Goal: Task Accomplishment & Management: Complete application form

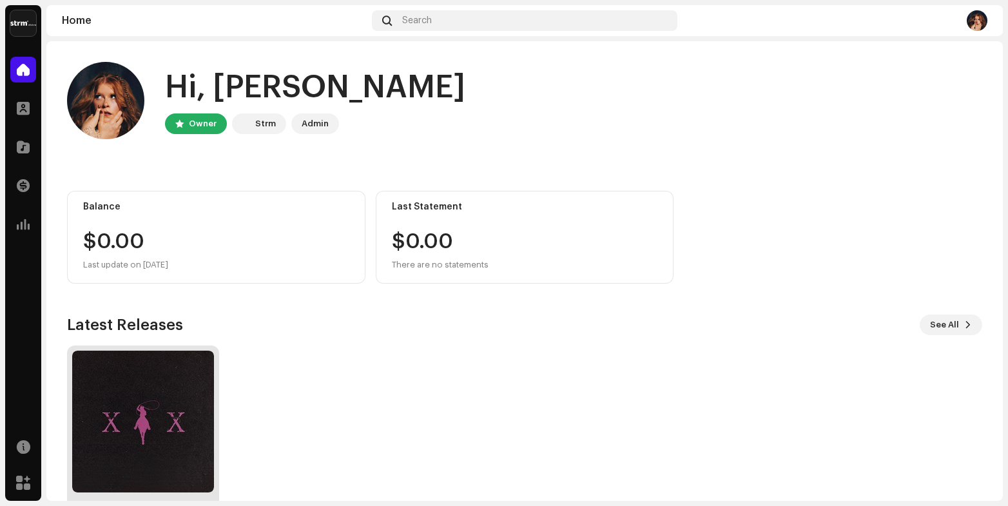
click at [178, 392] on img at bounding box center [143, 422] width 142 height 142
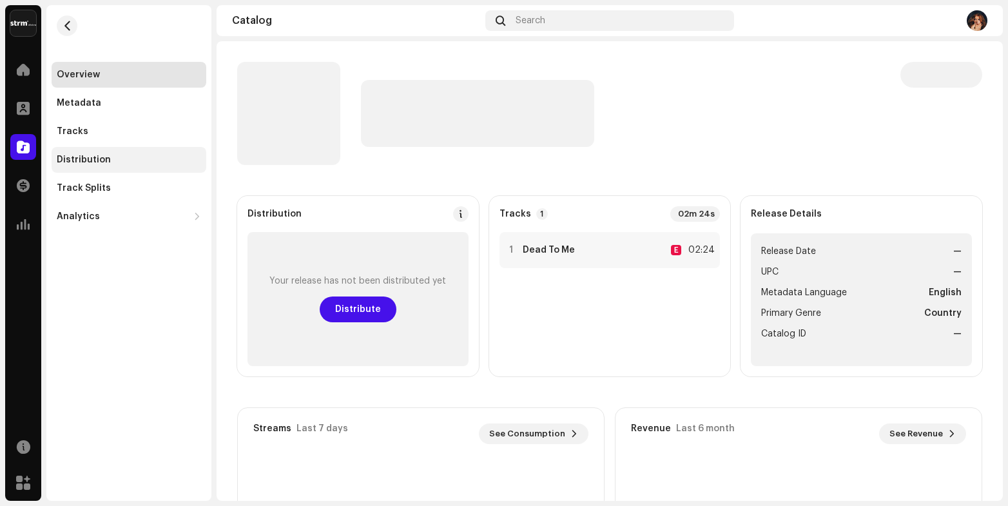
click at [125, 159] on div "Distribution" at bounding box center [129, 160] width 144 height 10
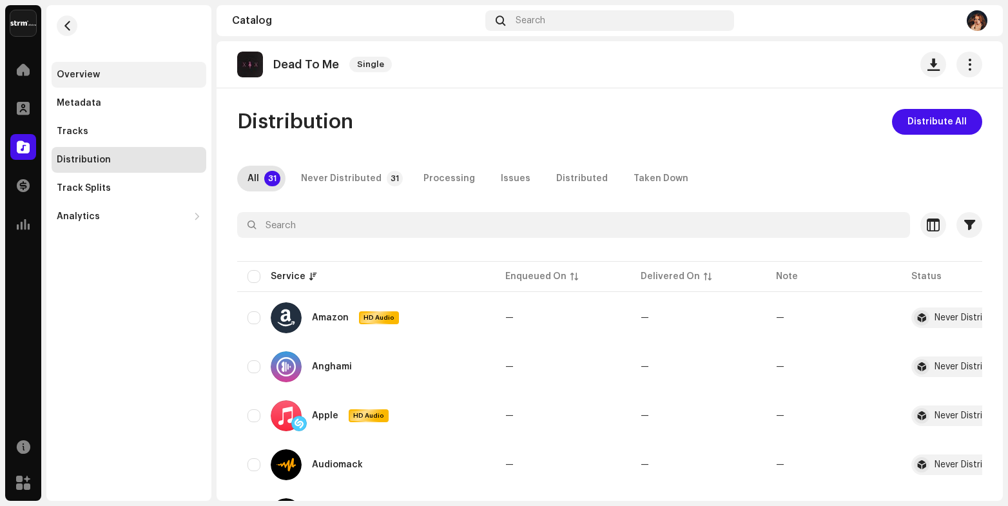
click at [95, 74] on div "Overview" at bounding box center [78, 75] width 43 height 10
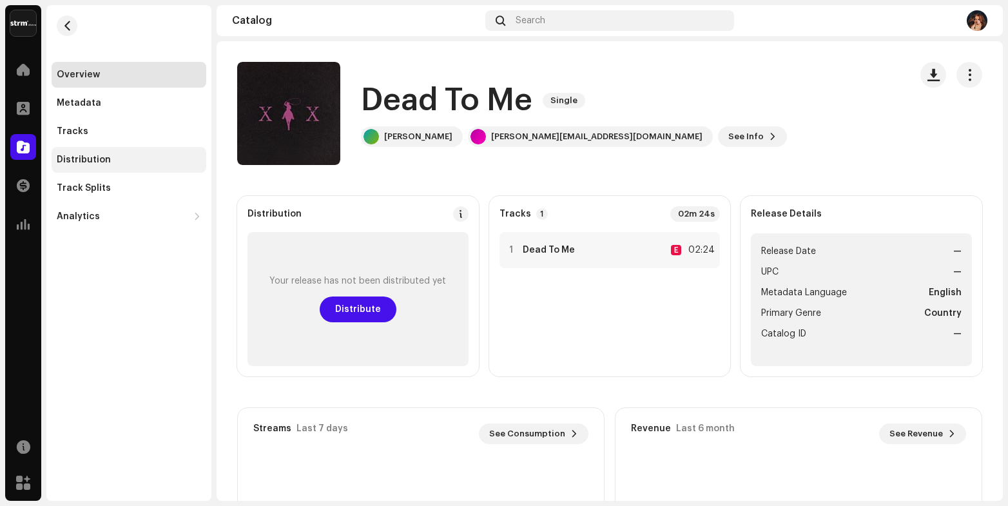
click at [97, 156] on div "Distribution" at bounding box center [84, 160] width 54 height 10
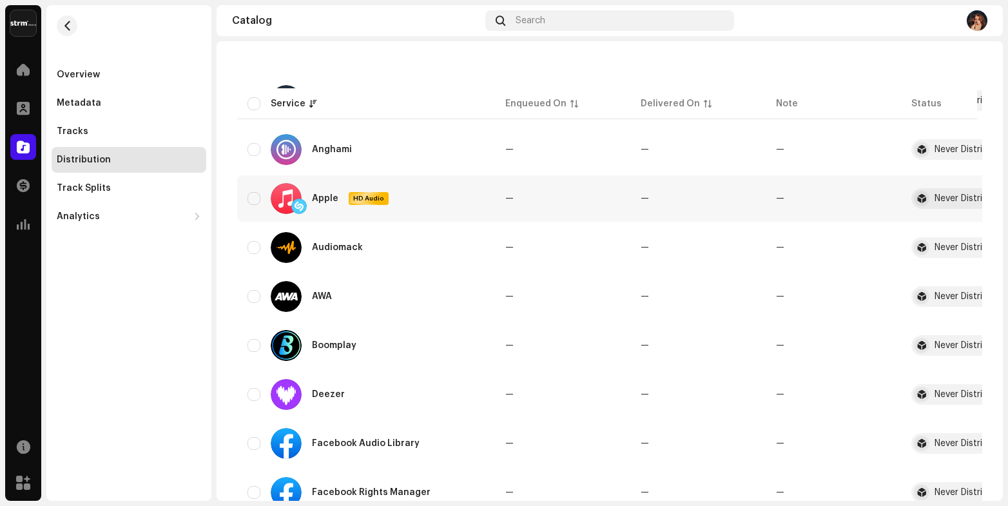
scroll to position [253, 0]
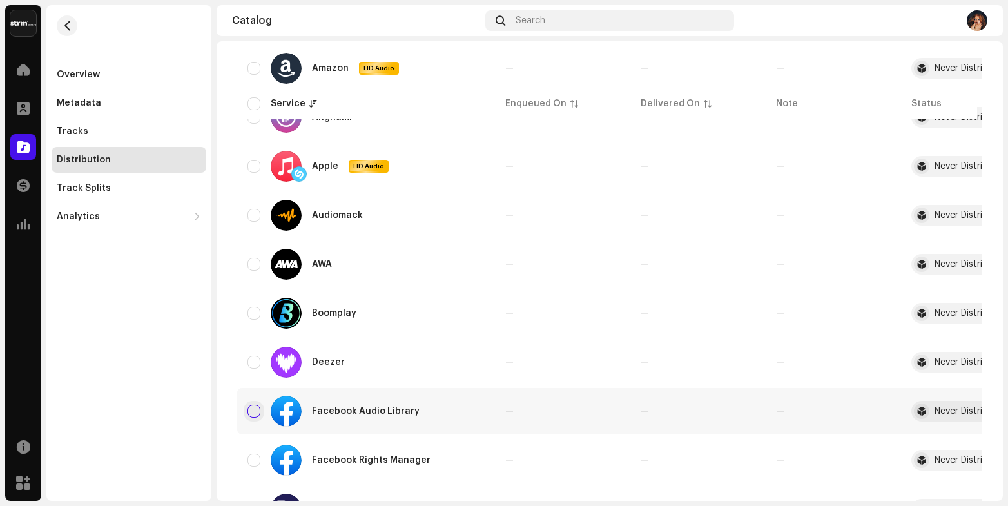
click at [248, 409] on input "checkbox" at bounding box center [254, 411] width 13 height 13
checkbox input "true"
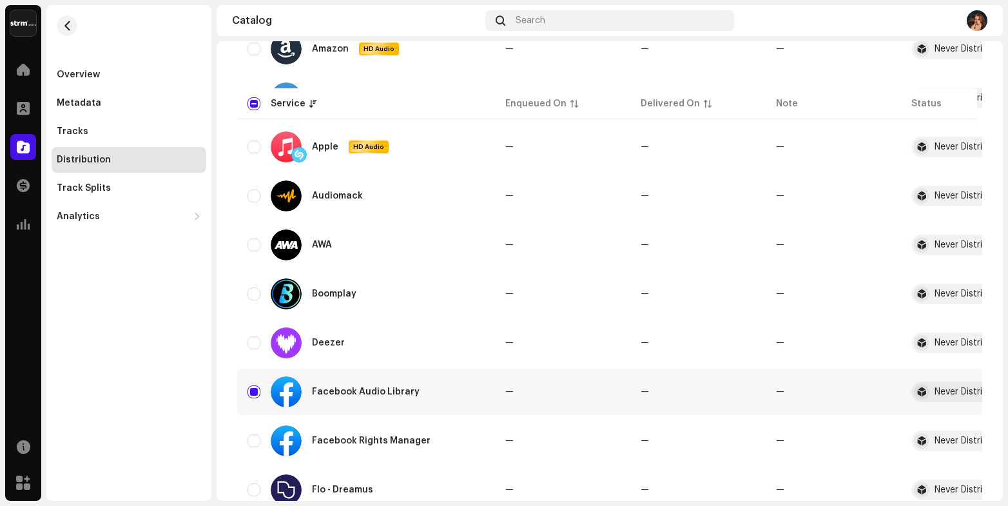
scroll to position [323, 0]
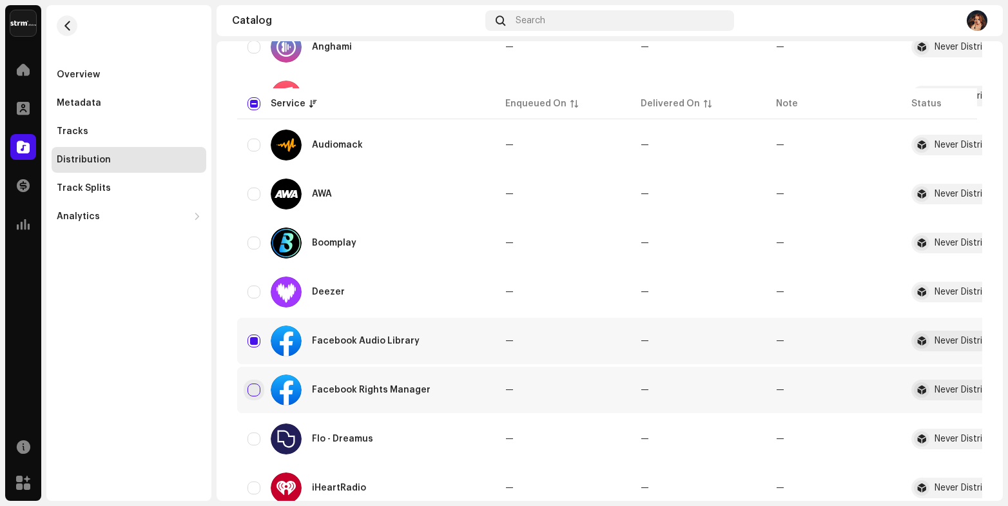
click at [252, 389] on input "Row Unselected" at bounding box center [254, 390] width 13 height 13
checkbox input "true"
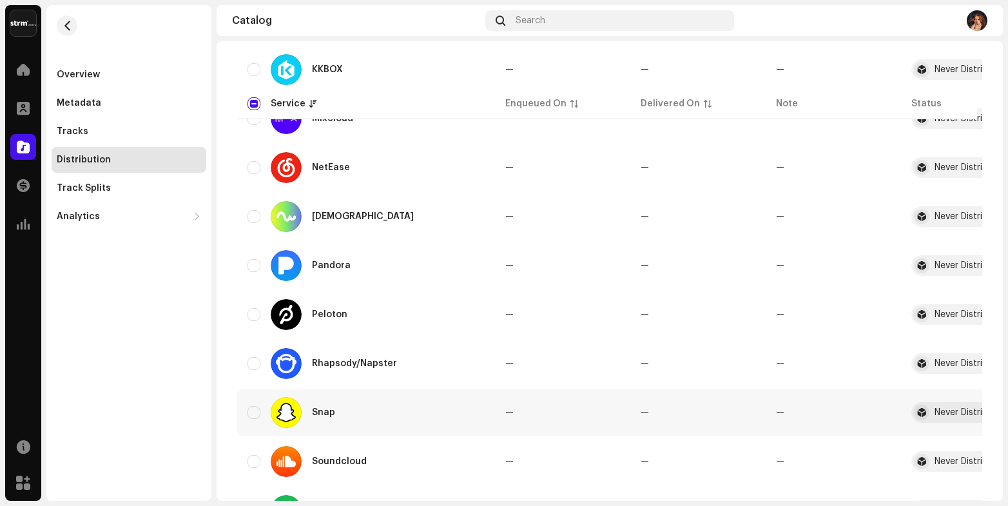
scroll to position [954, 0]
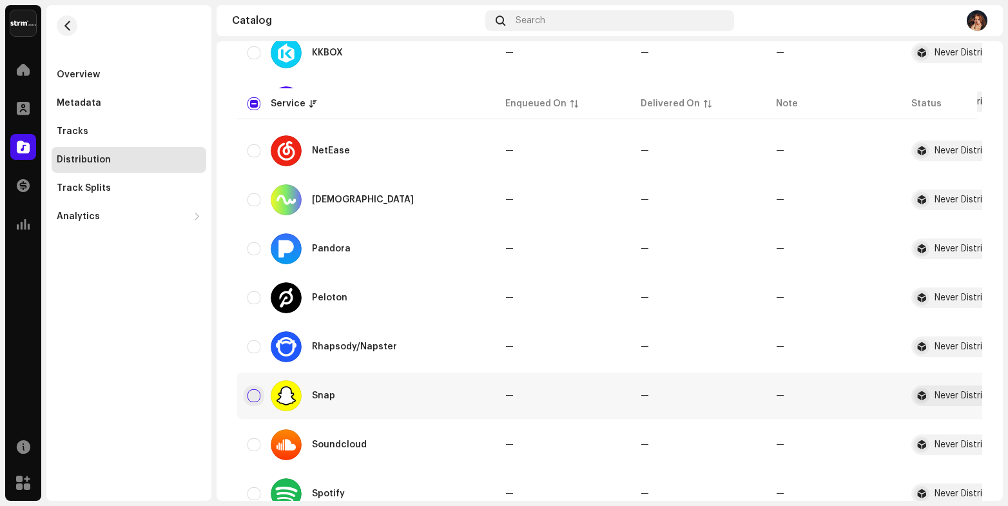
click at [253, 396] on input "Row Unselected" at bounding box center [254, 395] width 13 height 13
checkbox input "true"
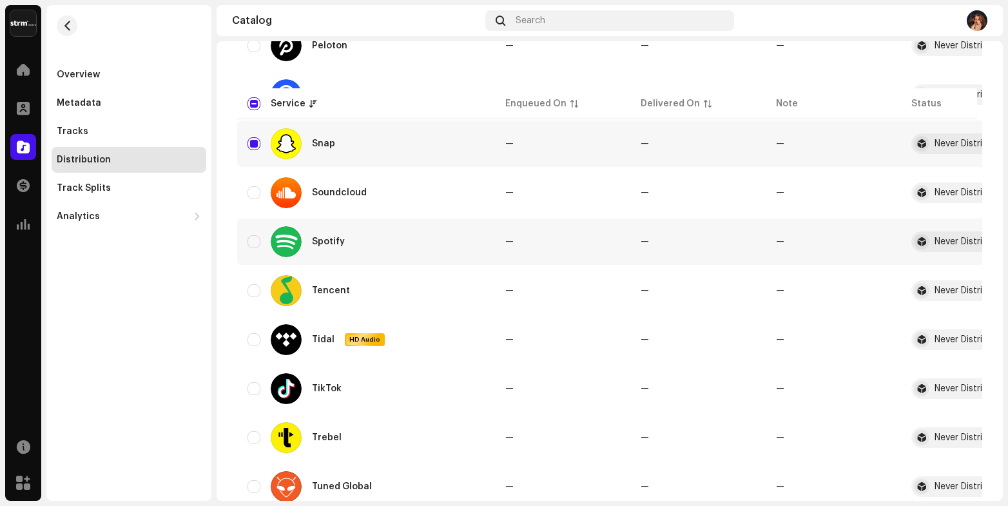
scroll to position [1227, 0]
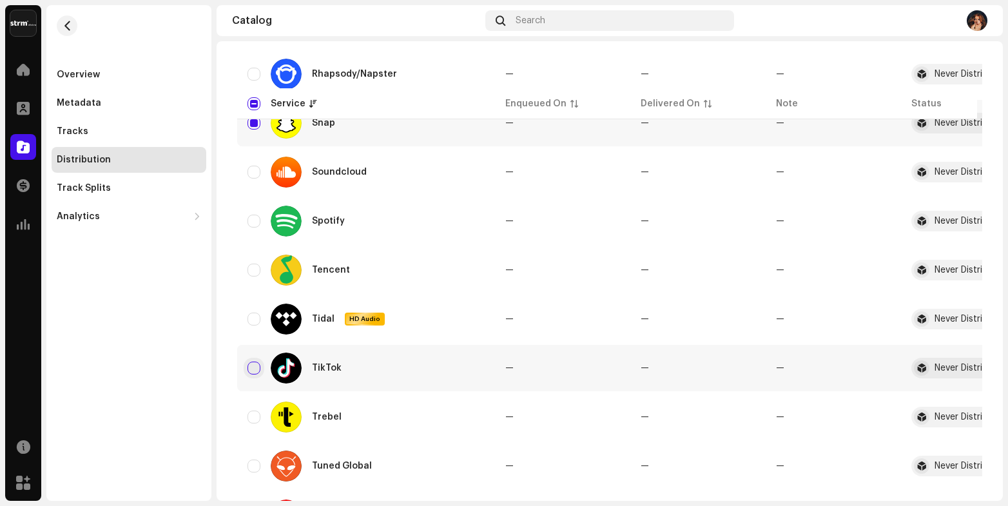
click at [255, 367] on input "Row Unselected" at bounding box center [254, 368] width 13 height 13
checkbox input "true"
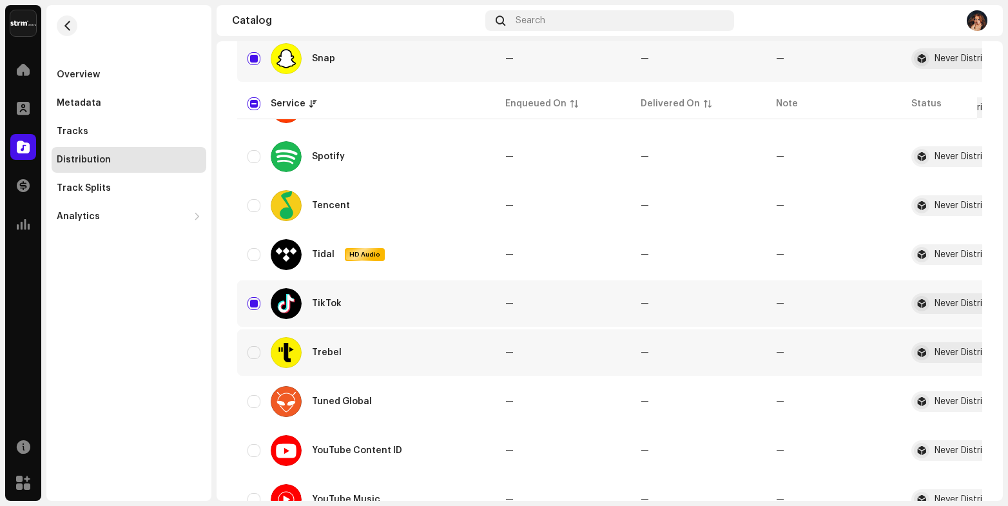
scroll to position [1334, 0]
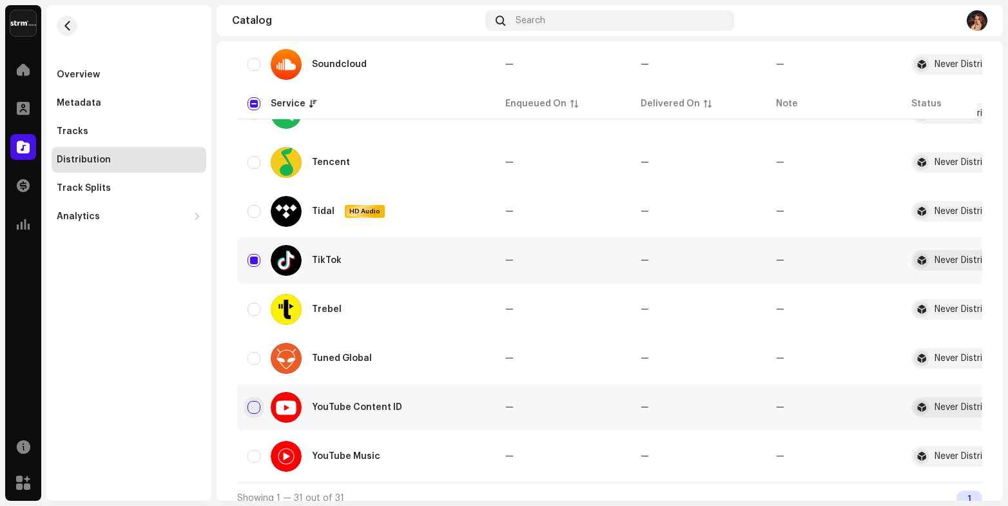
click at [256, 405] on input "Row Unselected" at bounding box center [254, 407] width 13 height 13
checkbox input "true"
click at [257, 458] on input "Row Unselected" at bounding box center [254, 456] width 13 height 13
checkbox input "true"
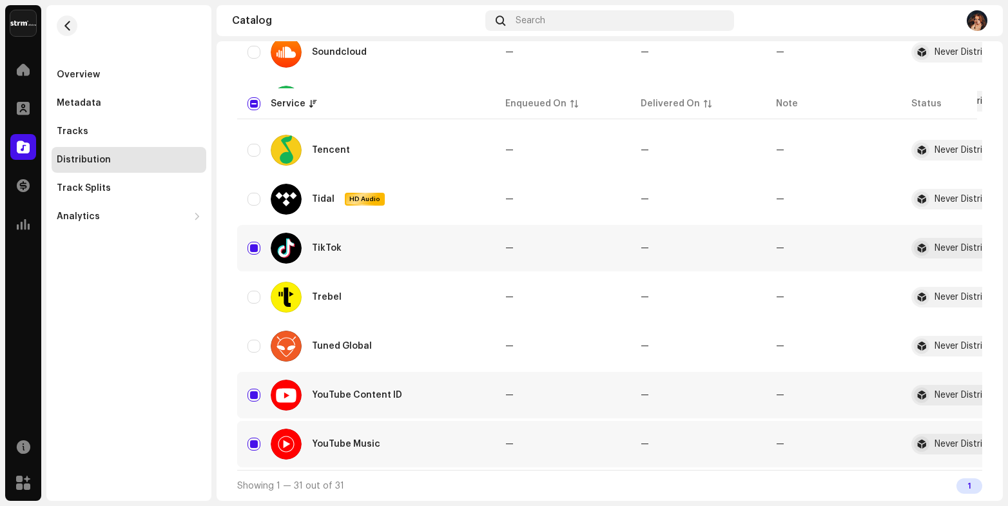
scroll to position [1347, 0]
click at [106, 191] on div "Track Splits" at bounding box center [84, 188] width 54 height 10
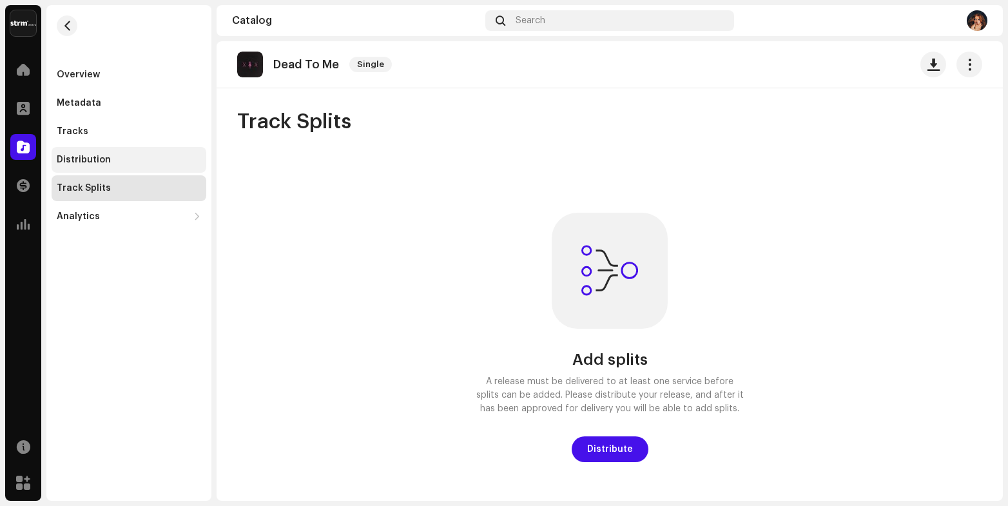
click at [104, 152] on div "Distribution" at bounding box center [129, 160] width 155 height 26
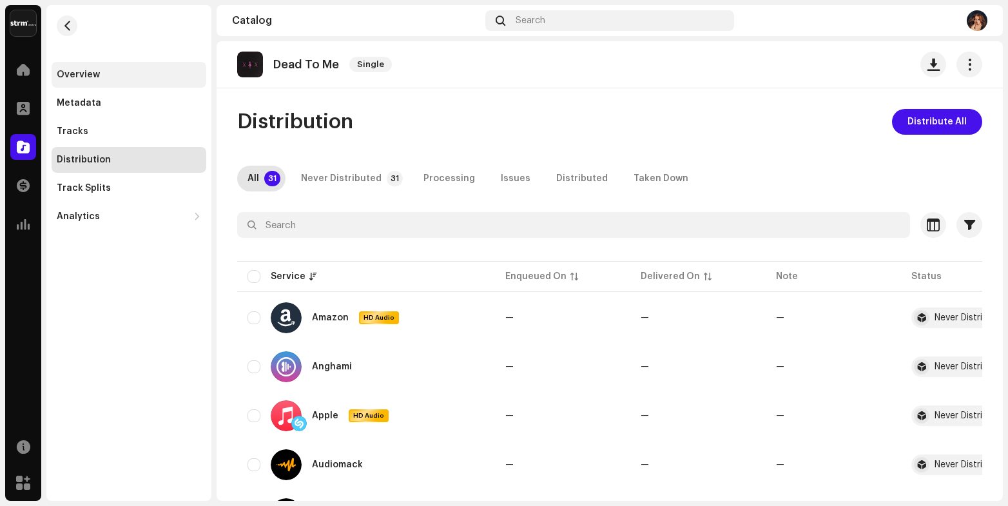
click at [118, 71] on div "Overview" at bounding box center [129, 75] width 144 height 10
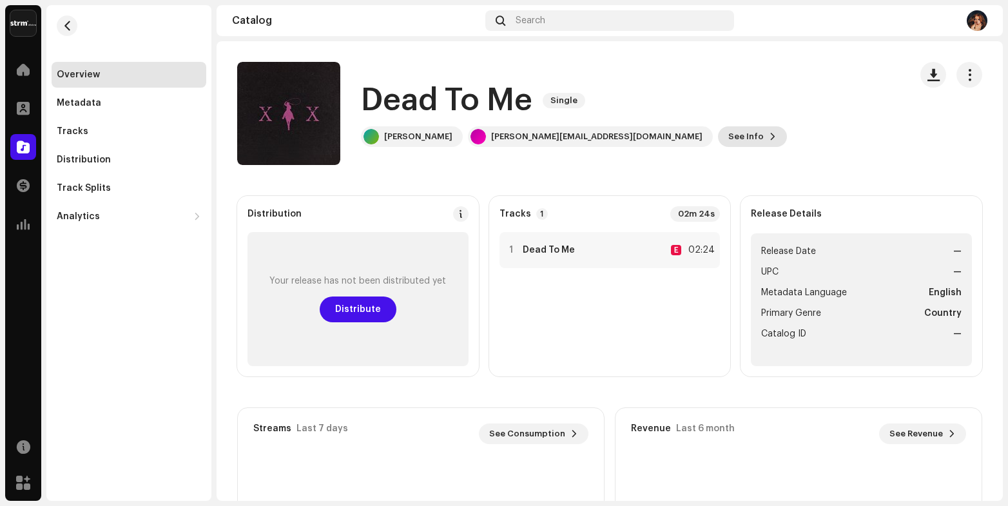
click at [728, 144] on span "See Info" at bounding box center [745, 137] width 35 height 26
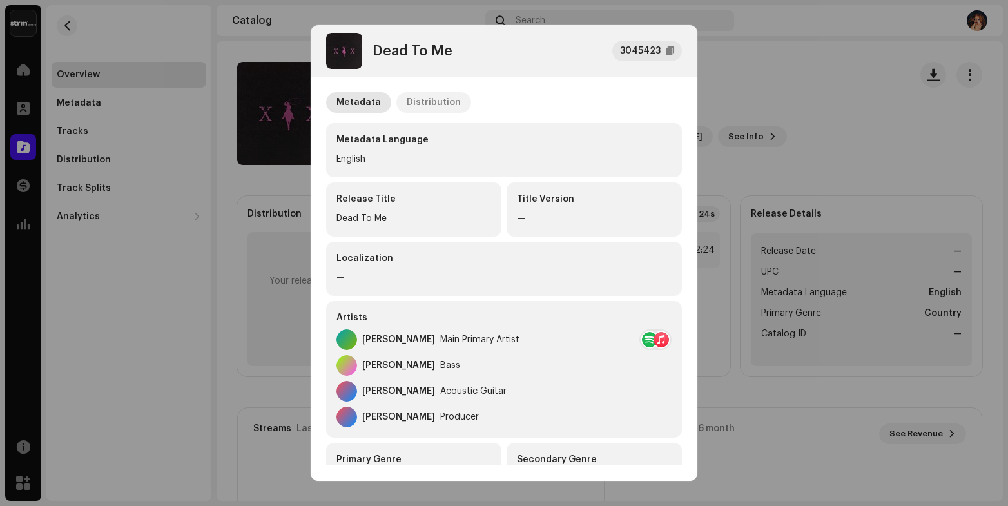
click at [434, 106] on div "Distribution" at bounding box center [434, 102] width 54 height 21
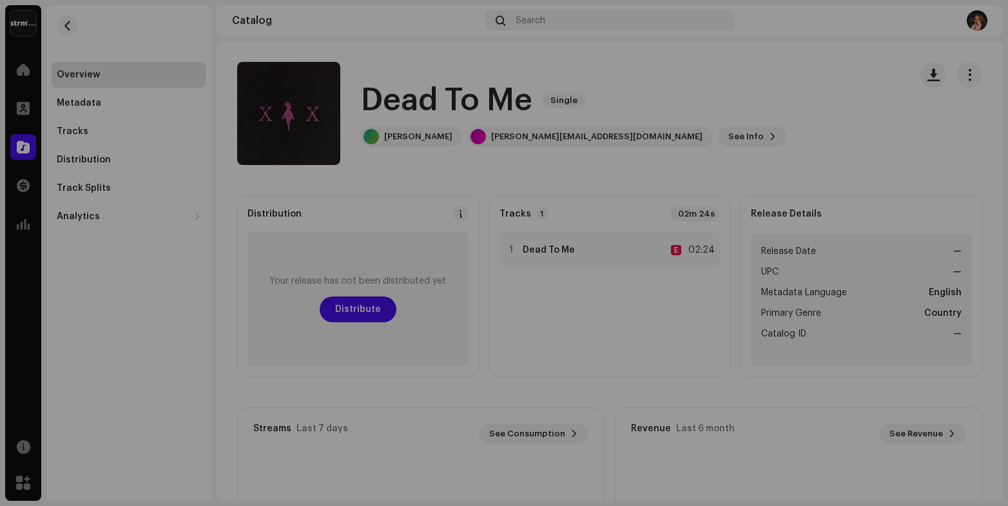
click at [156, 108] on div "Dead To Me 3045423 Metadata Distribution Release Date — Your release has not be…" at bounding box center [504, 253] width 1008 height 506
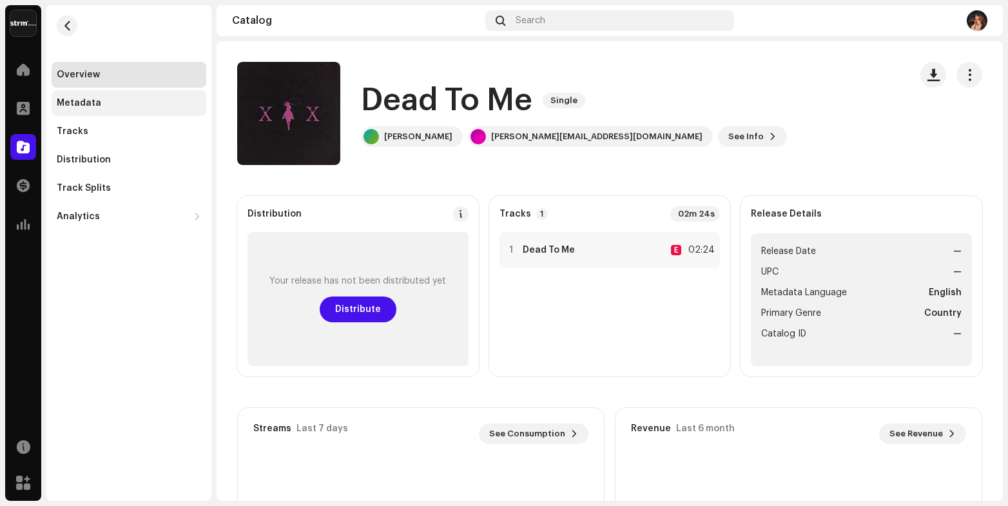
click at [113, 102] on div "Metadata" at bounding box center [129, 103] width 144 height 10
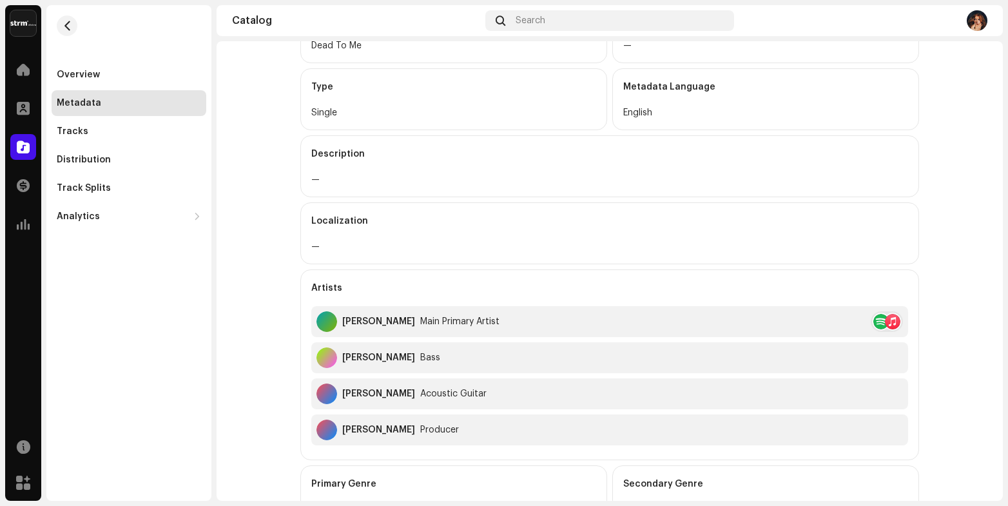
scroll to position [77, 0]
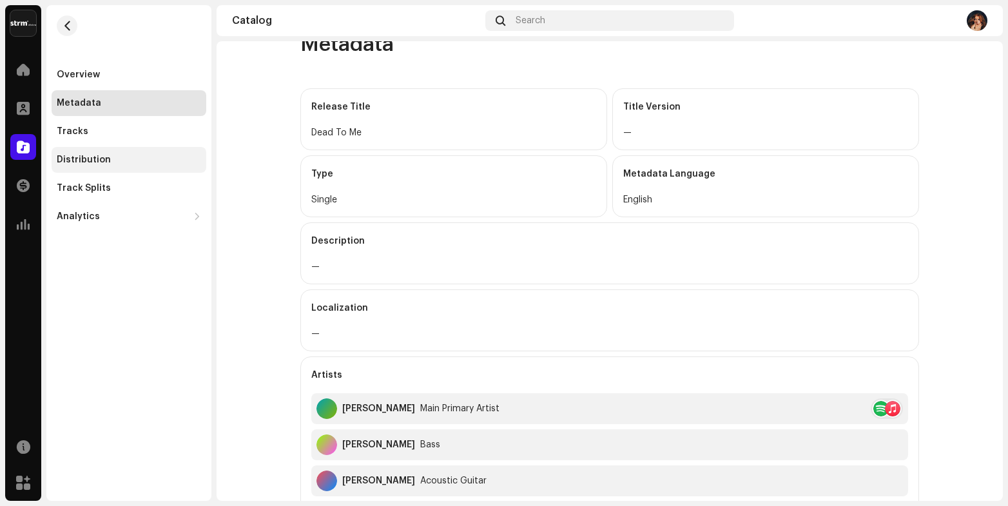
click at [84, 153] on div "Distribution" at bounding box center [129, 160] width 155 height 26
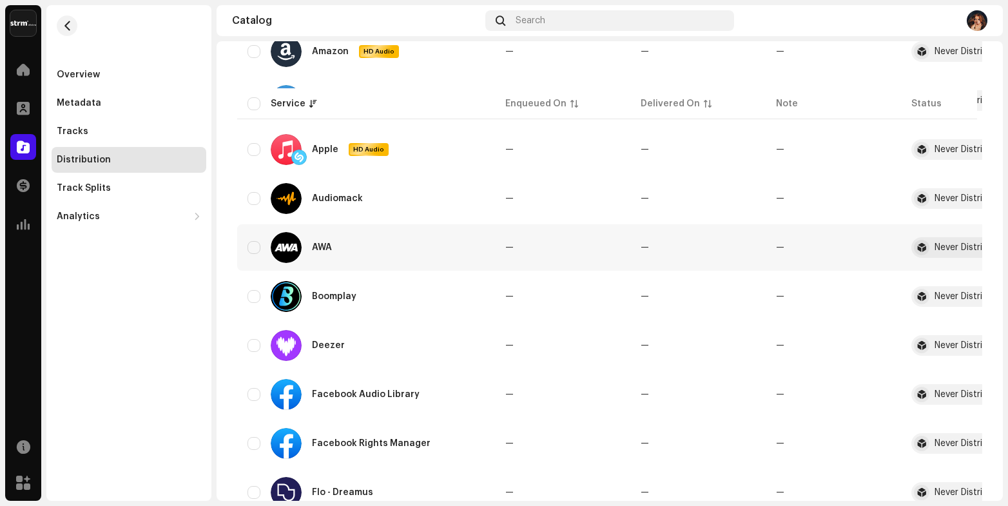
scroll to position [318, 0]
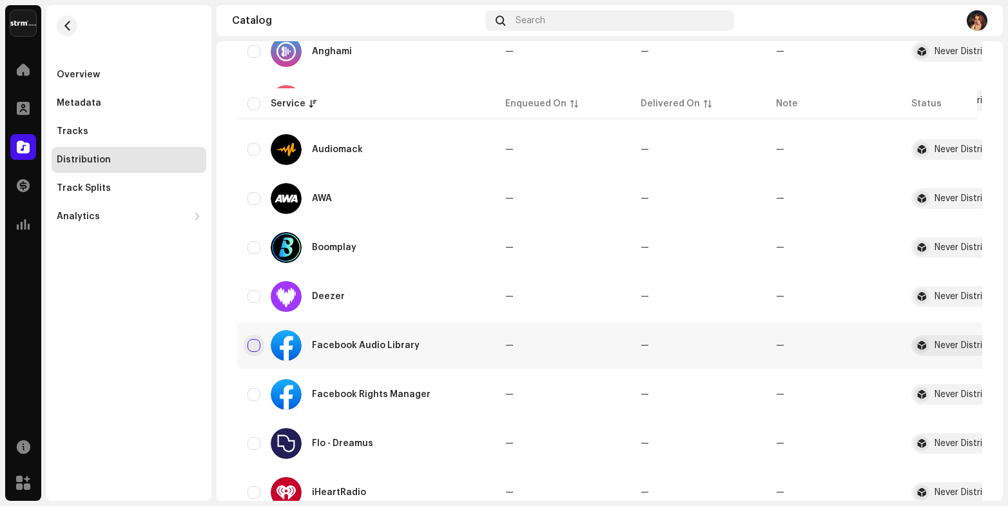
click at [256, 349] on input "checkbox" at bounding box center [254, 345] width 13 height 13
checkbox input "true"
click at [255, 391] on input "Row Unselected" at bounding box center [254, 394] width 13 height 13
checkbox input "true"
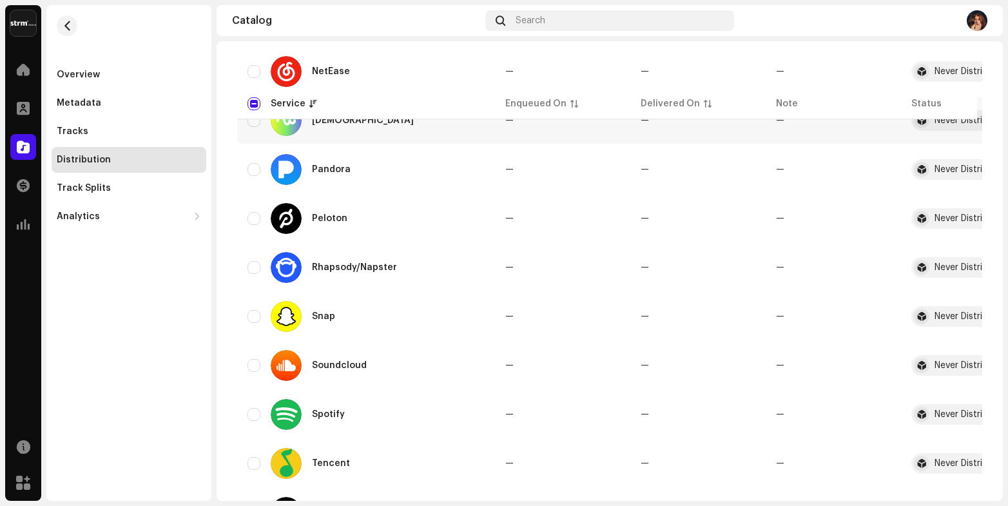
scroll to position [1040, 0]
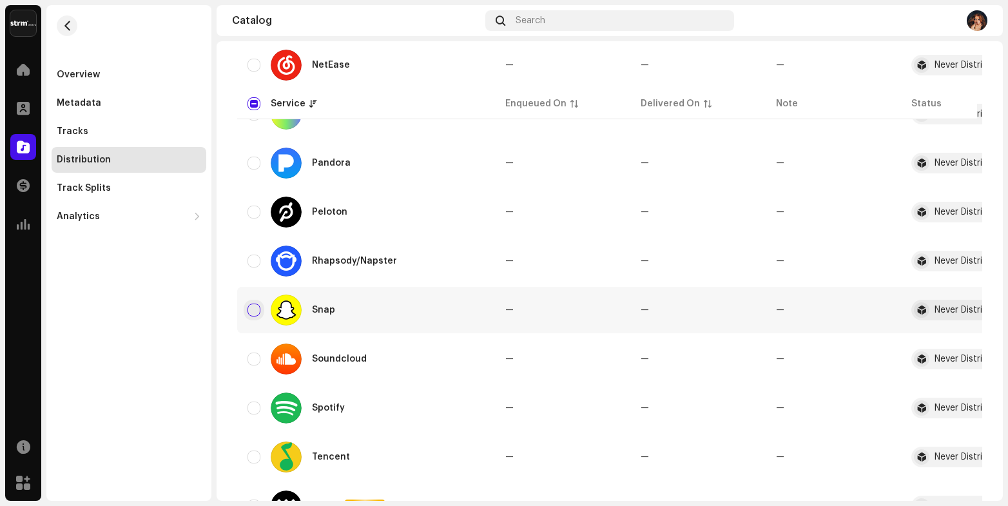
click at [253, 309] on input "Row Unselected" at bounding box center [254, 310] width 13 height 13
checkbox input "true"
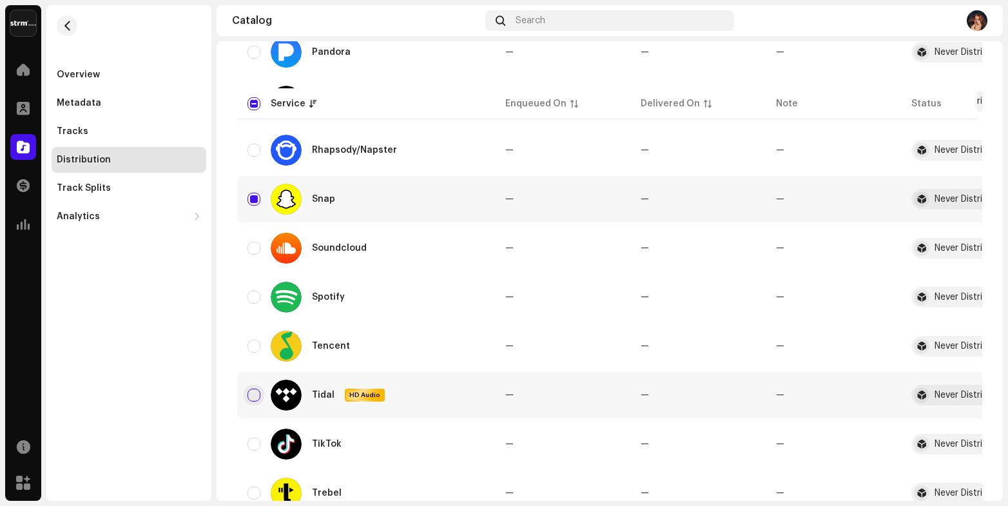
scroll to position [1236, 0]
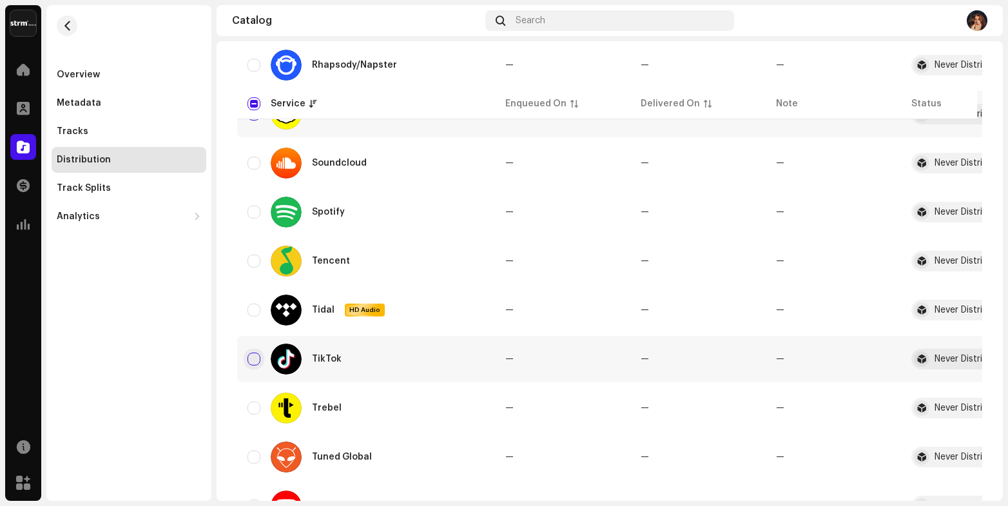
click at [257, 360] on input "Row Unselected" at bounding box center [254, 359] width 13 height 13
checkbox input "true"
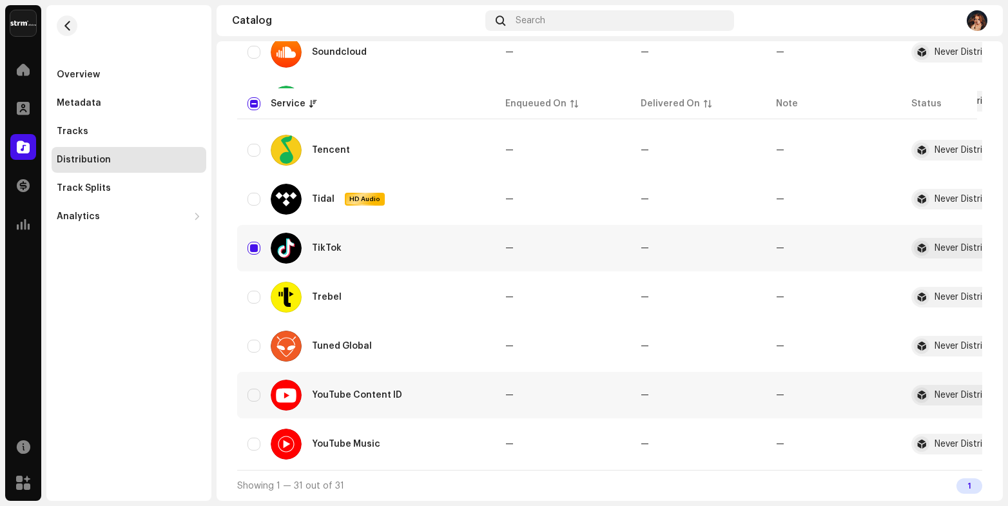
scroll to position [1347, 0]
click at [258, 396] on input "Row Unselected" at bounding box center [254, 395] width 13 height 13
checkbox input "true"
click at [255, 443] on input "Row Unselected" at bounding box center [254, 444] width 13 height 13
checkbox input "true"
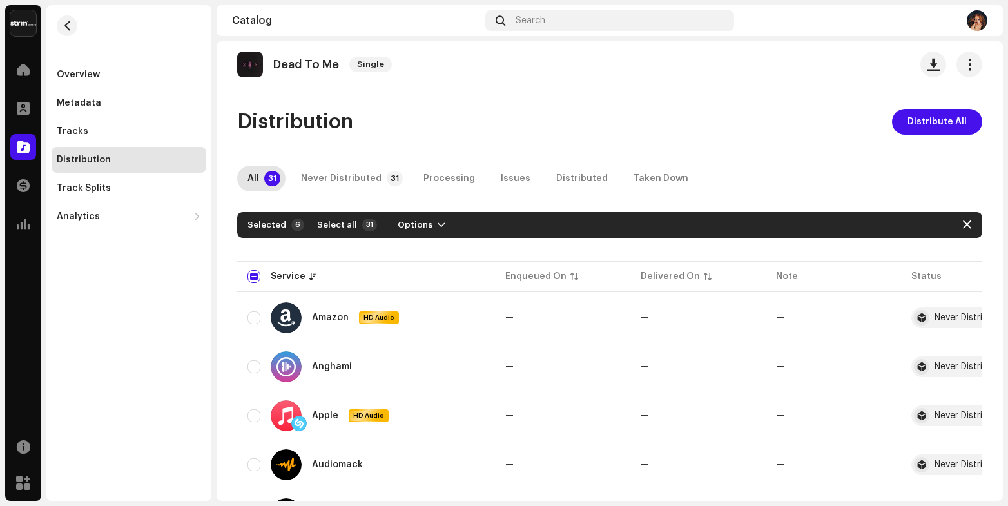
scroll to position [0, 0]
click at [438, 222] on span "button" at bounding box center [442, 225] width 8 height 10
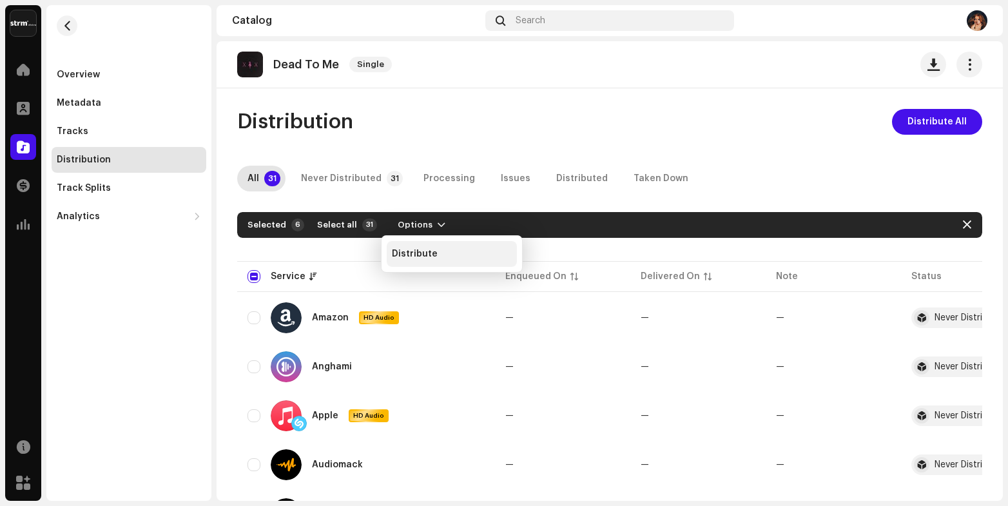
click at [433, 253] on span "Distribute" at bounding box center [415, 254] width 46 height 10
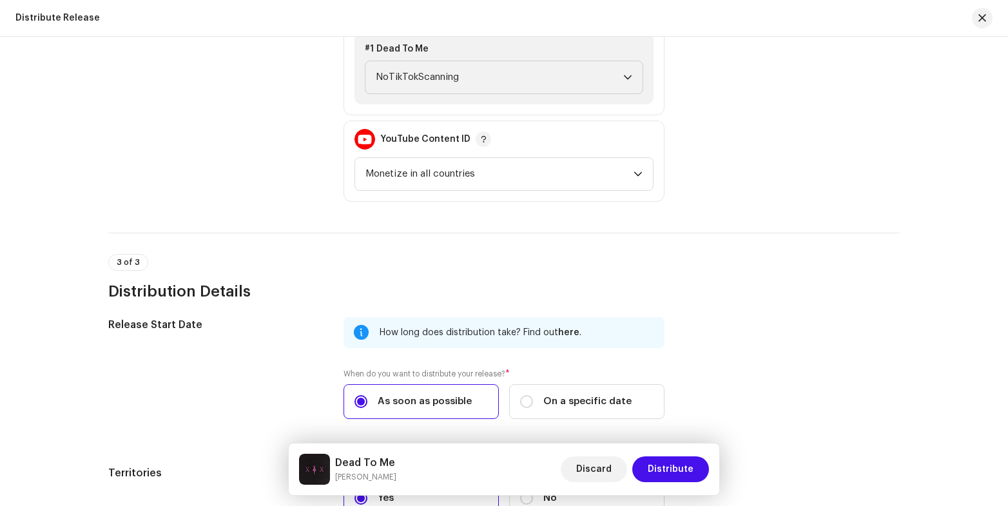
scroll to position [732, 0]
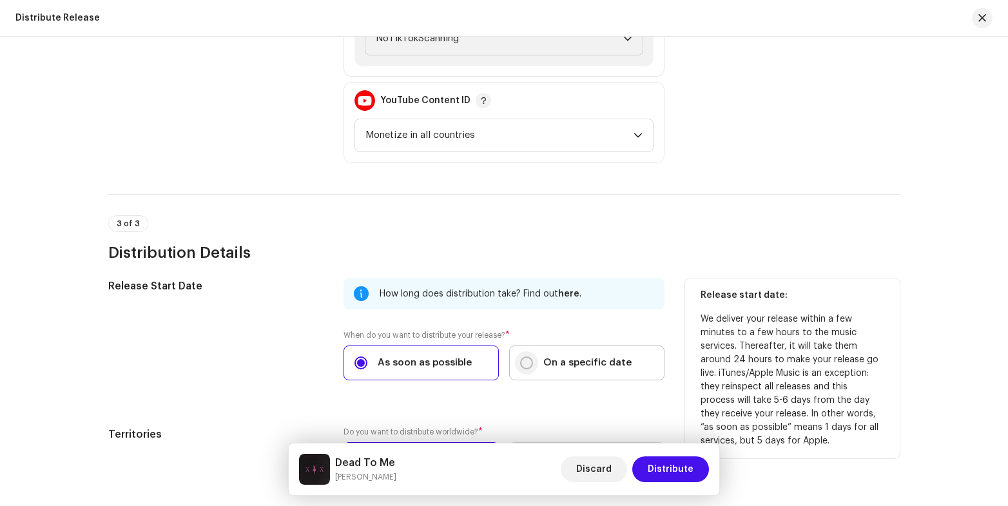
click at [529, 361] on input "On a specific date" at bounding box center [526, 362] width 13 height 13
radio input "true"
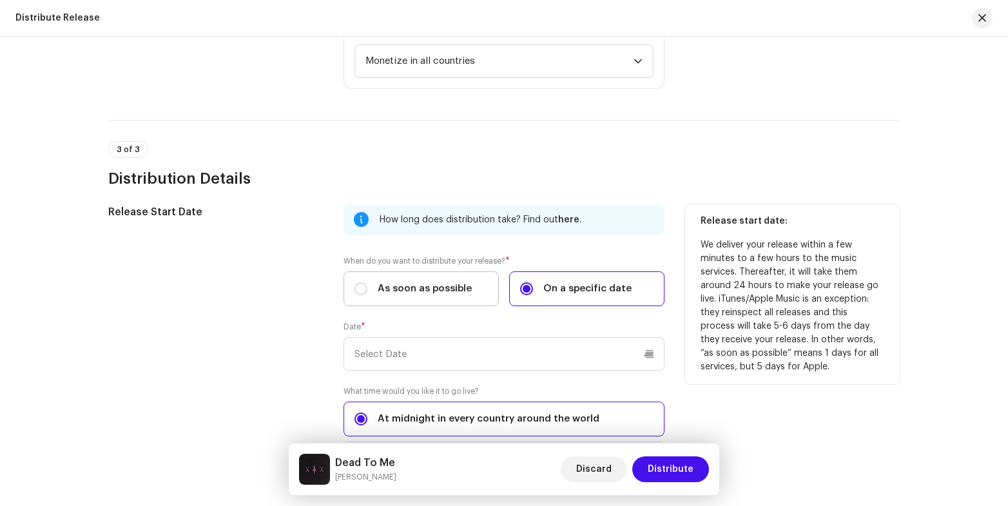
scroll to position [807, 0]
click at [496, 360] on input "text" at bounding box center [504, 354] width 321 height 34
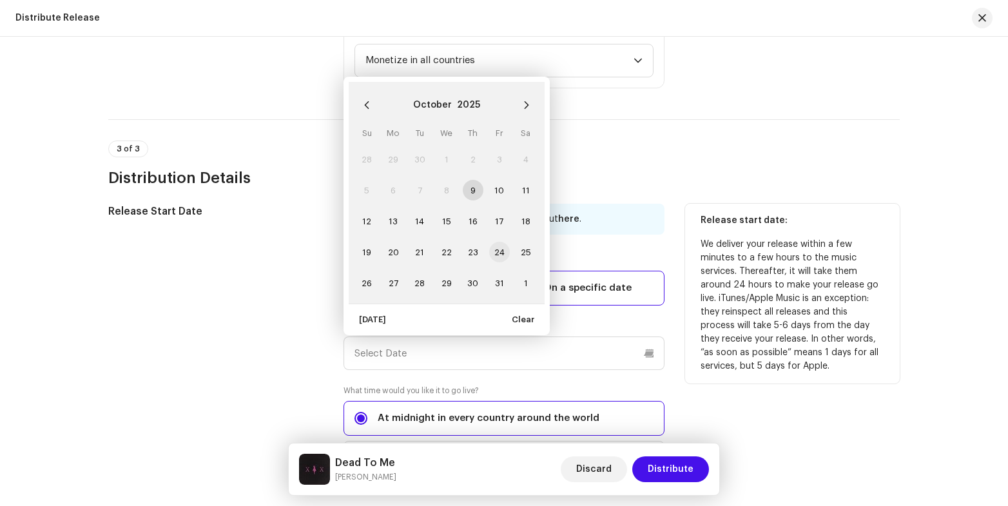
click at [498, 251] on span "24" at bounding box center [499, 252] width 21 height 21
type input "10/24/2025"
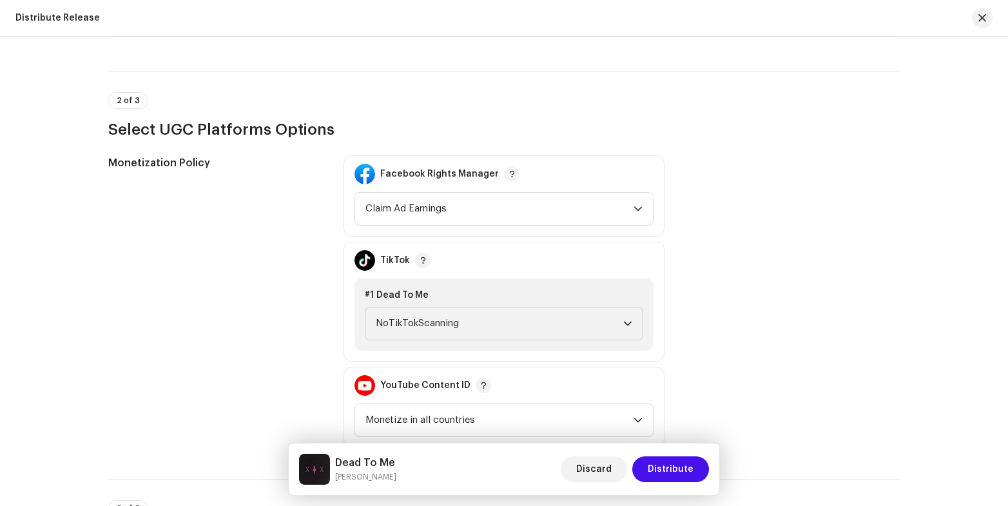
scroll to position [448, 0]
click at [635, 211] on icon "dropdown trigger" at bounding box center [638, 208] width 9 height 9
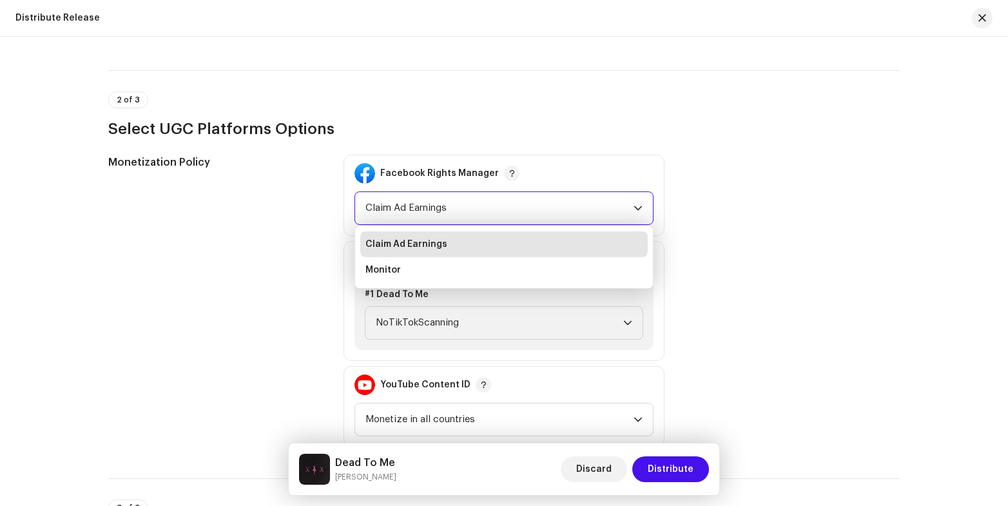
click at [620, 239] on li "Claim Ad Earnings" at bounding box center [504, 244] width 288 height 26
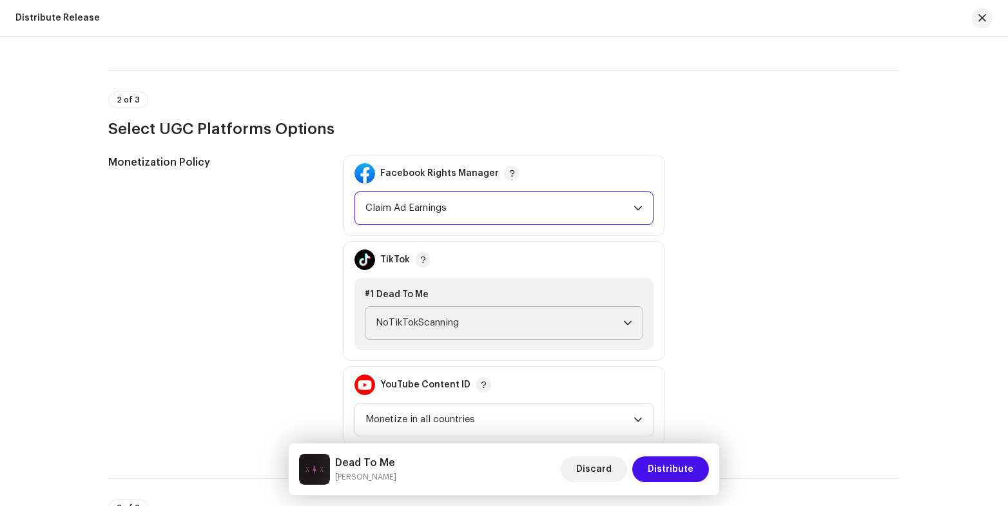
click at [623, 318] on icon "dropdown trigger" at bounding box center [627, 322] width 9 height 9
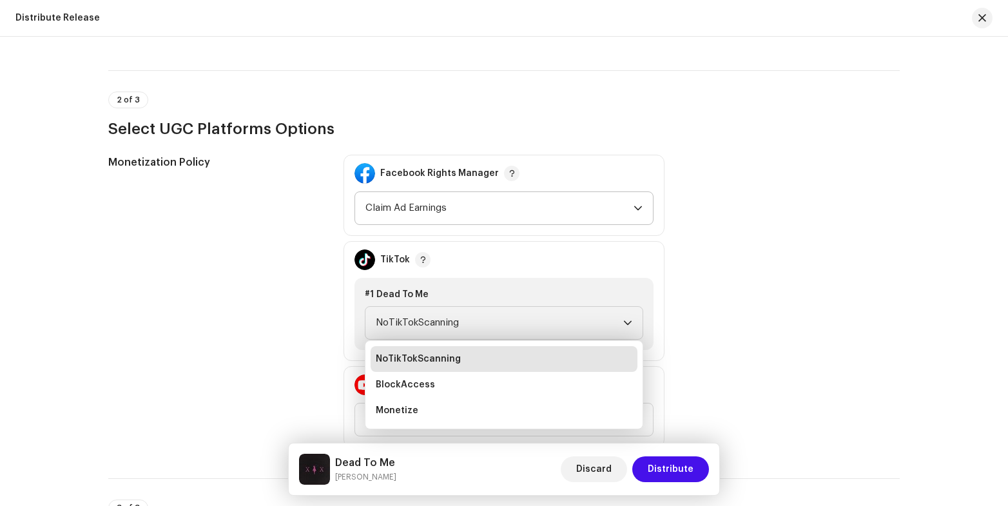
click at [679, 343] on div "Monetization Policy Facebook Rights Manager Claim Ad Earnings TikTok #1 Dead To…" at bounding box center [504, 301] width 792 height 293
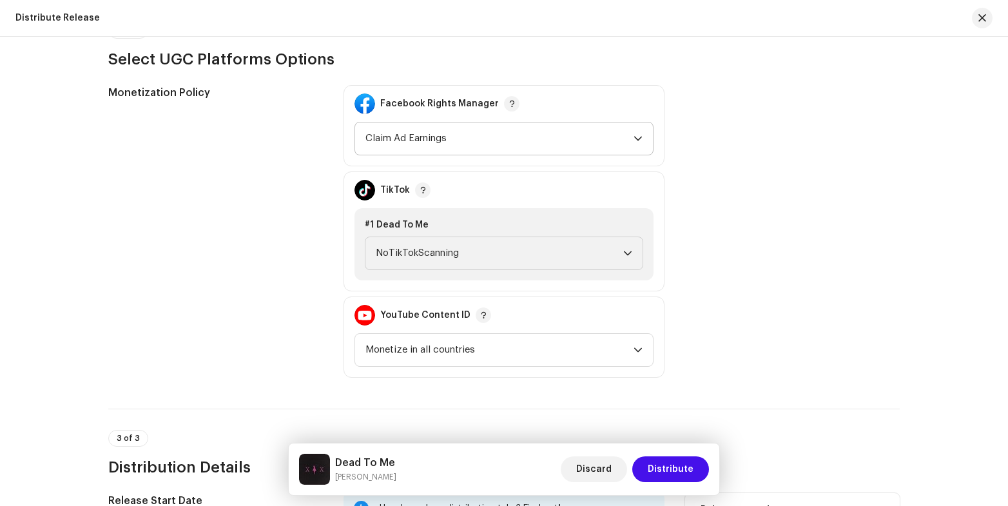
scroll to position [527, 0]
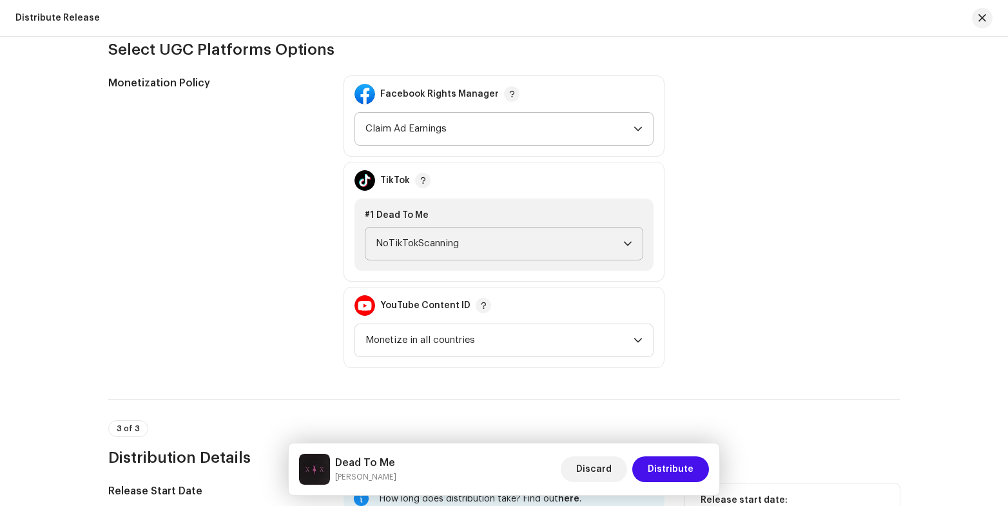
click at [623, 245] on icon "dropdown trigger" at bounding box center [627, 243] width 9 height 9
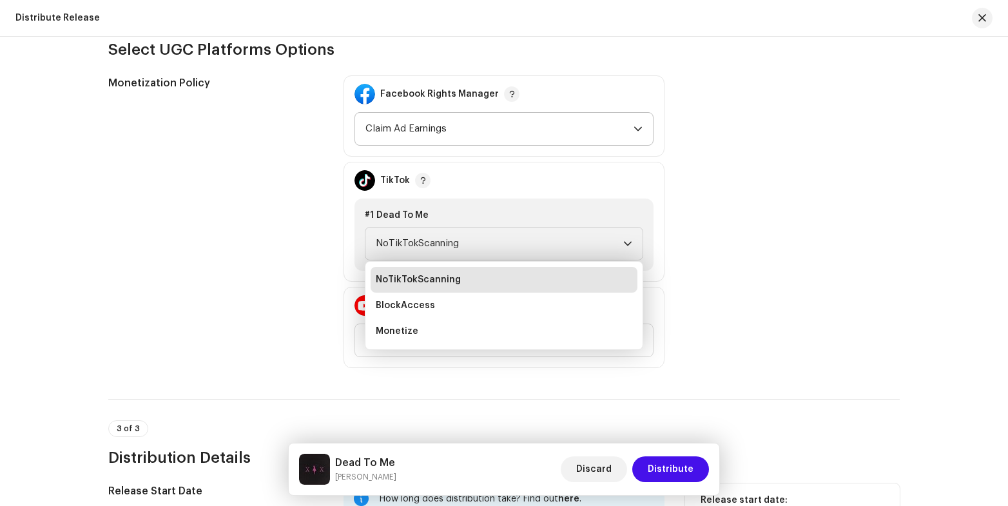
click at [712, 290] on div "Monetization Policy Facebook Rights Manager Claim Ad Earnings TikTok #1 Dead To…" at bounding box center [504, 221] width 792 height 293
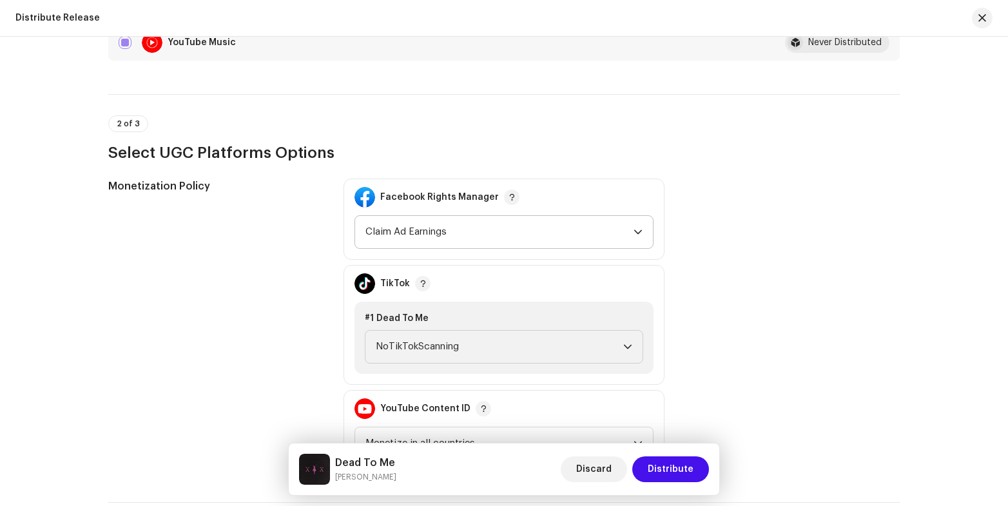
scroll to position [425, 0]
click at [627, 347] on icon "dropdown trigger" at bounding box center [627, 346] width 9 height 9
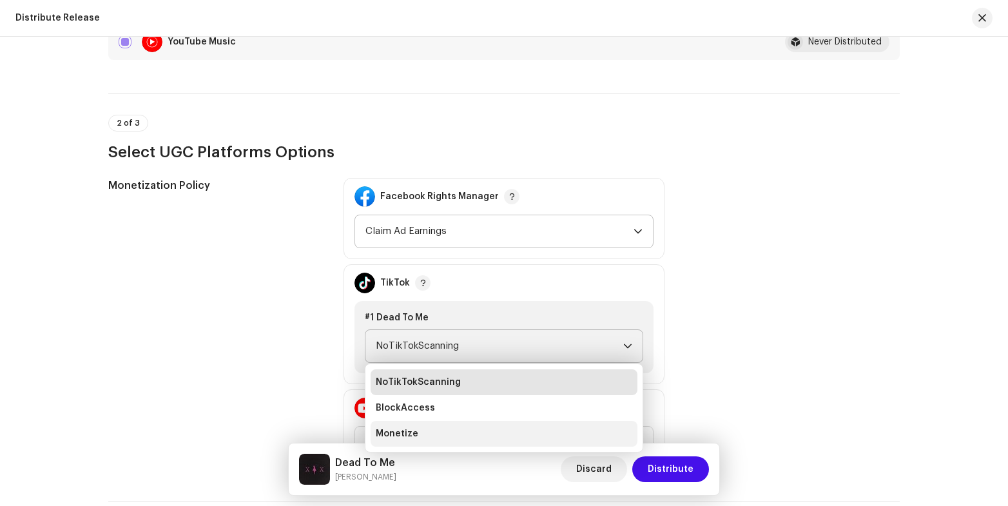
click at [422, 428] on li "Monetize" at bounding box center [504, 434] width 267 height 26
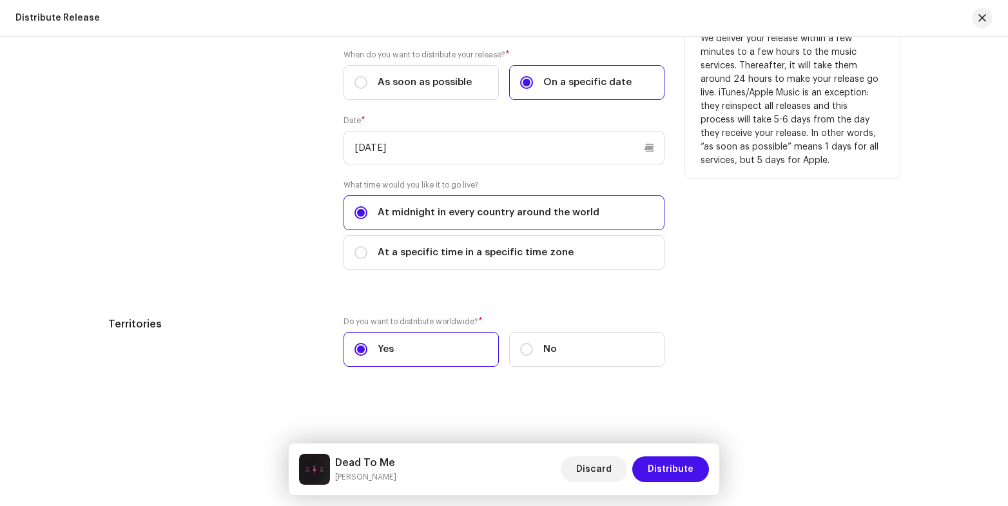
scroll to position [1013, 0]
click at [688, 481] on span "Distribute" at bounding box center [671, 469] width 46 height 26
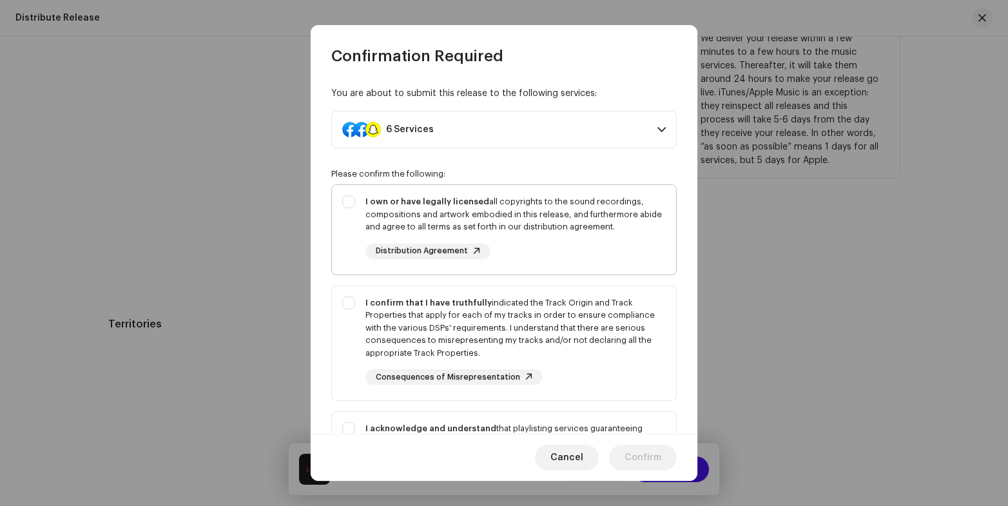
click at [351, 202] on div "I own or have legally licensed all copyrights to the sound recordings, composit…" at bounding box center [504, 227] width 344 height 84
checkbox input "true"
click at [345, 305] on div "I confirm that I have truthfully indicated the Track Origin and Track Propertie…" at bounding box center [504, 341] width 344 height 110
checkbox input "true"
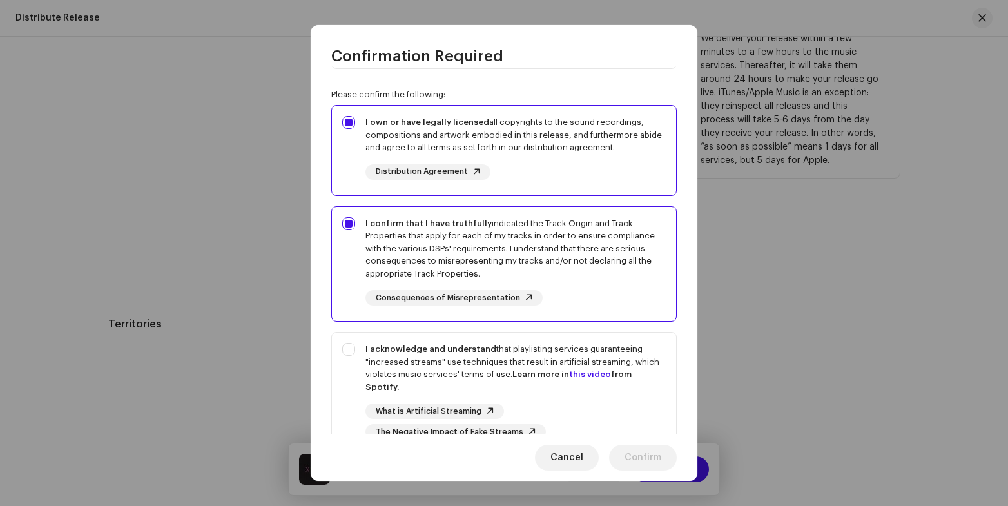
scroll to position [80, 0]
click at [346, 346] on div "I acknowledge and understand that playlisting services guaranteeing "increased …" at bounding box center [504, 390] width 344 height 117
checkbox input "true"
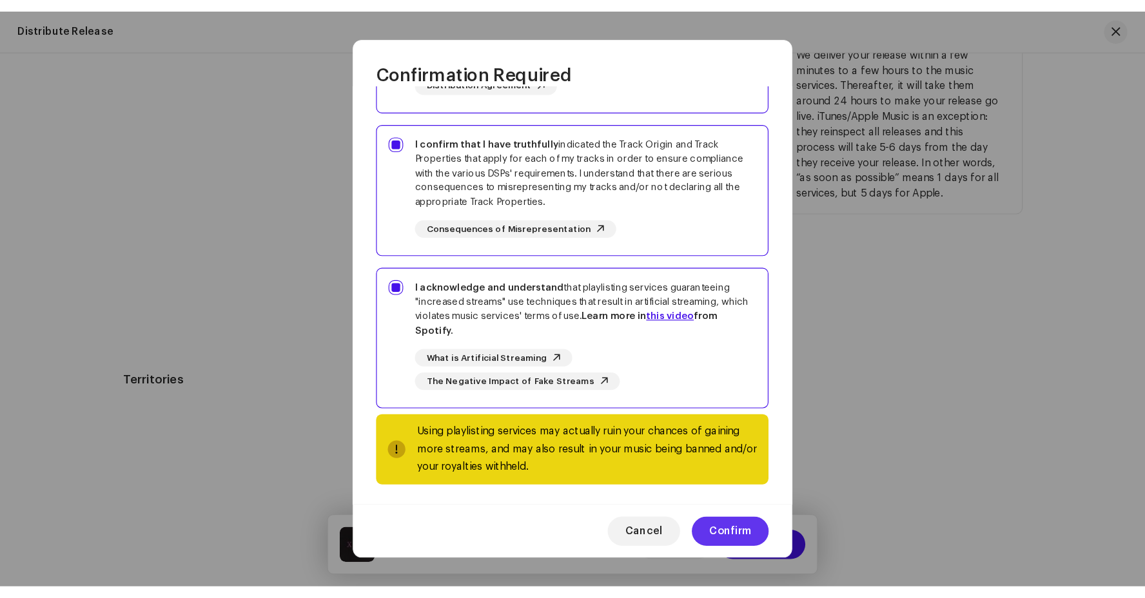
scroll to position [185, 0]
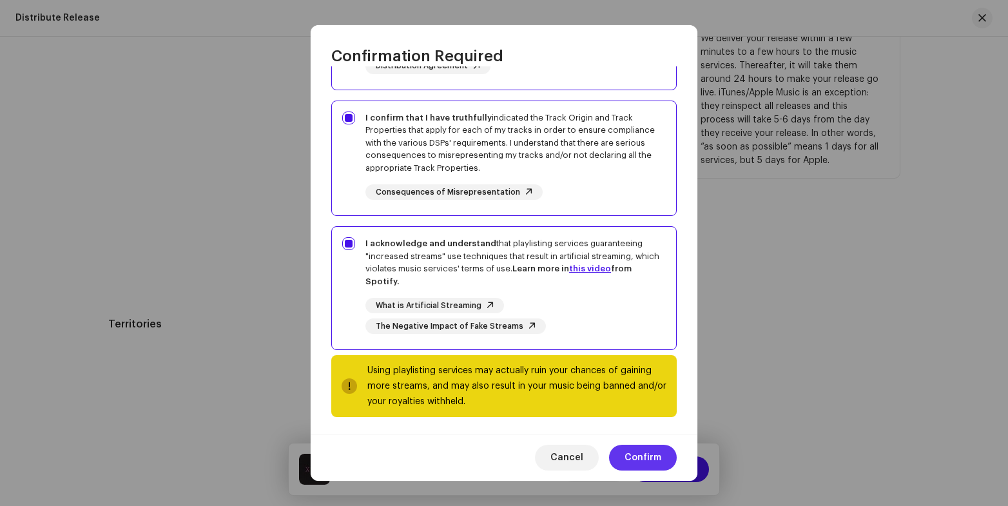
click at [648, 454] on span "Confirm" at bounding box center [643, 458] width 37 height 26
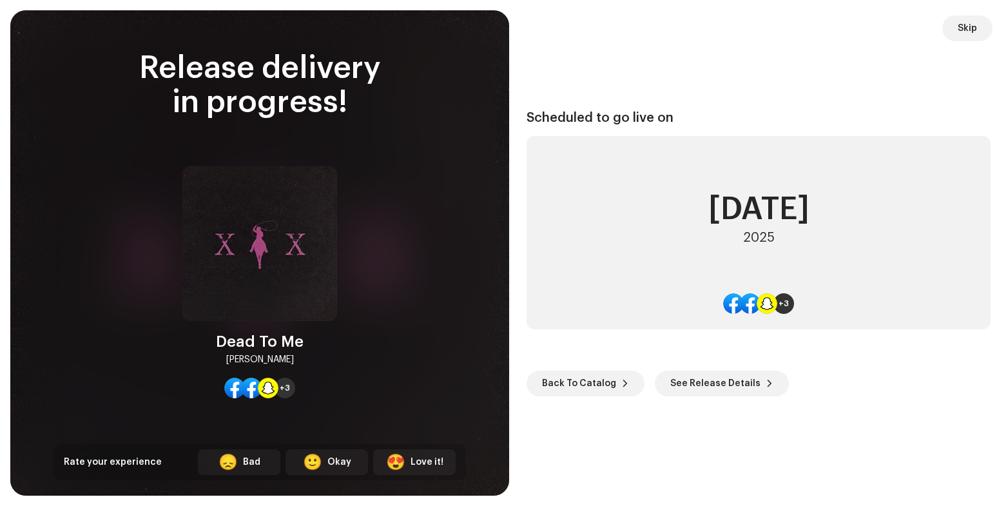
click at [806, 468] on div "Scheduled to go live on October 24 2025 +3 Back To Catalog See Release Details" at bounding box center [759, 253] width 468 height 454
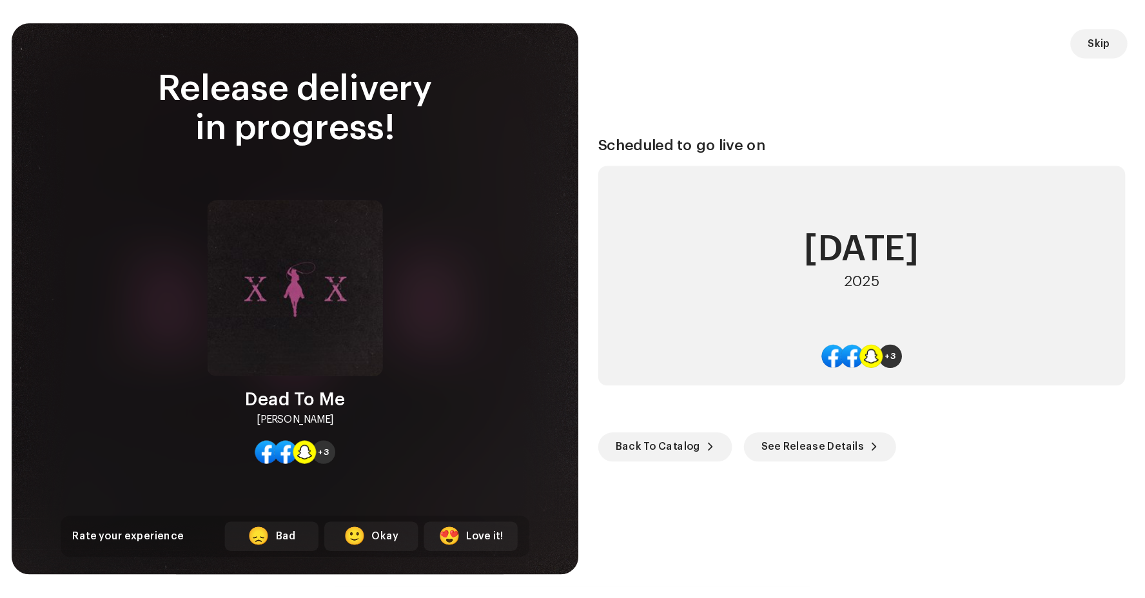
scroll to position [921, 0]
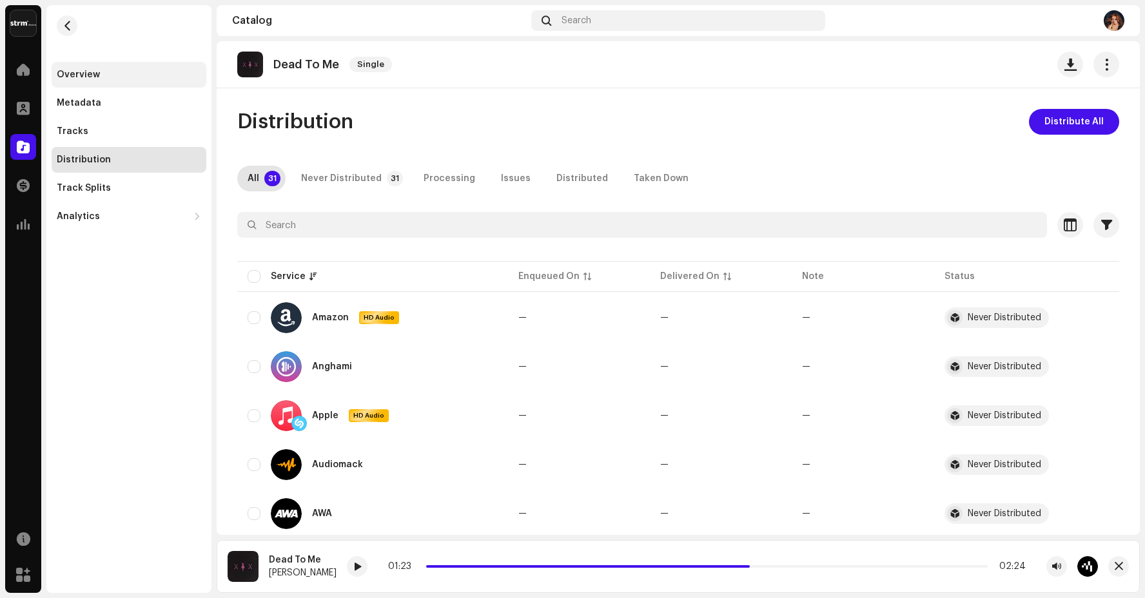
click at [92, 80] on div "Overview" at bounding box center [129, 75] width 155 height 26
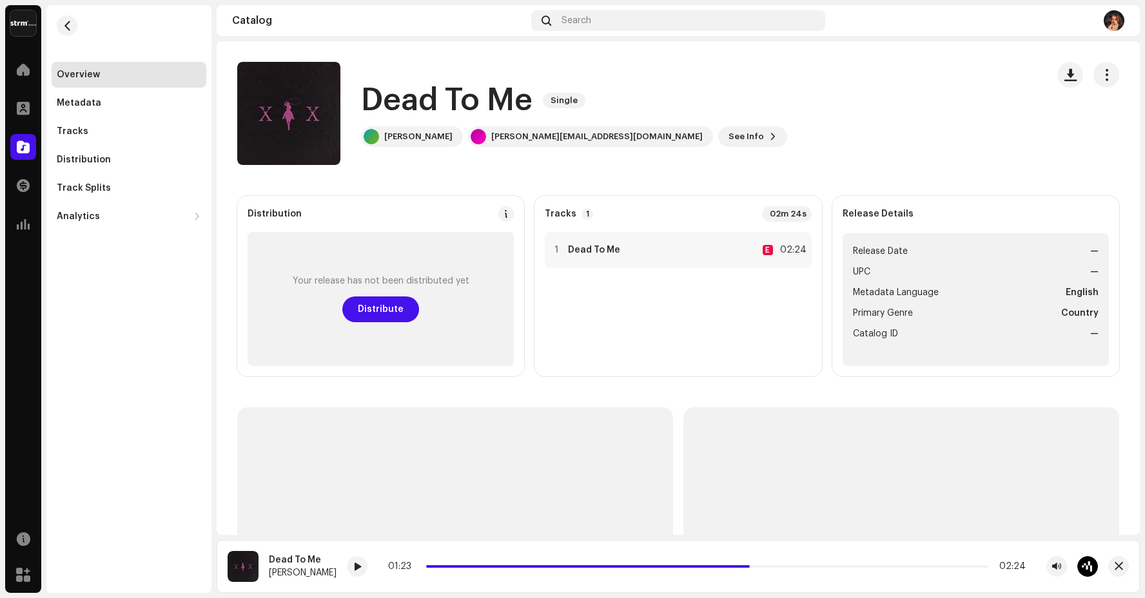
click at [26, 25] on img at bounding box center [23, 23] width 26 height 26
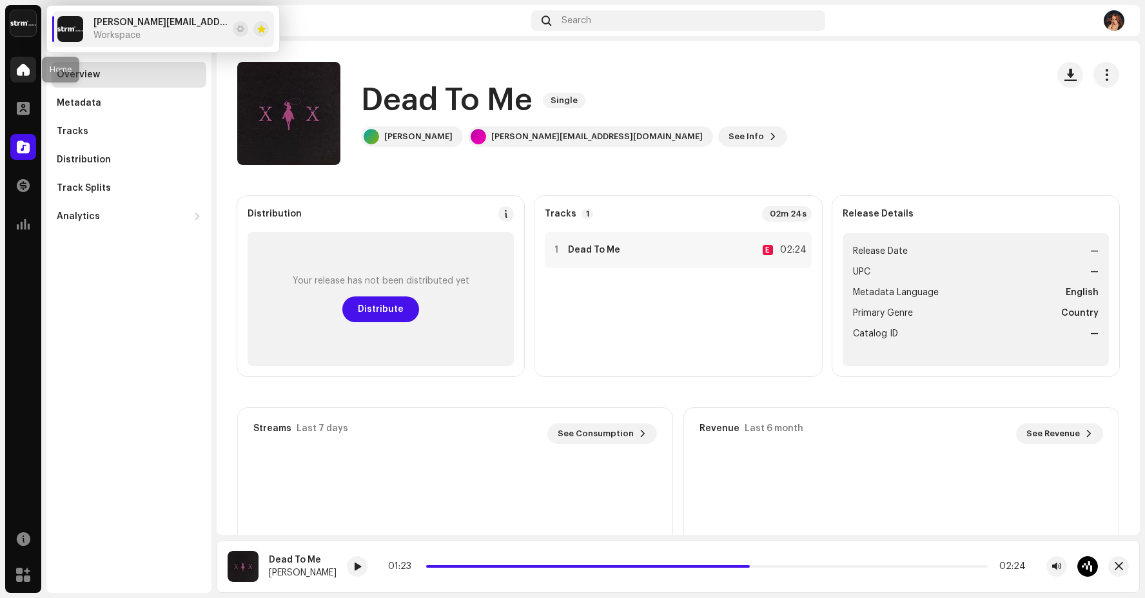
click at [26, 68] on span at bounding box center [23, 69] width 13 height 10
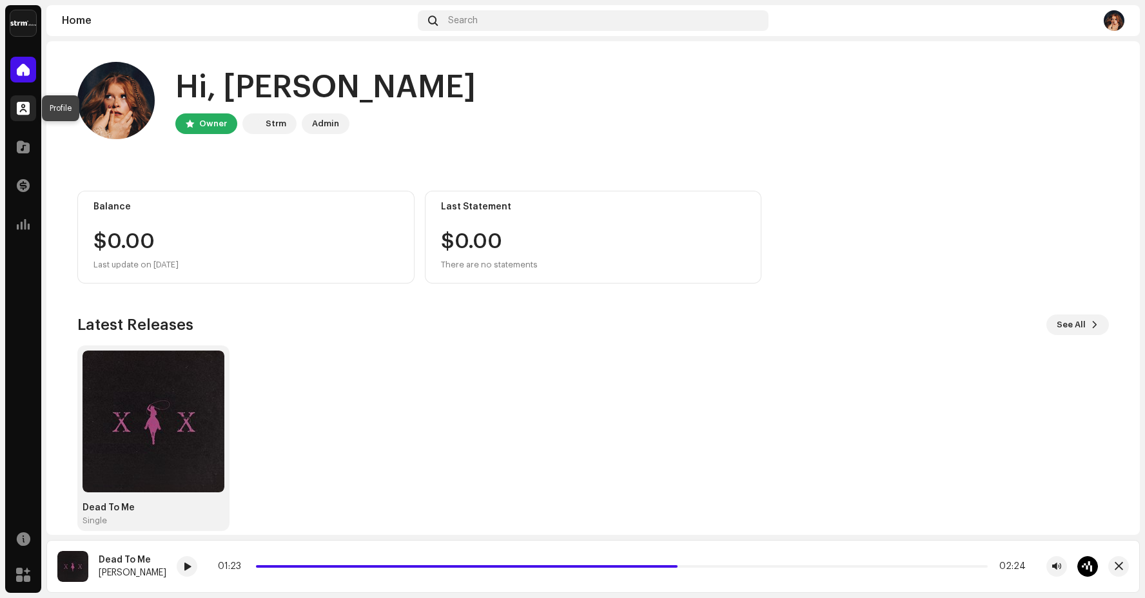
click at [26, 108] on span at bounding box center [23, 108] width 13 height 10
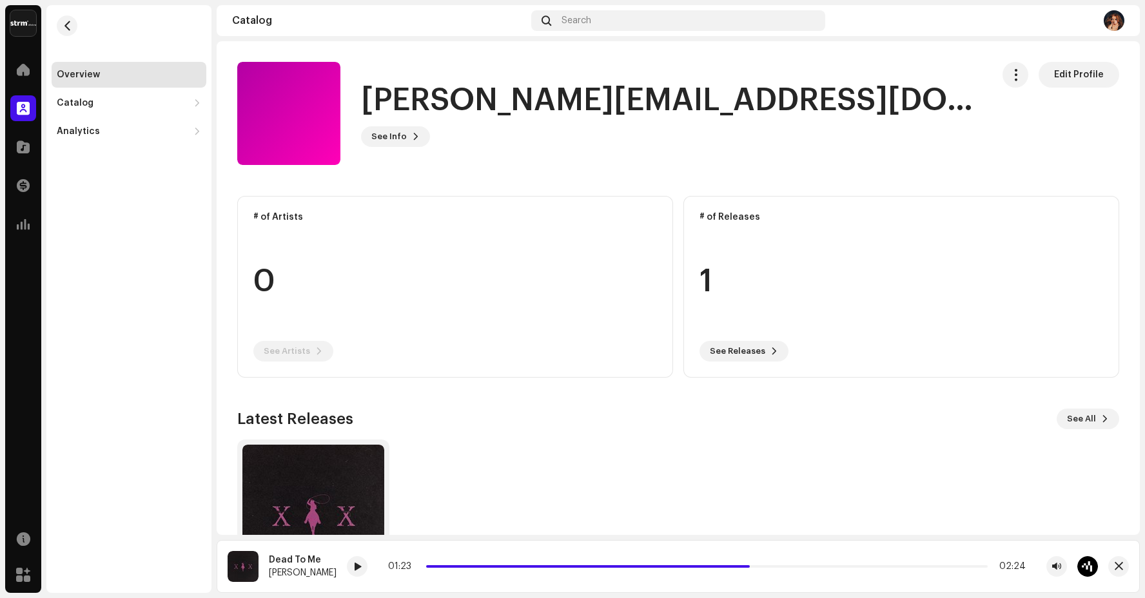
click at [1119, 24] on img at bounding box center [1114, 20] width 21 height 21
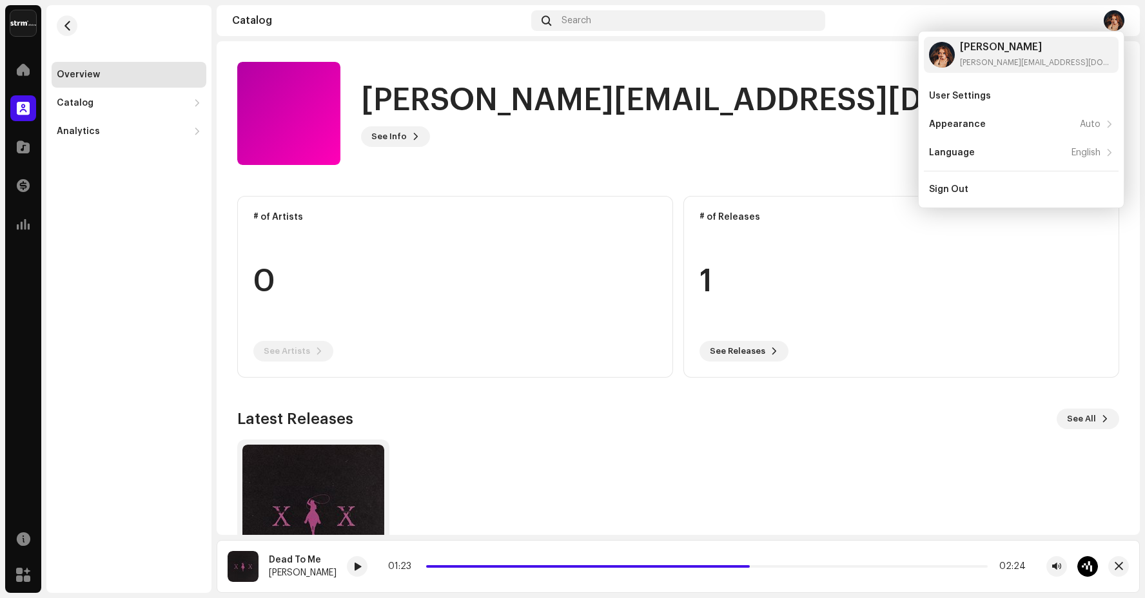
click at [855, 152] on div "[PERSON_NAME][EMAIL_ADDRESS][DOMAIN_NAME] See Info Edit Profile" at bounding box center [609, 113] width 745 height 103
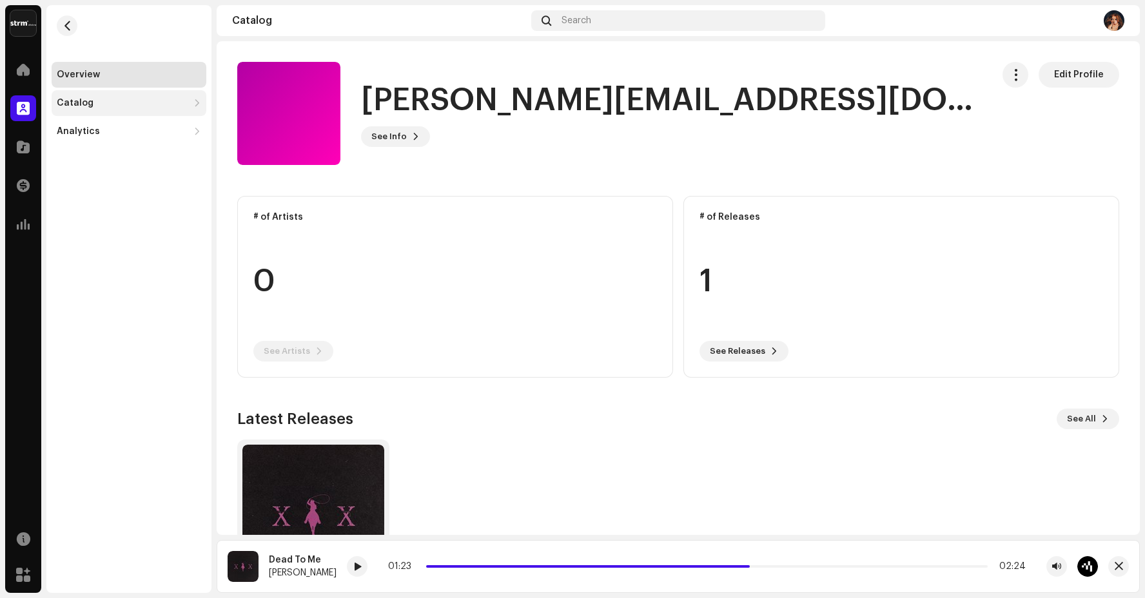
click at [184, 101] on div "Catalog" at bounding box center [123, 103] width 132 height 10
click at [153, 128] on div "Releases" at bounding box center [131, 131] width 139 height 10
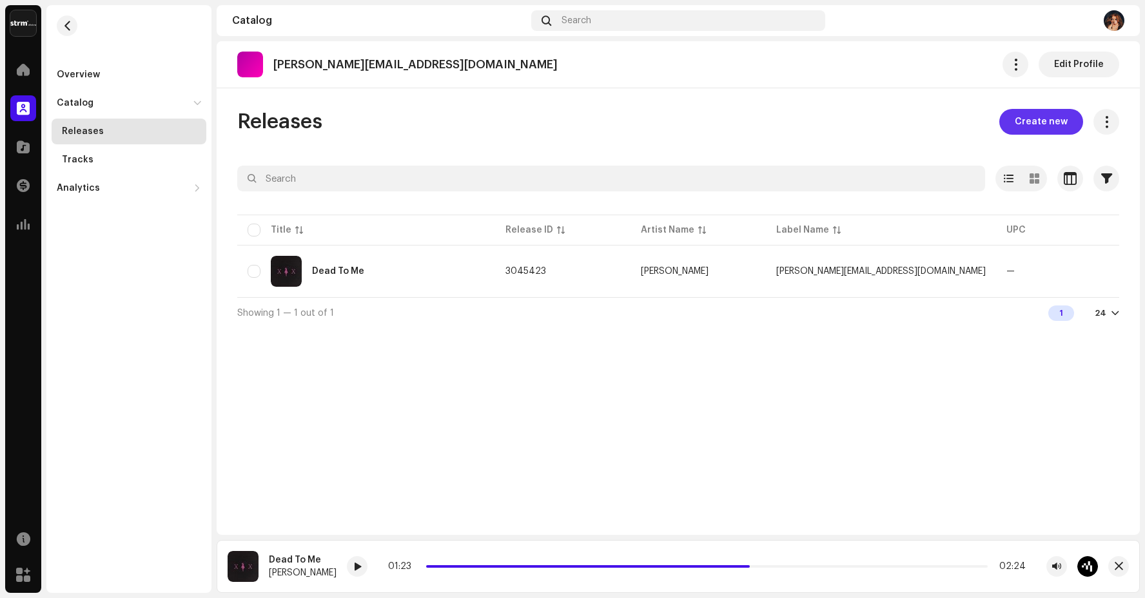
click at [1039, 123] on span "Create new" at bounding box center [1041, 122] width 53 height 26
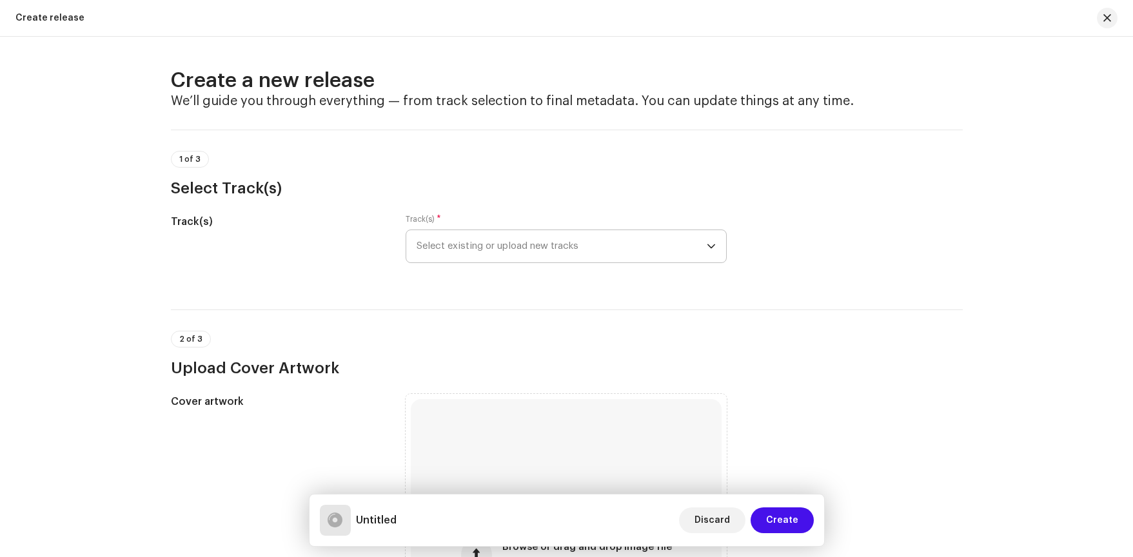
click at [713, 246] on icon "dropdown trigger" at bounding box center [711, 246] width 9 height 9
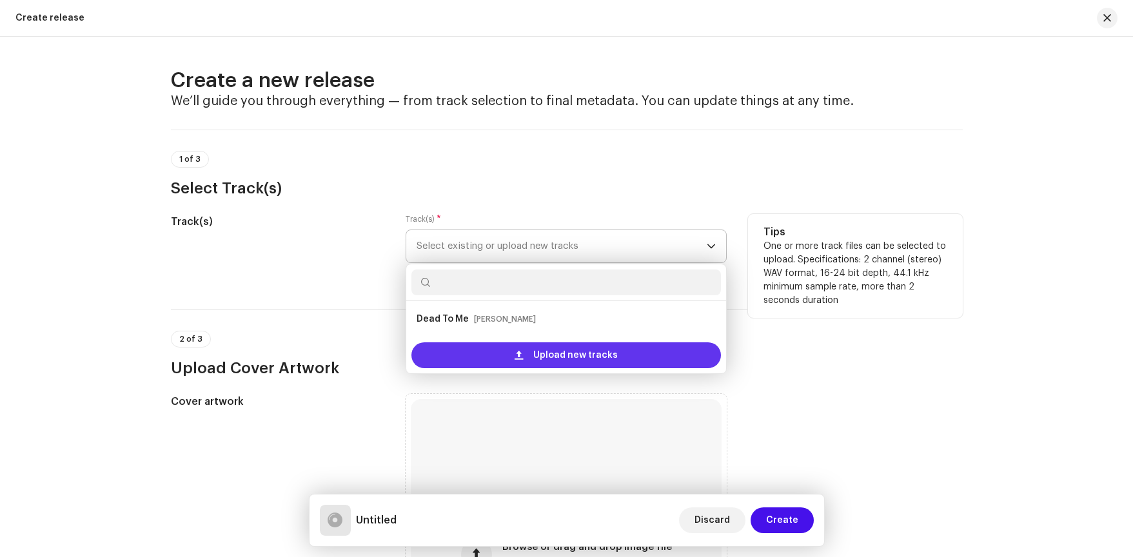
click at [611, 360] on span "Upload new tracks" at bounding box center [575, 355] width 84 height 26
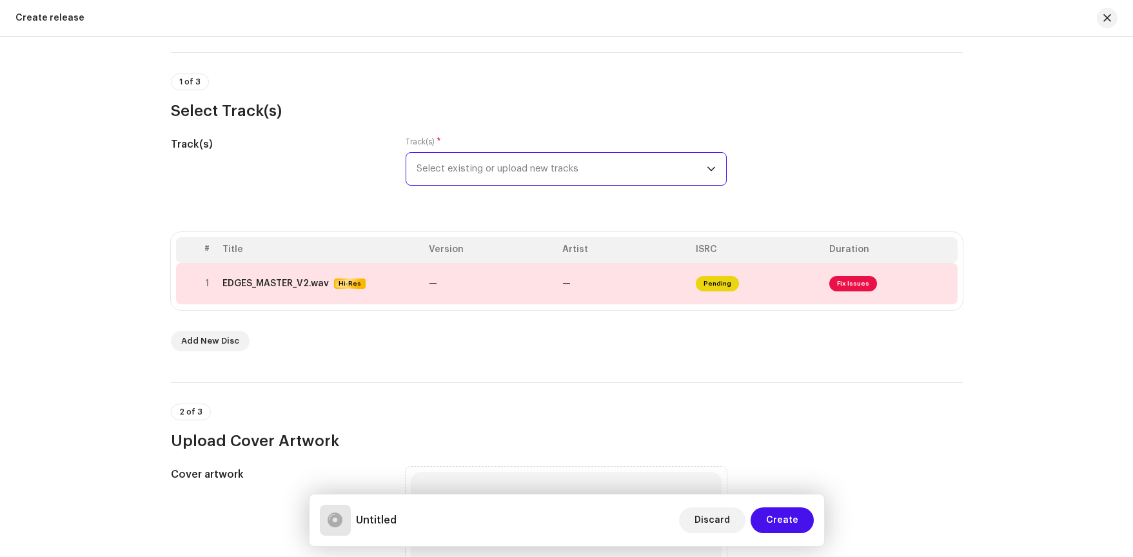
scroll to position [79, 0]
click at [839, 284] on span "Fix Issues" at bounding box center [853, 281] width 48 height 15
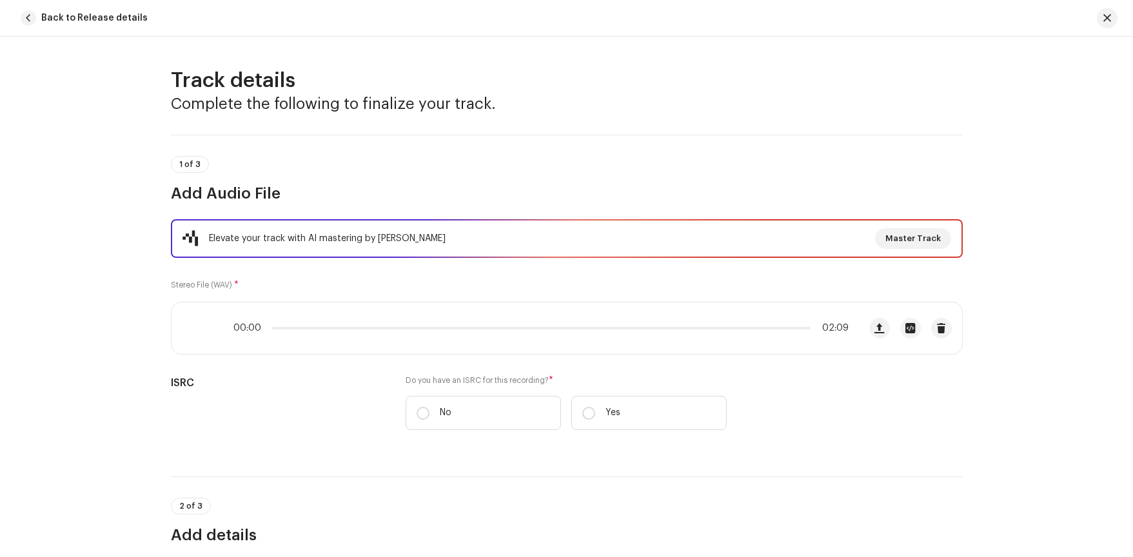
scroll to position [535, 0]
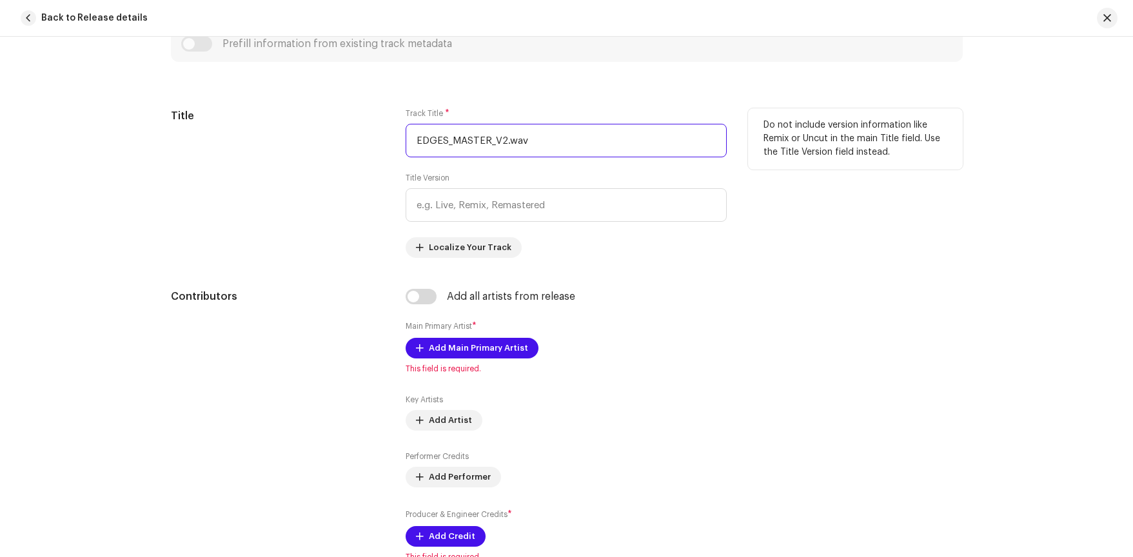
drag, startPoint x: 563, startPoint y: 145, endPoint x: 316, endPoint y: 141, distance: 247.6
click at [316, 141] on div "Title Track Title * EDGES_MASTER_V2.wav Title Version Localize Your Track Do no…" at bounding box center [567, 183] width 792 height 150
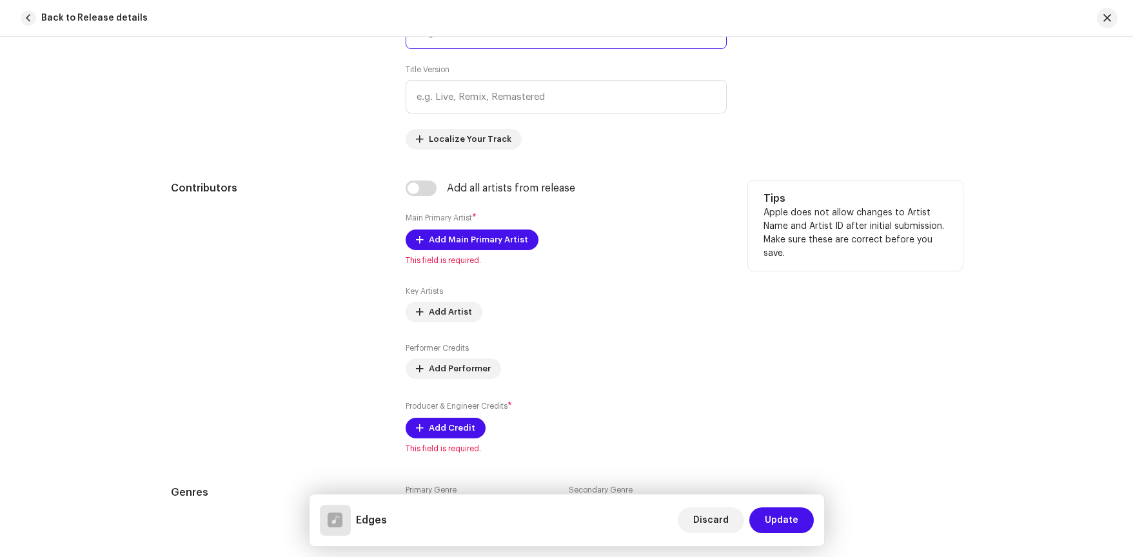
scroll to position [657, 0]
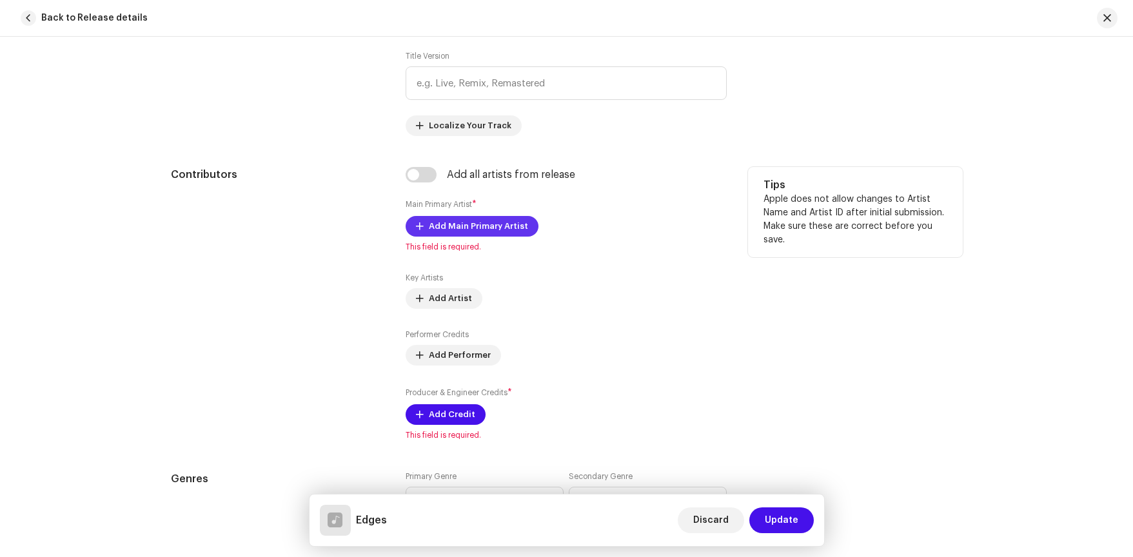
type input "Edges"
click at [433, 222] on span "Add Main Primary Artist" at bounding box center [478, 226] width 99 height 26
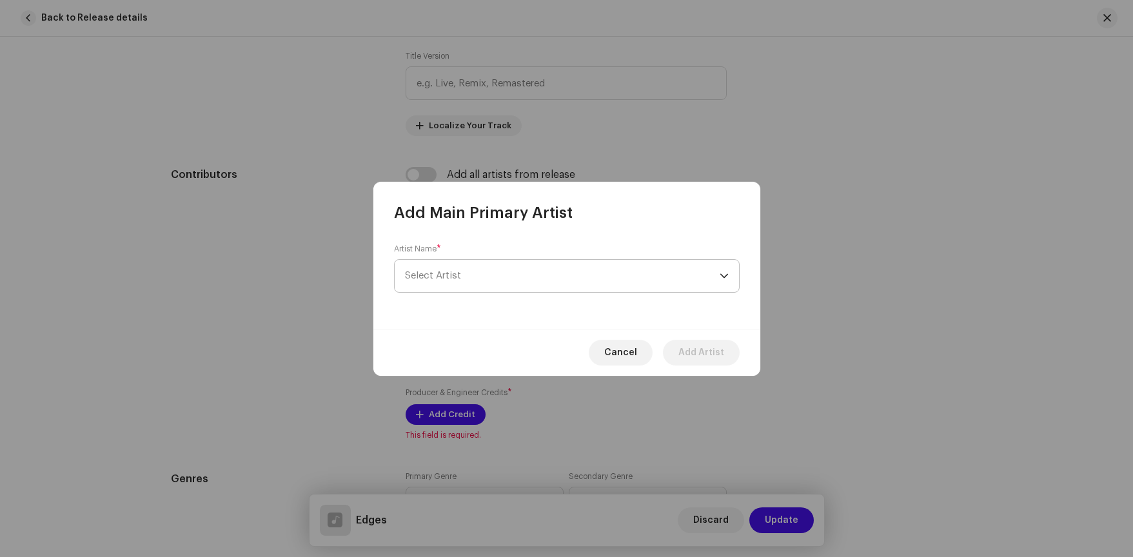
click at [489, 264] on span "Select Artist" at bounding box center [562, 276] width 315 height 32
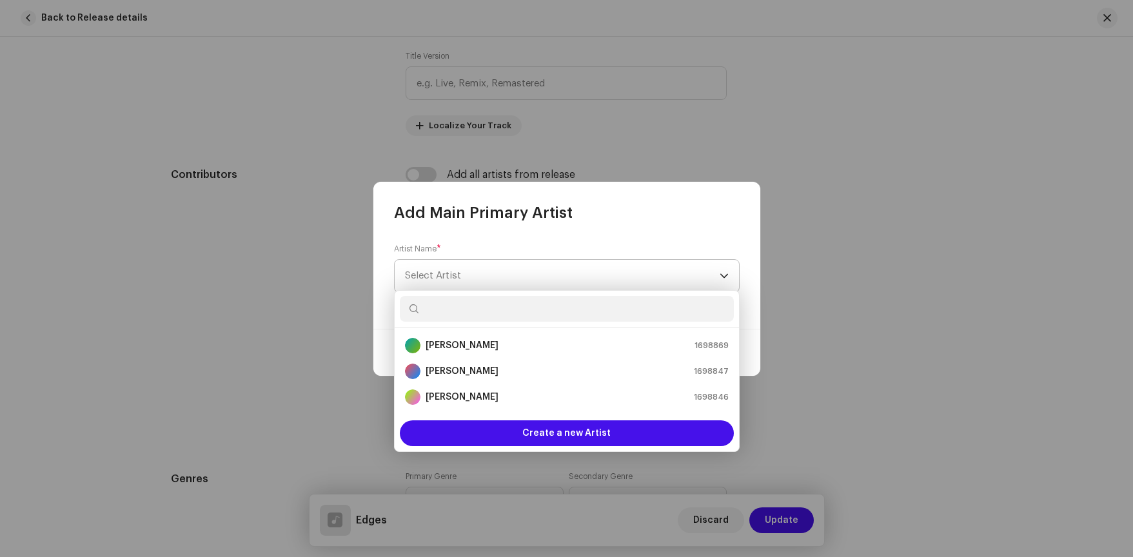
click at [482, 278] on span "Select Artist" at bounding box center [562, 276] width 315 height 32
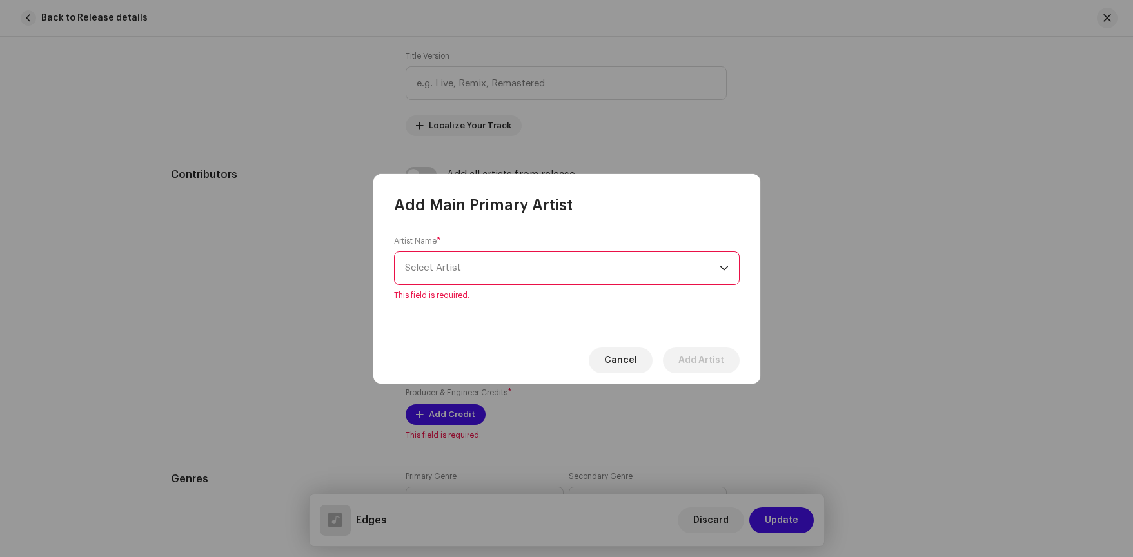
click at [470, 265] on span "Select Artist" at bounding box center [562, 268] width 315 height 32
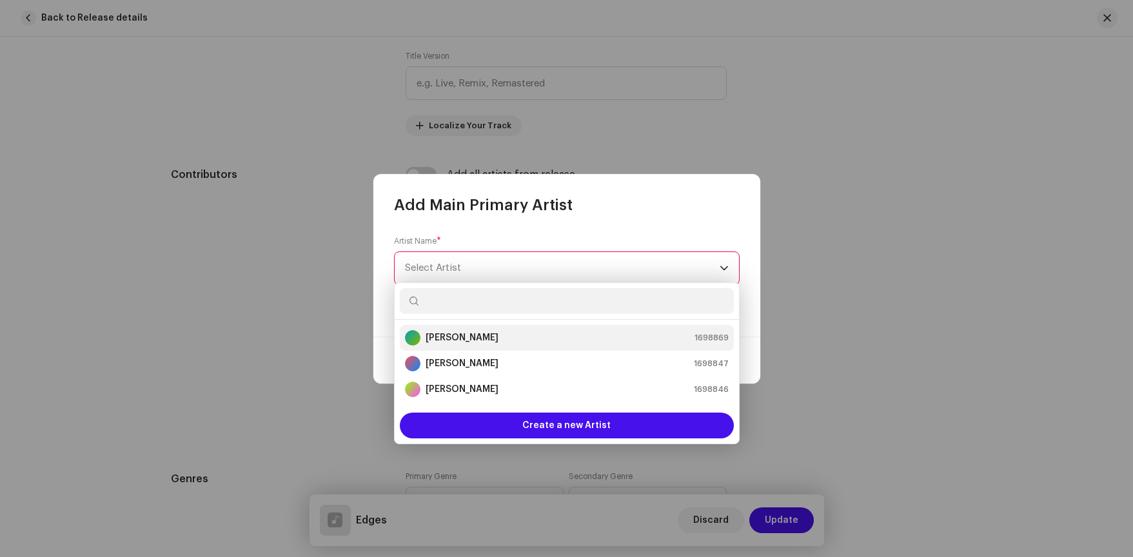
click at [465, 338] on strong "[PERSON_NAME]" at bounding box center [461, 337] width 73 height 13
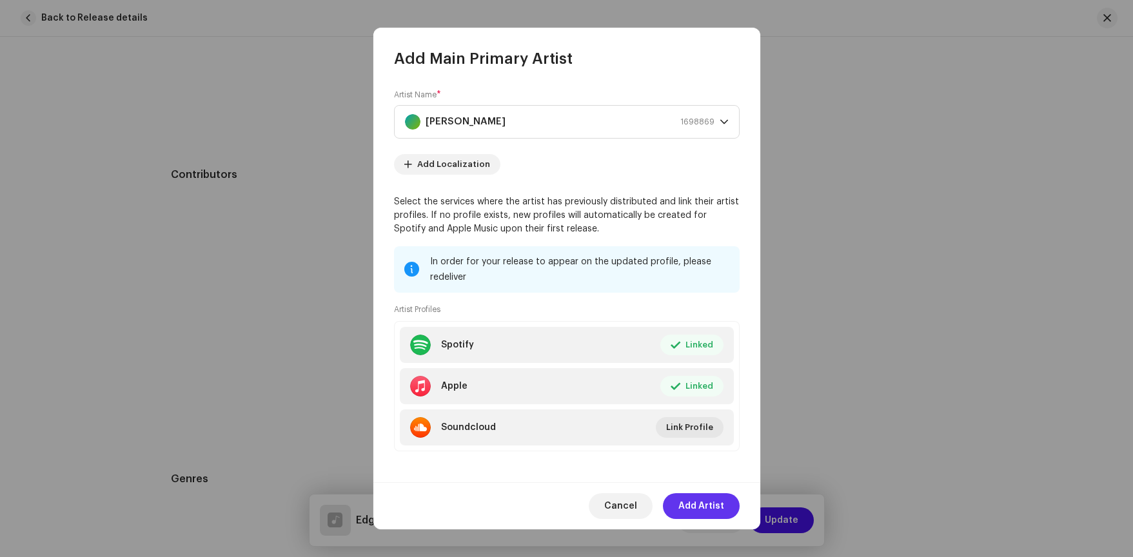
click at [710, 508] on span "Add Artist" at bounding box center [701, 506] width 46 height 26
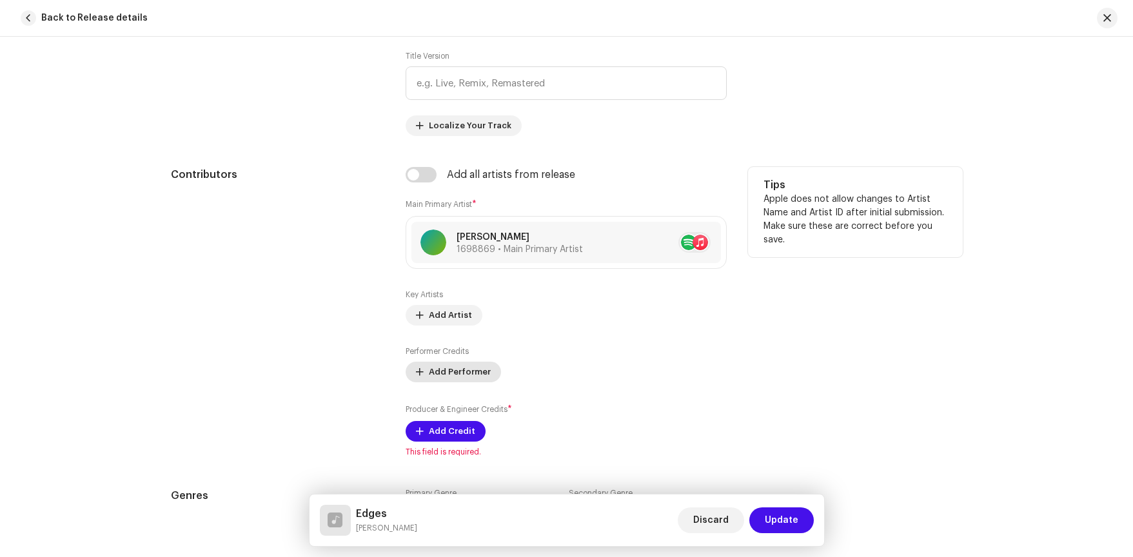
click at [470, 375] on span "Add Performer" at bounding box center [460, 372] width 62 height 26
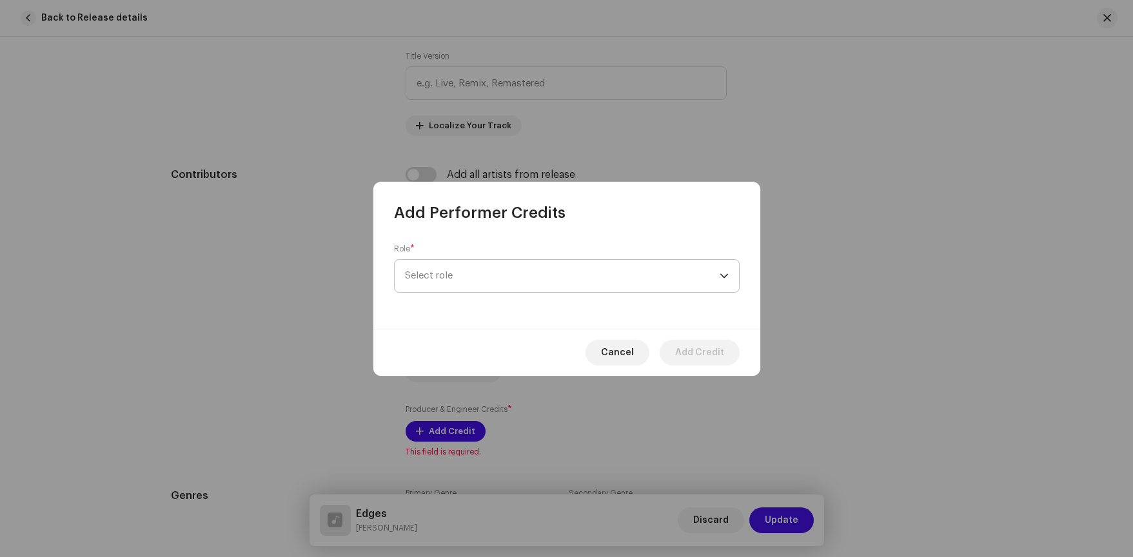
click at [451, 268] on span "Select role" at bounding box center [562, 276] width 315 height 32
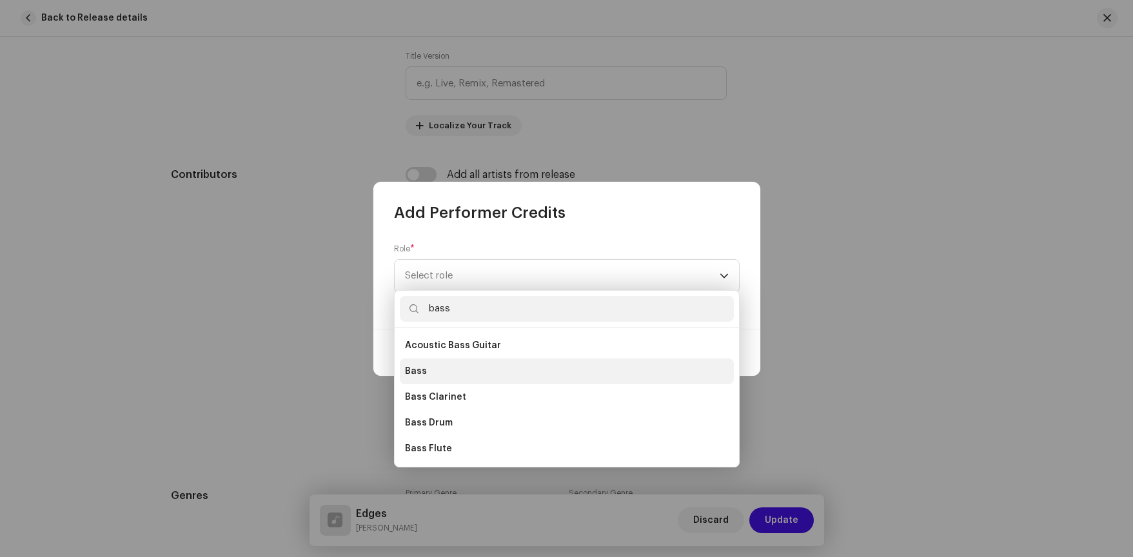
type input "bass"
click at [433, 368] on li "Bass" at bounding box center [567, 371] width 334 height 26
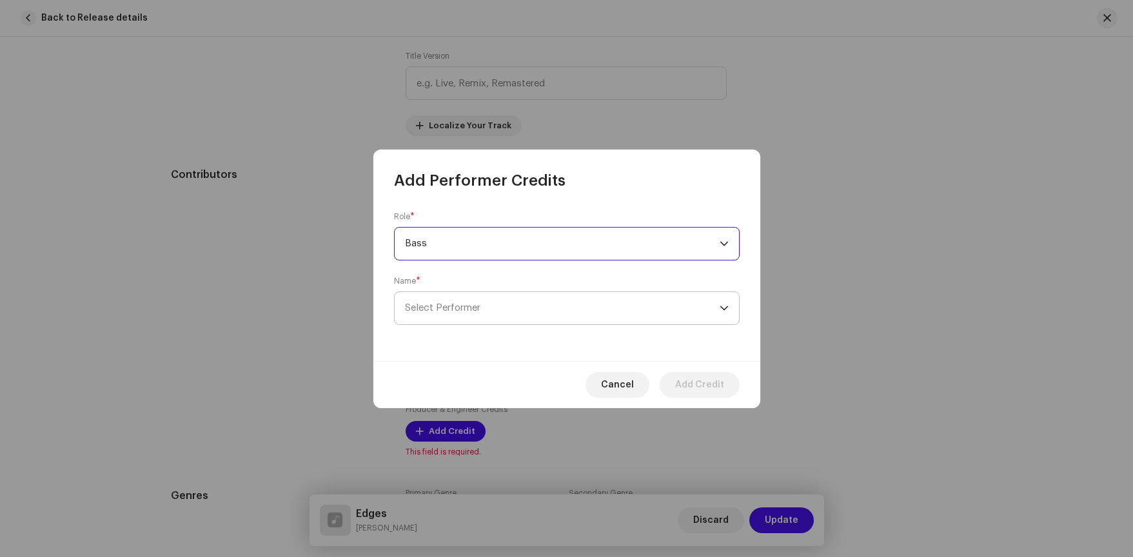
click at [532, 307] on span "Select Performer" at bounding box center [562, 308] width 315 height 32
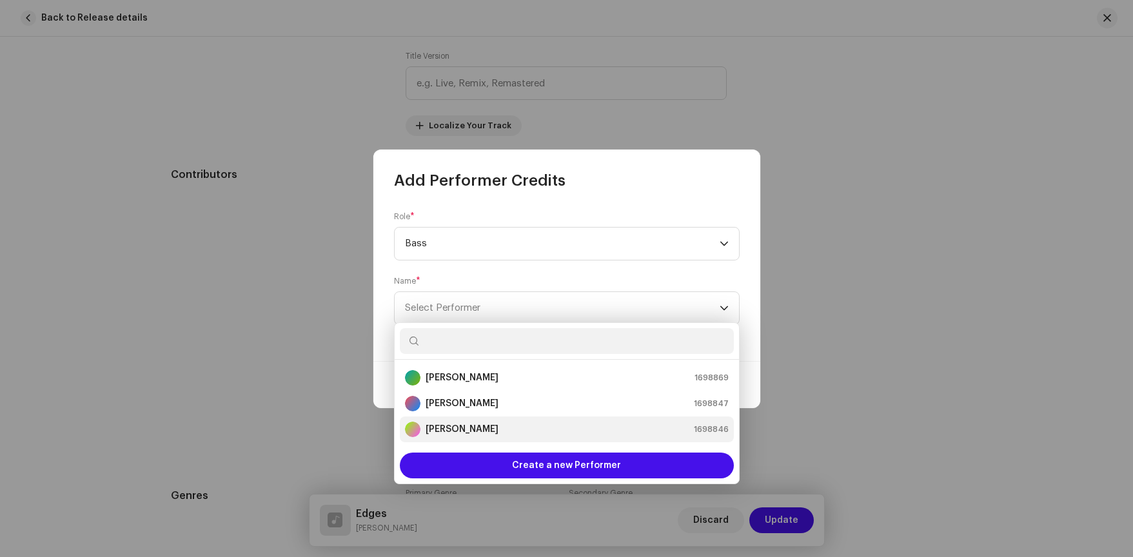
click at [491, 425] on div "[PERSON_NAME] 1698846" at bounding box center [567, 429] width 324 height 15
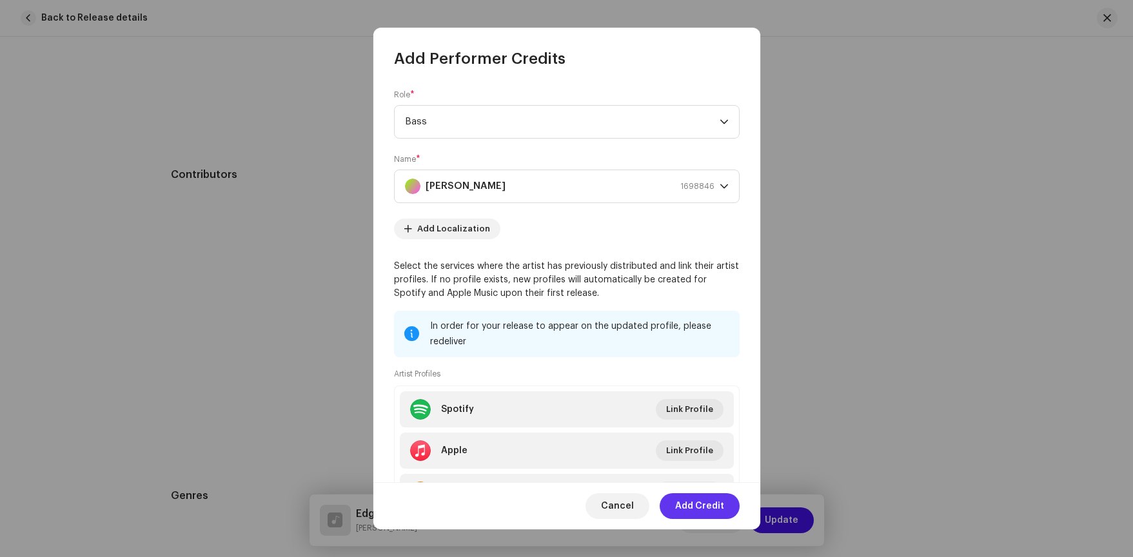
click at [723, 502] on span "Add Credit" at bounding box center [699, 506] width 49 height 26
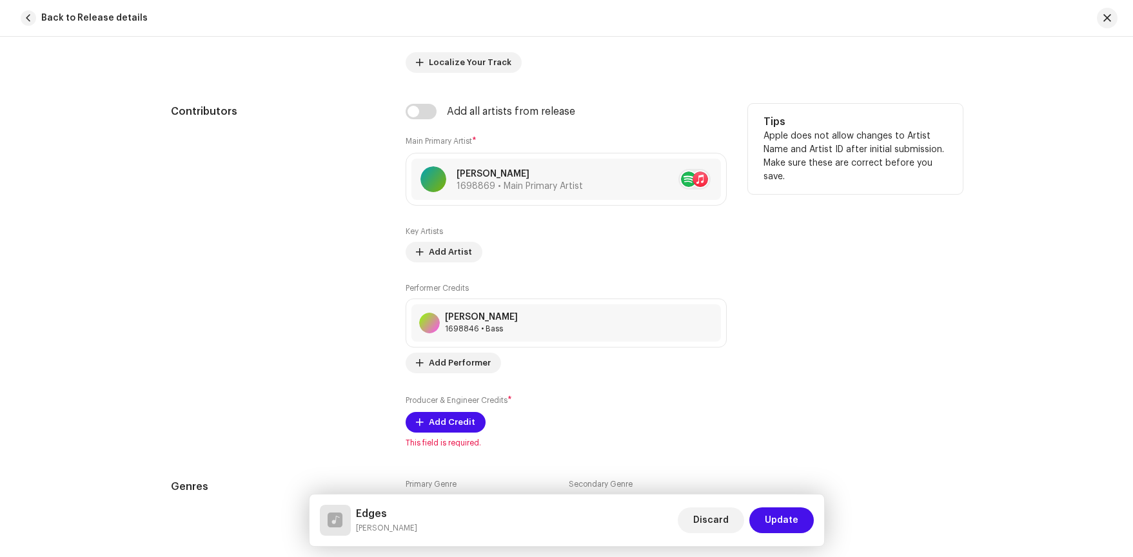
scroll to position [721, 0]
click at [460, 362] on span "Add Performer" at bounding box center [460, 362] width 62 height 26
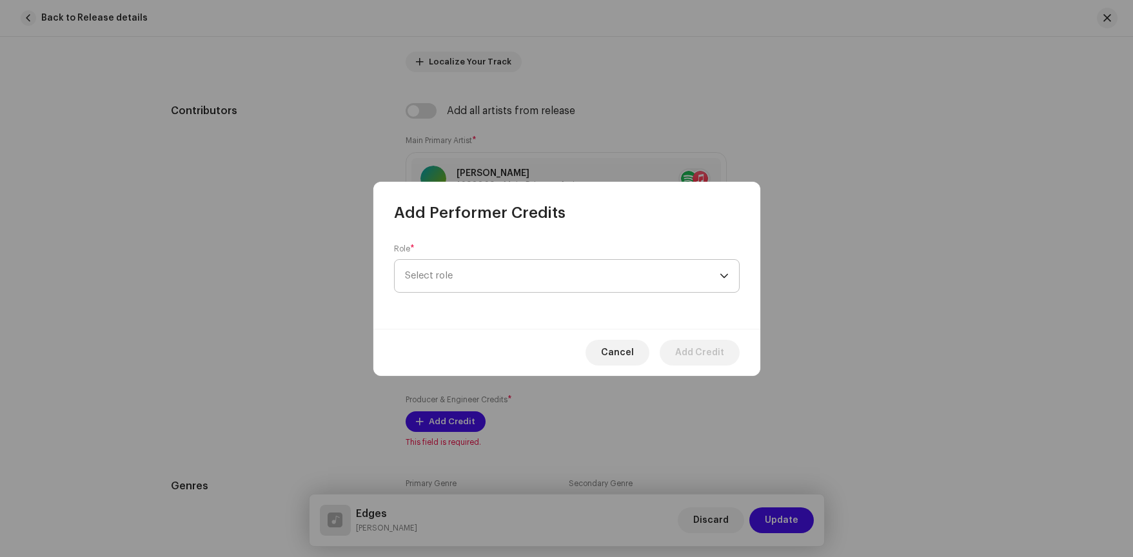
click at [474, 274] on span "Select role" at bounding box center [562, 276] width 315 height 32
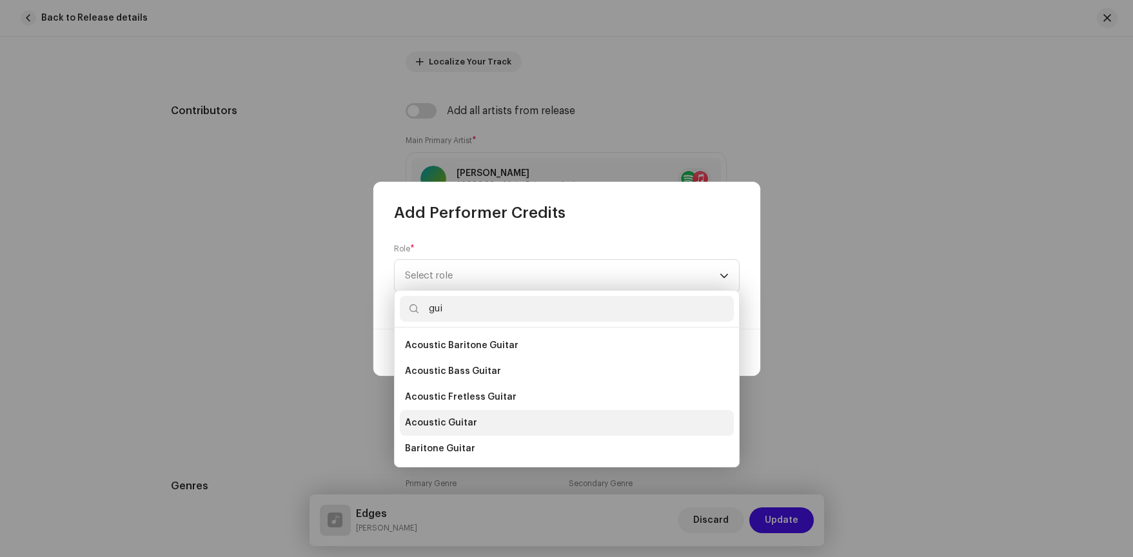
type input "gui"
click at [455, 426] on span "Acoustic Guitar" at bounding box center [441, 422] width 72 height 13
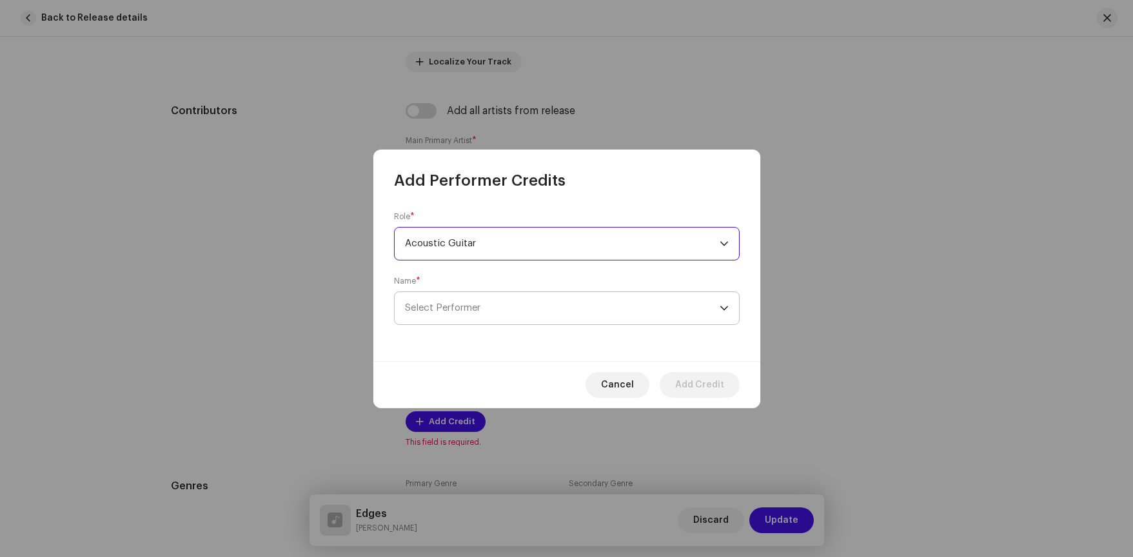
click at [538, 319] on span "Select Performer" at bounding box center [562, 308] width 315 height 32
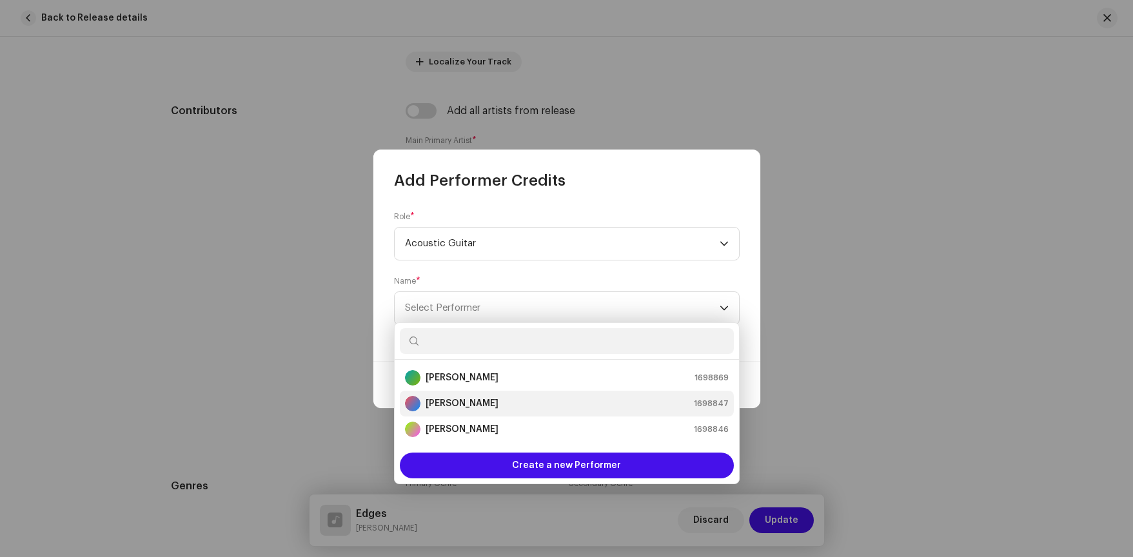
click at [476, 405] on div "[PERSON_NAME] 1698847" at bounding box center [567, 403] width 324 height 15
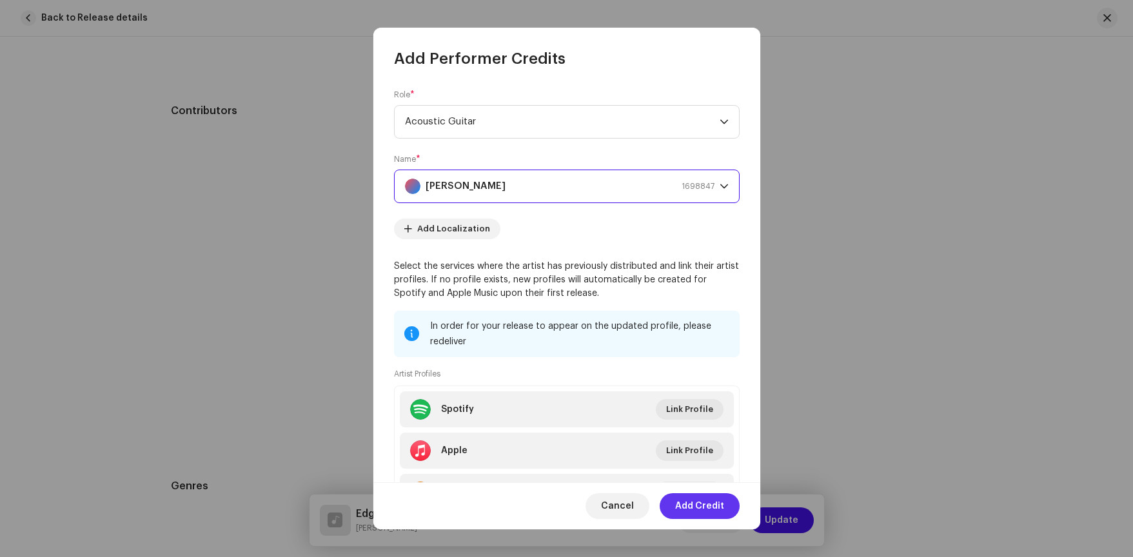
click at [717, 509] on span "Add Credit" at bounding box center [699, 506] width 49 height 26
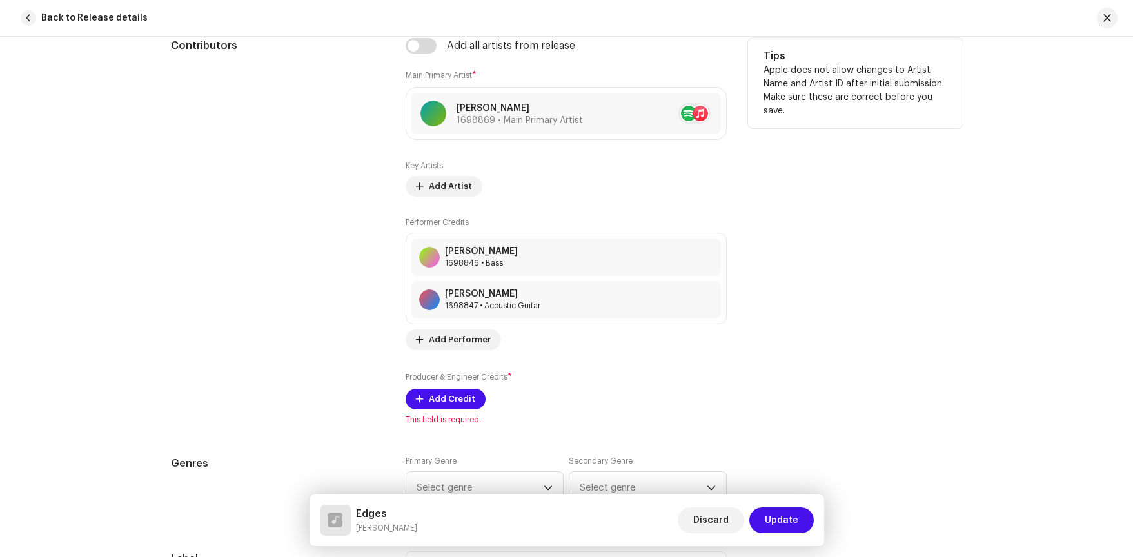
scroll to position [787, 0]
click at [441, 402] on span "Add Credit" at bounding box center [452, 398] width 46 height 26
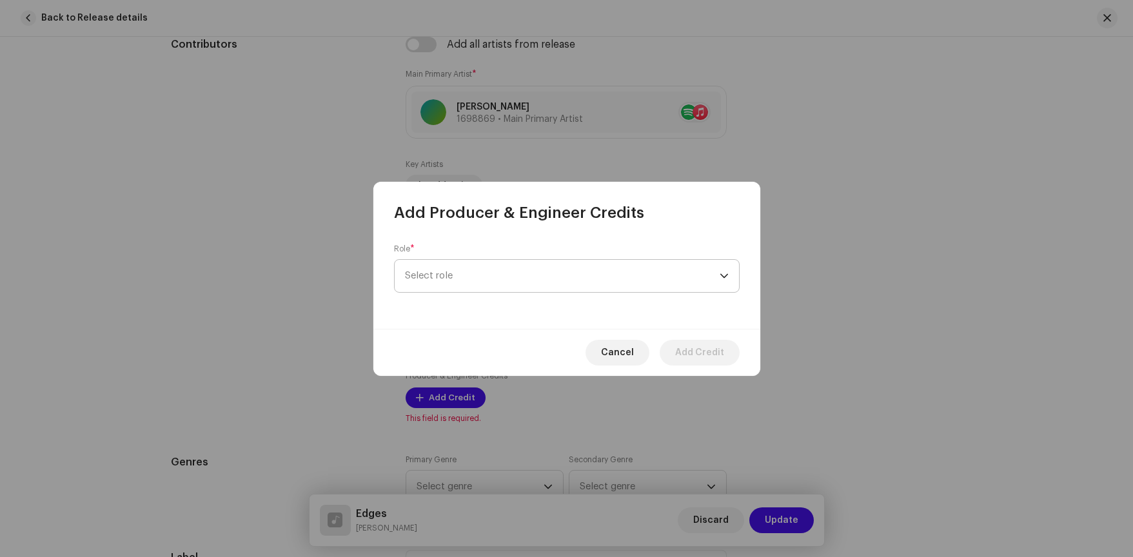
click at [507, 275] on span "Select role" at bounding box center [562, 276] width 315 height 32
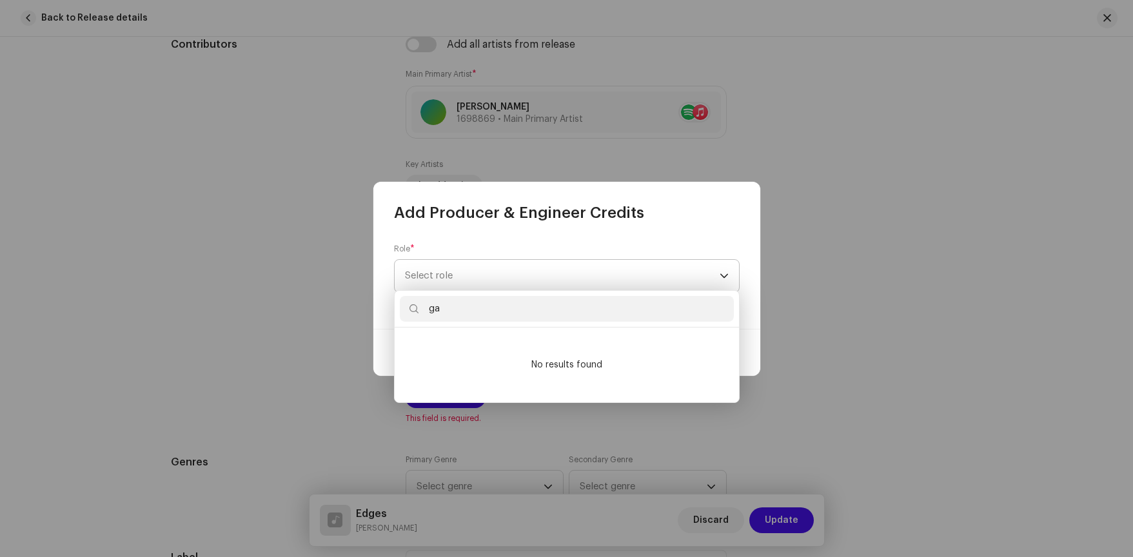
type input "g"
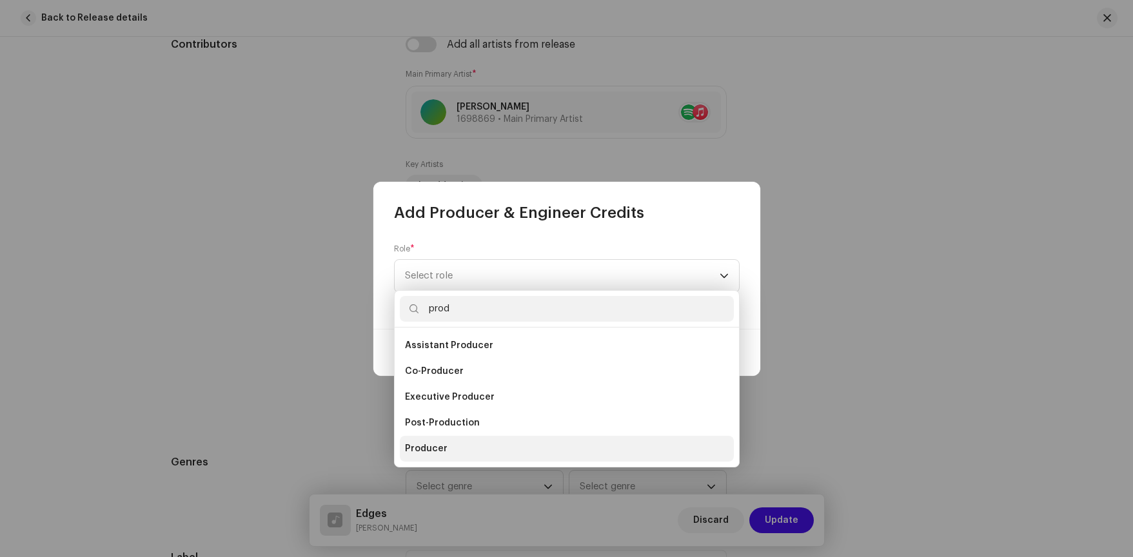
type input "prod"
click at [449, 444] on li "Producer" at bounding box center [567, 449] width 334 height 26
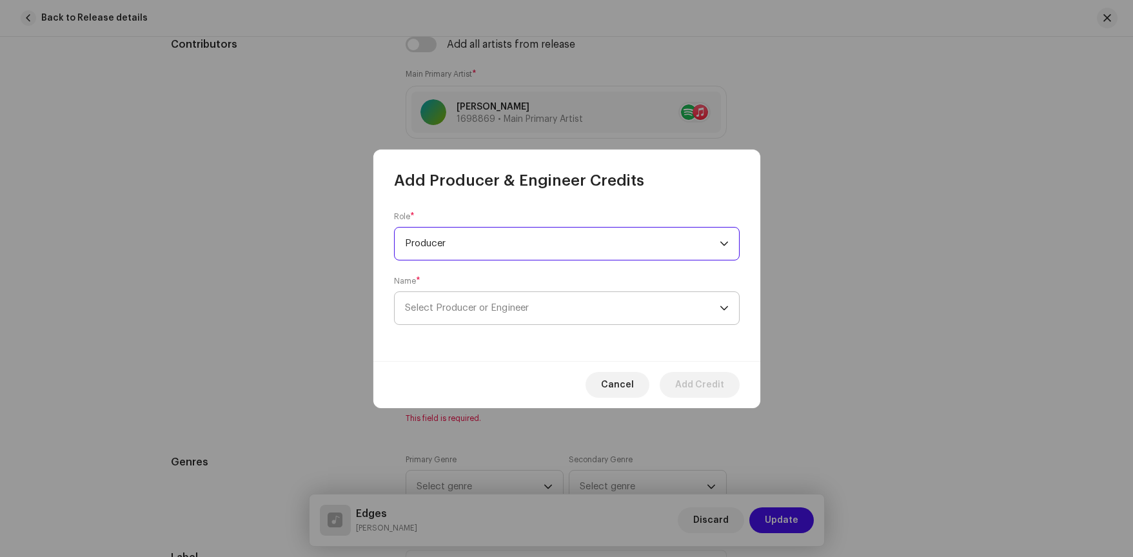
click at [516, 313] on span "Select Producer or Engineer" at bounding box center [562, 308] width 315 height 32
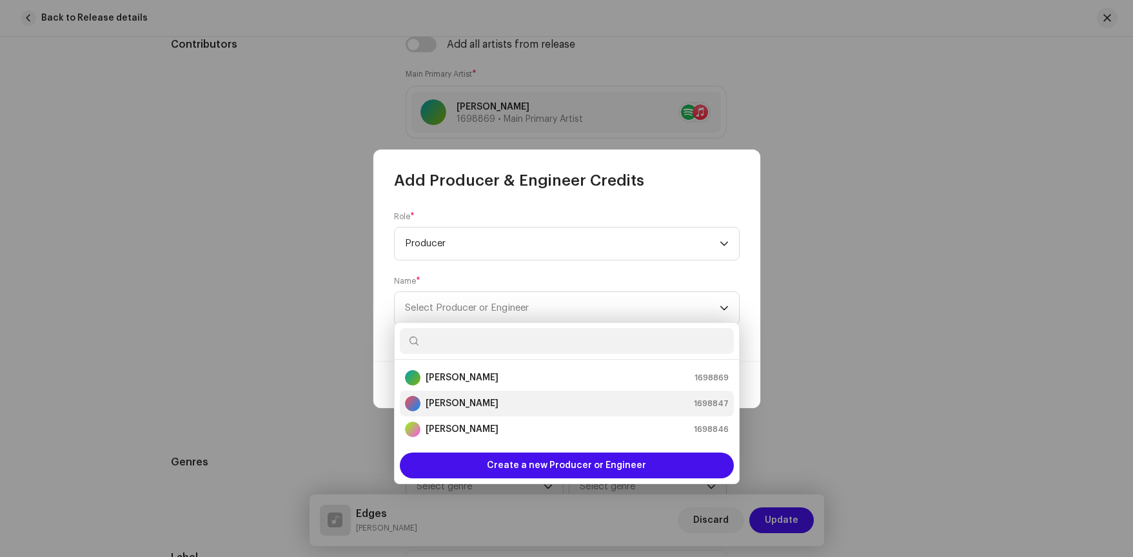
click at [481, 402] on div "[PERSON_NAME] 1698847" at bounding box center [567, 403] width 324 height 15
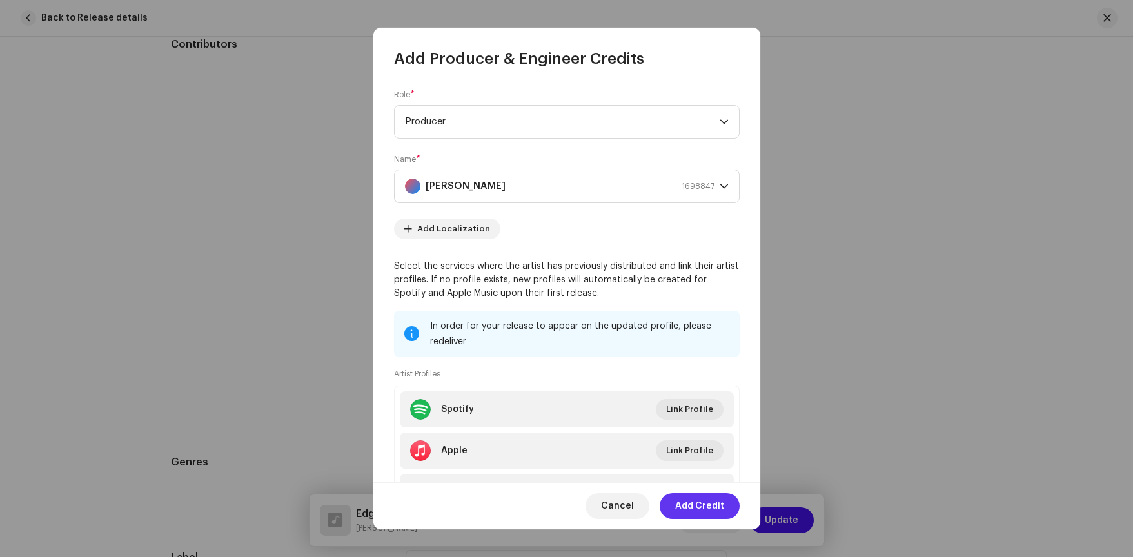
click at [708, 503] on span "Add Credit" at bounding box center [699, 506] width 49 height 26
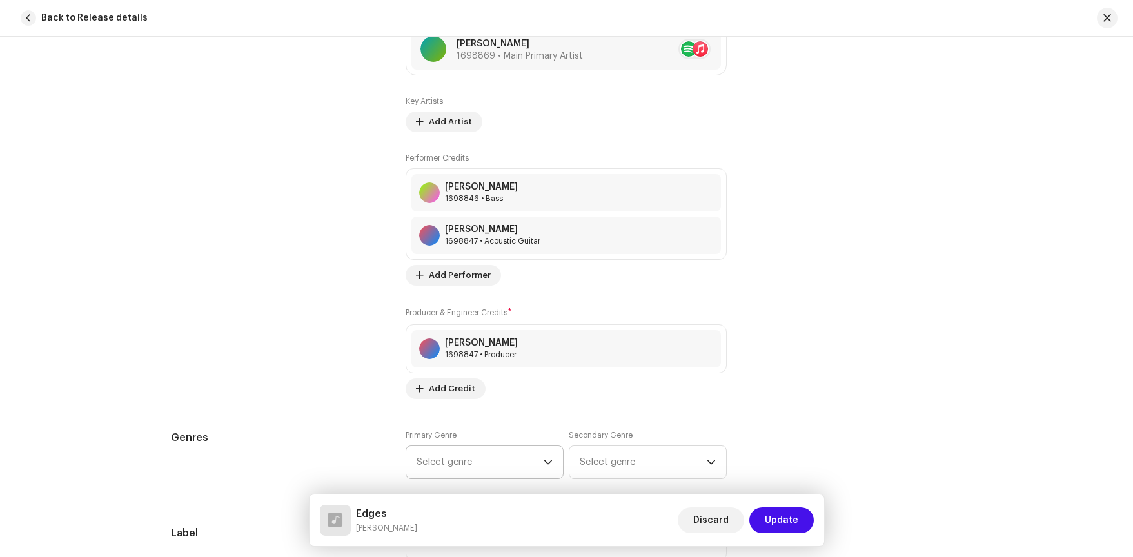
scroll to position [877, 0]
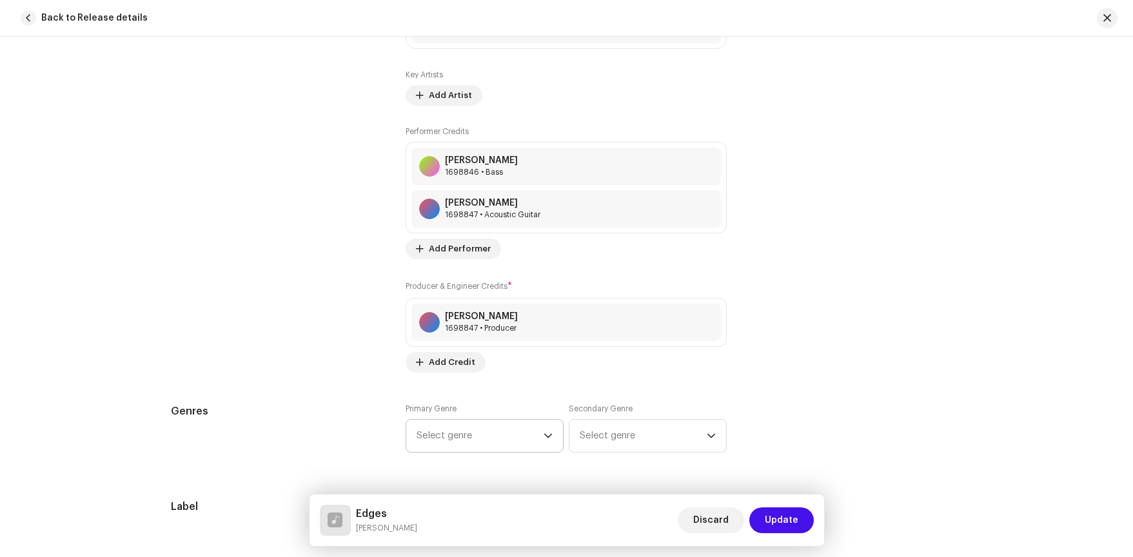
click at [549, 431] on icon "dropdown trigger" at bounding box center [547, 435] width 9 height 9
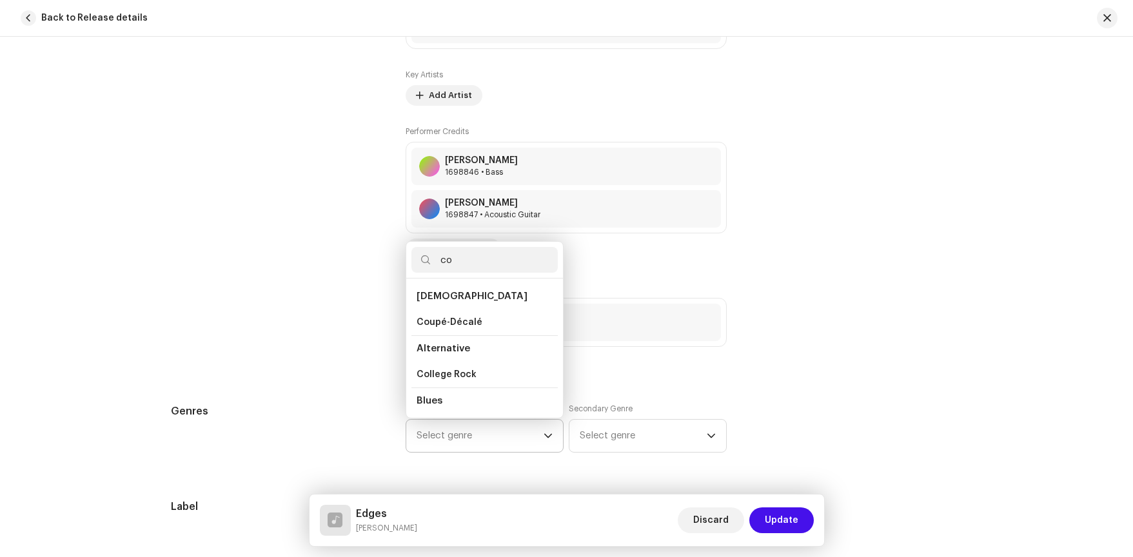
type input "c"
type input "f"
type input "country"
click at [448, 333] on li "Country" at bounding box center [484, 327] width 146 height 26
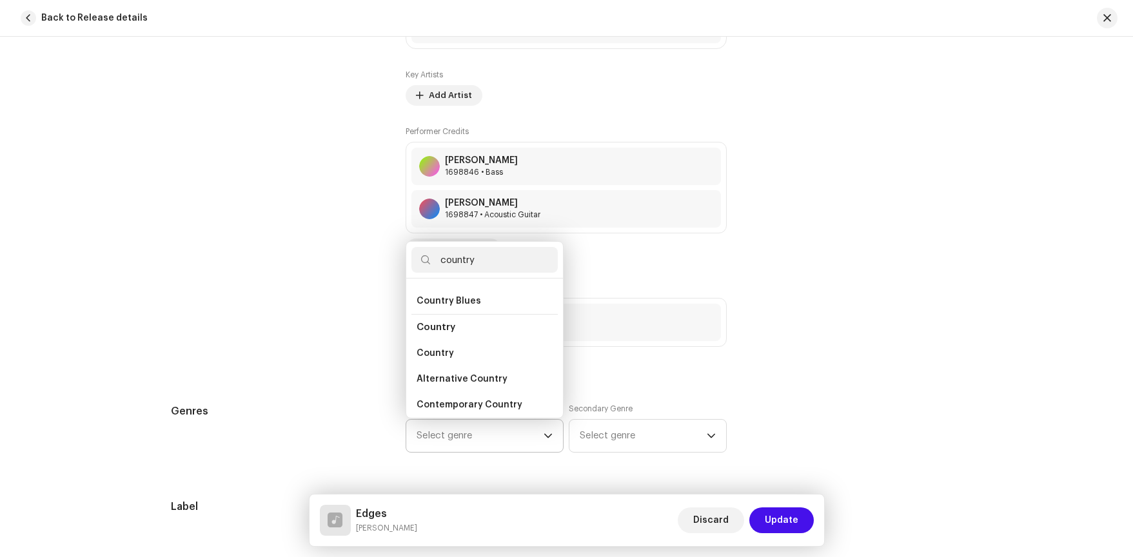
click at [438, 327] on span "Country" at bounding box center [435, 327] width 39 height 10
click at [440, 358] on span "Country" at bounding box center [434, 353] width 37 height 13
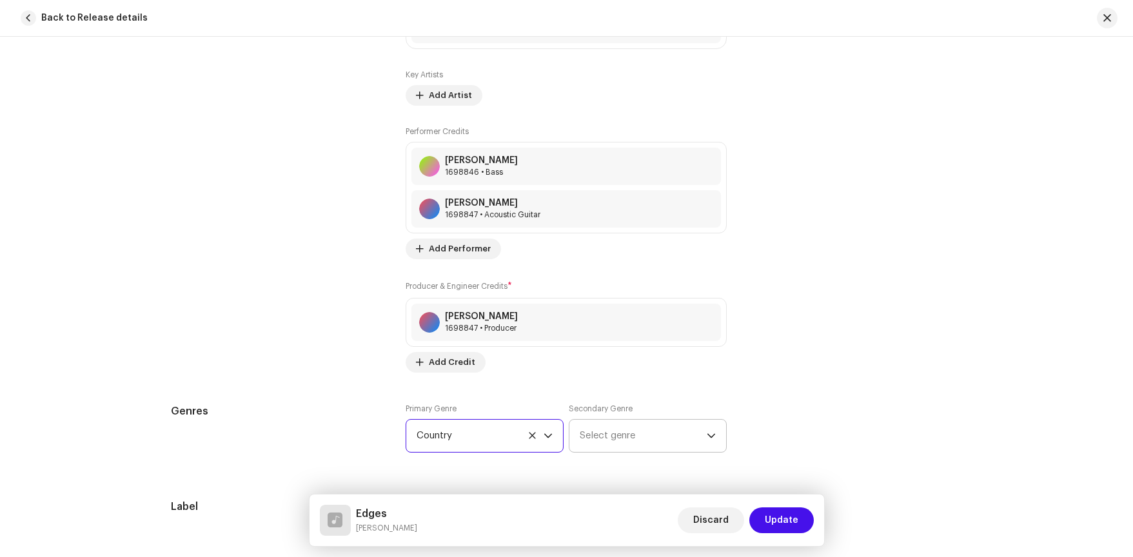
click at [635, 436] on span "Select genre" at bounding box center [643, 436] width 127 height 32
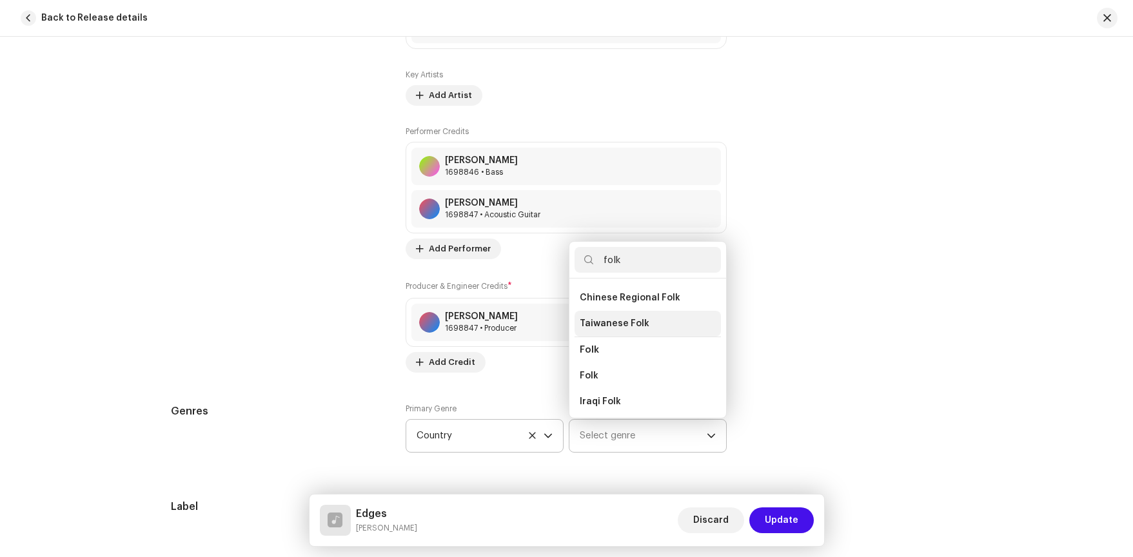
scroll to position [79, 0]
type input "folk"
click at [587, 372] on span "Folk" at bounding box center [589, 373] width 19 height 13
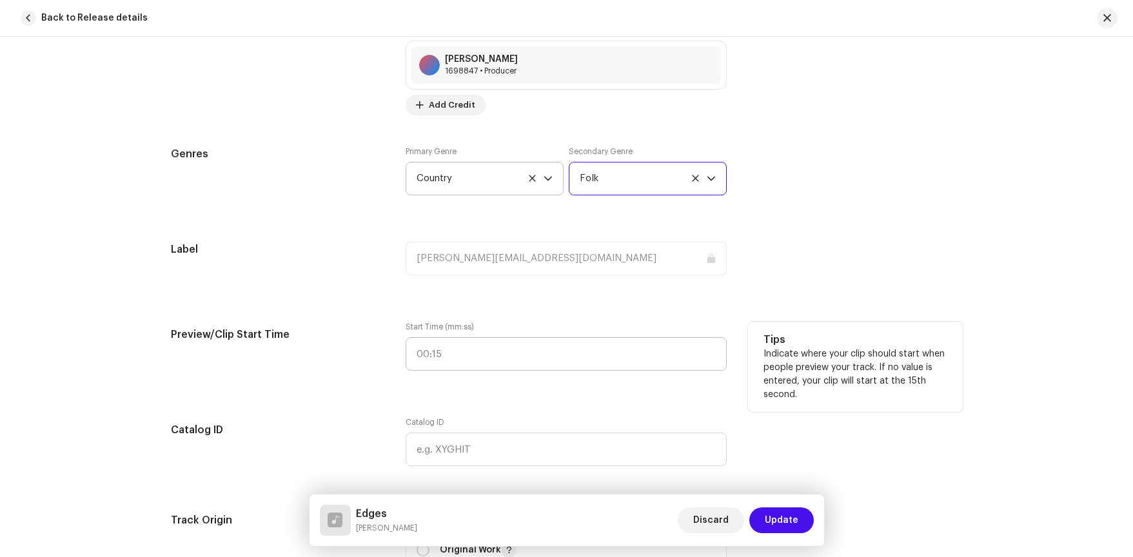
scroll to position [1137, 0]
click at [483, 353] on input ":" at bounding box center [565, 352] width 321 height 34
type input "00:41"
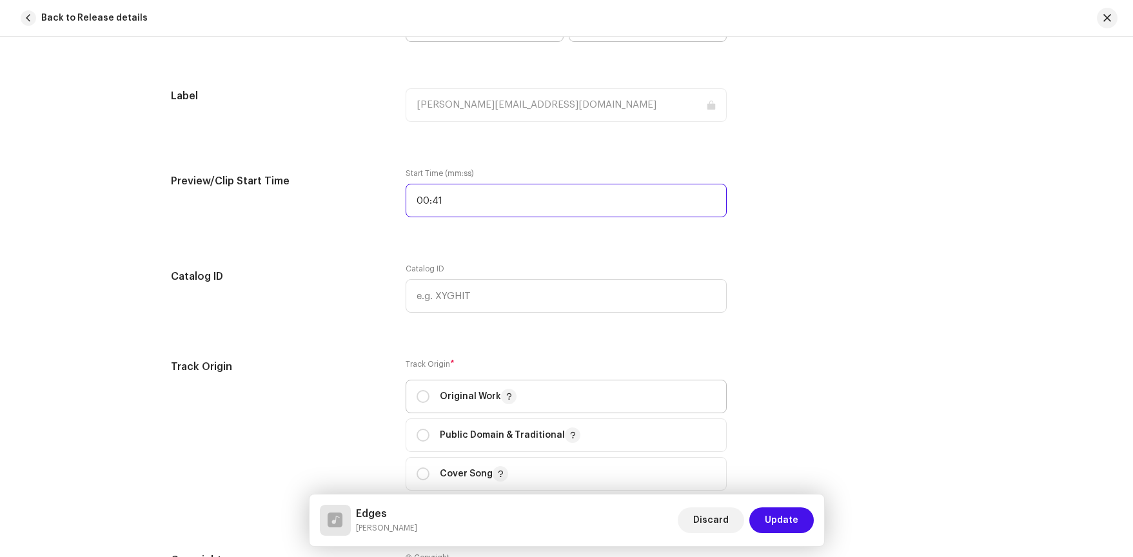
scroll to position [1296, 0]
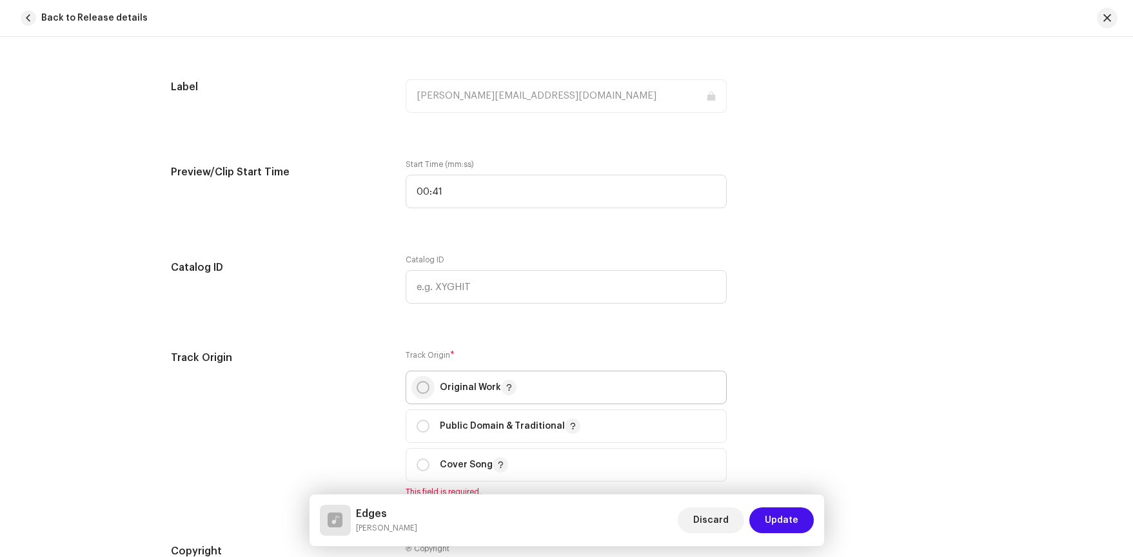
click at [422, 387] on input "radio" at bounding box center [422, 387] width 13 height 13
radio input "true"
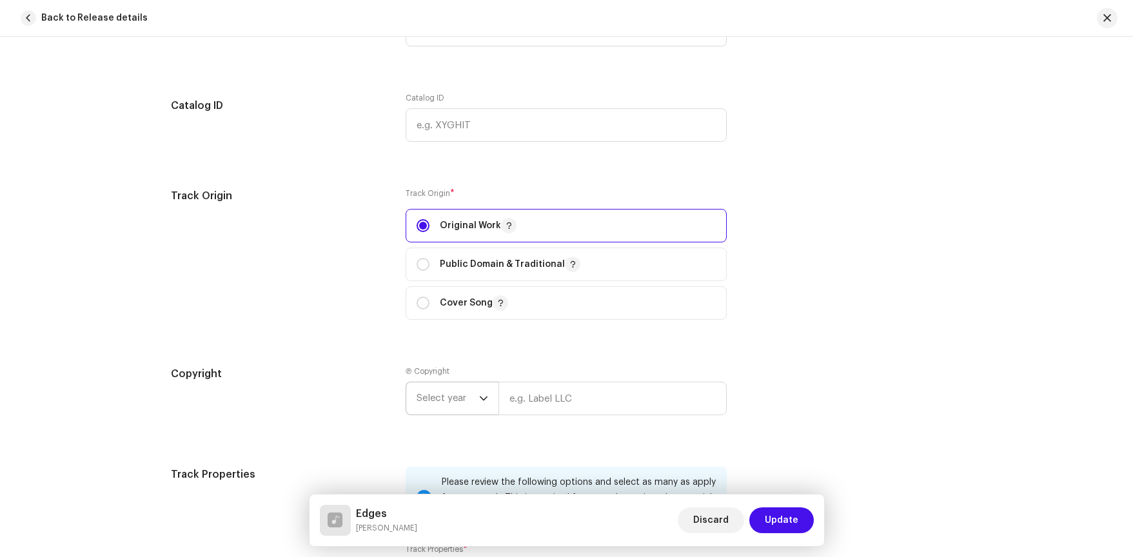
scroll to position [1494, 0]
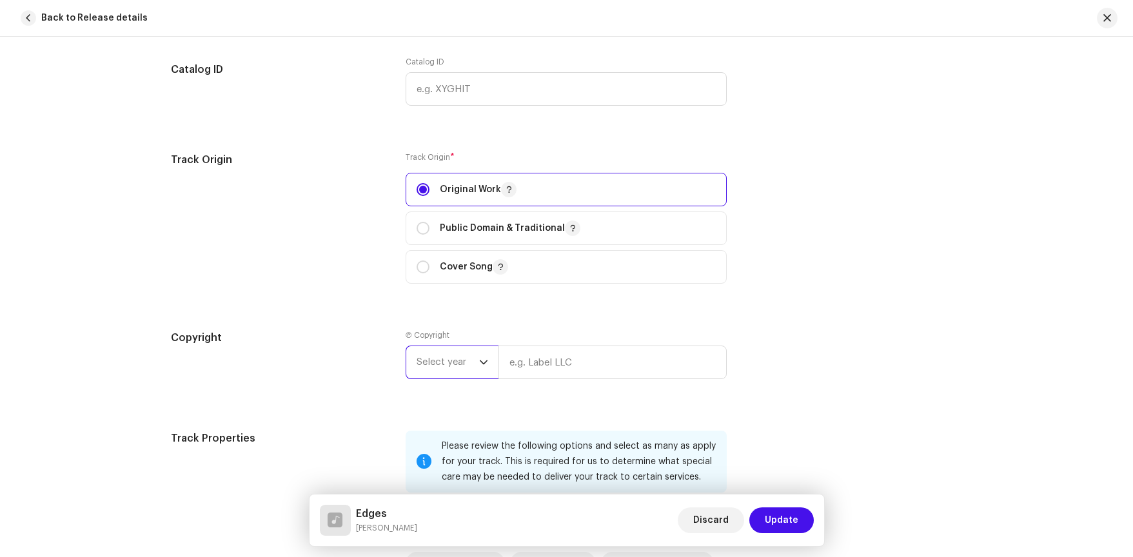
click at [476, 366] on span "Select year" at bounding box center [447, 362] width 63 height 32
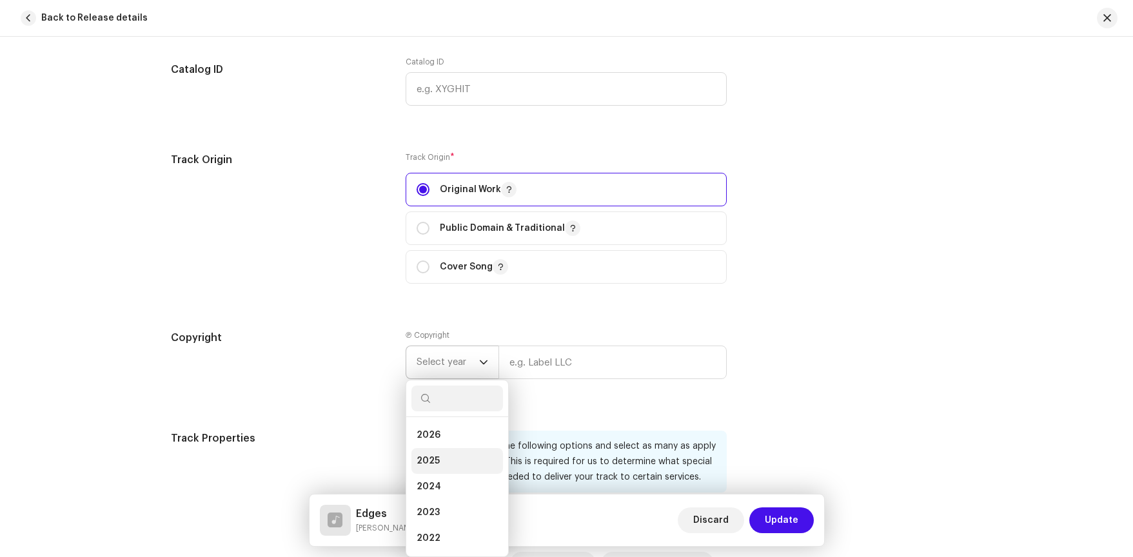
click at [438, 458] on li "2025" at bounding box center [457, 461] width 92 height 26
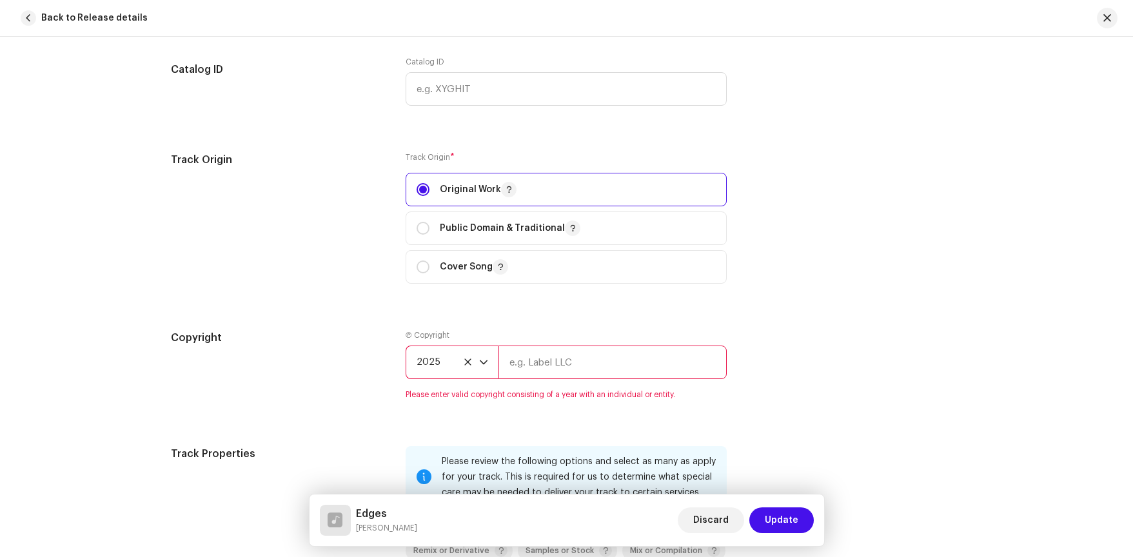
click at [551, 368] on input "text" at bounding box center [612, 363] width 228 height 34
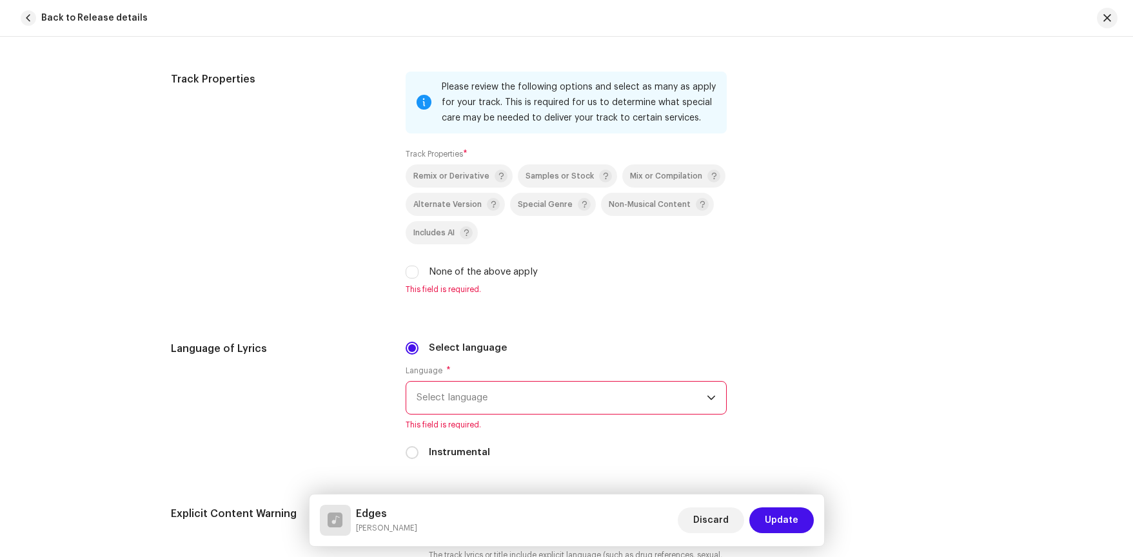
scroll to position [1904, 0]
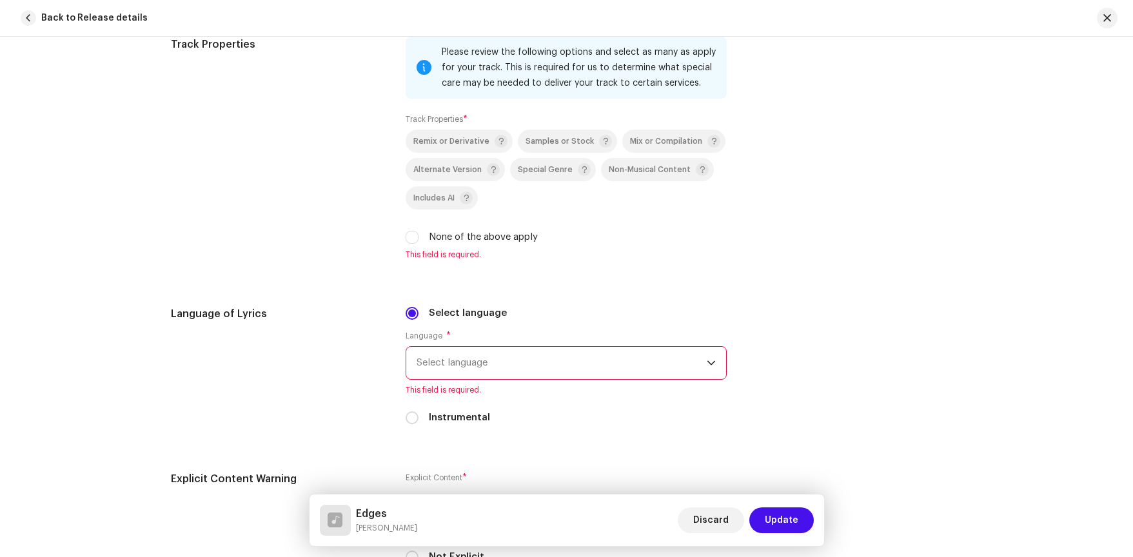
type input "[PERSON_NAME] Music, LLC"
click at [703, 368] on div "Language * Select language This field is required." at bounding box center [565, 363] width 321 height 64
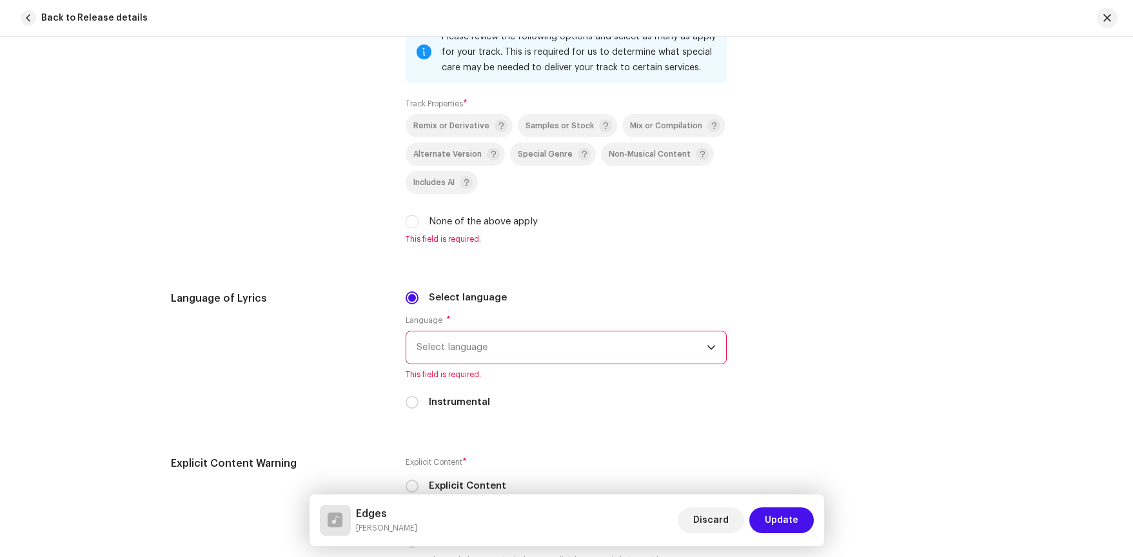
click at [710, 353] on div "dropdown trigger" at bounding box center [711, 347] width 9 height 32
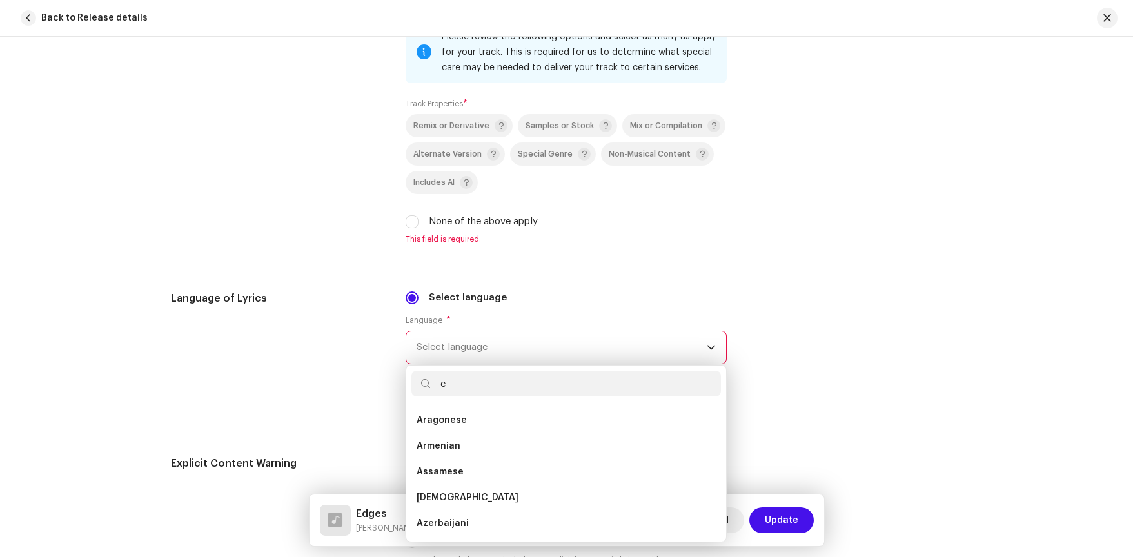
scroll to position [0, 0]
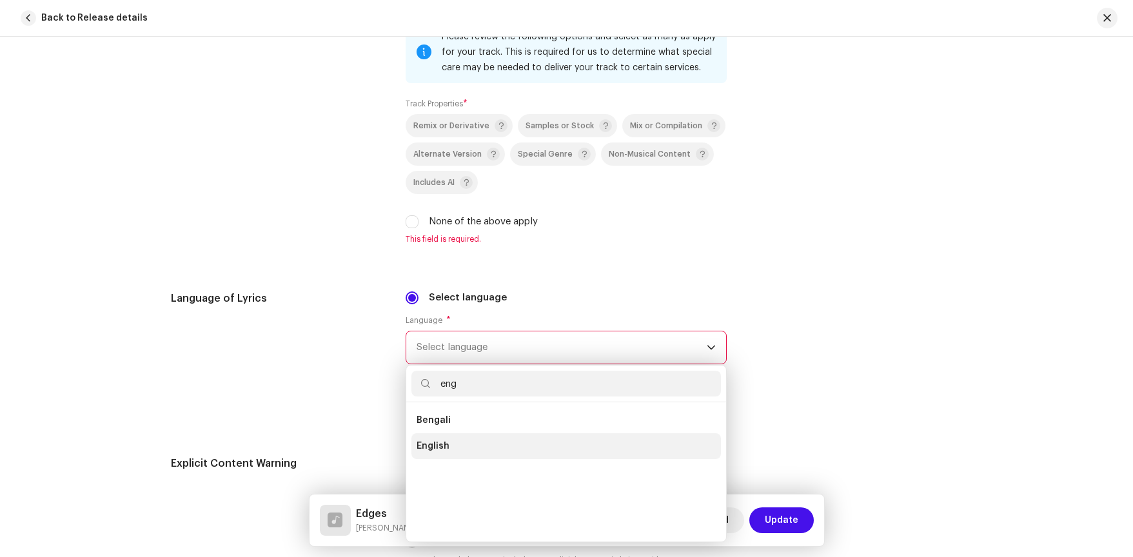
type input "eng"
click at [436, 451] on span "English" at bounding box center [432, 446] width 33 height 13
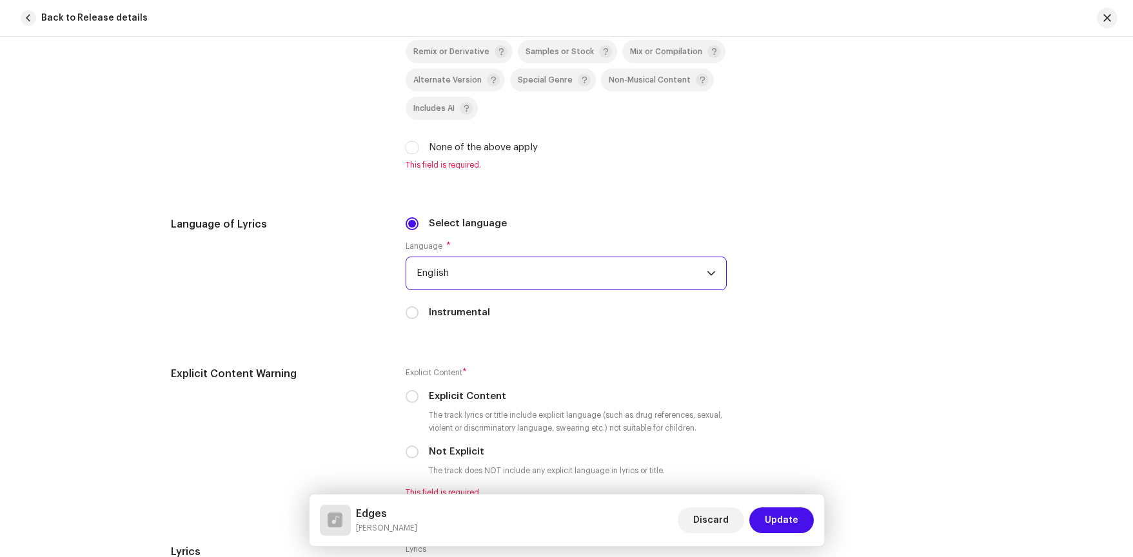
scroll to position [1979, 0]
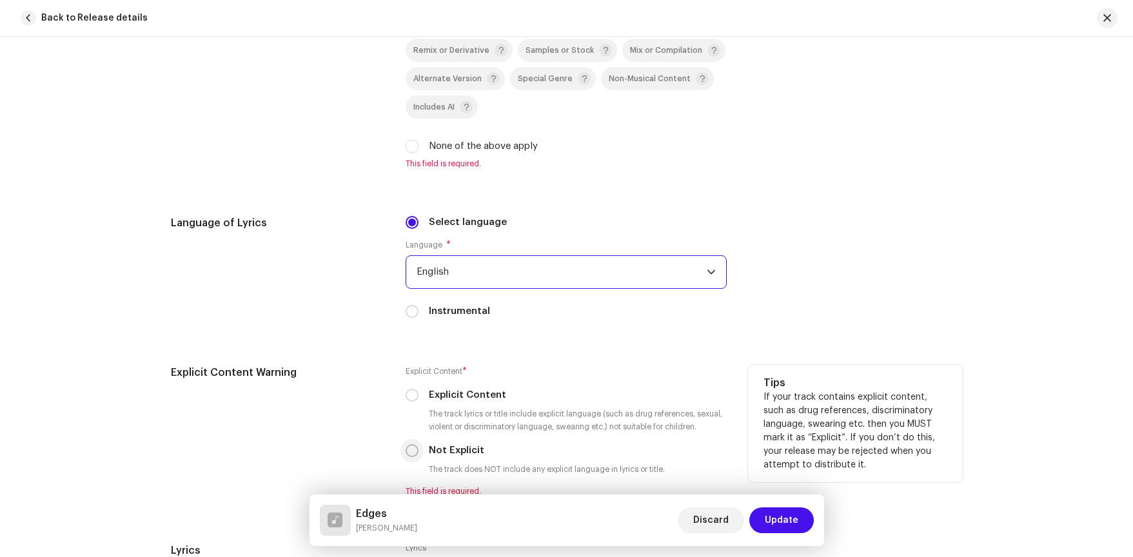
click at [409, 453] on input "Not Explicit" at bounding box center [411, 450] width 13 height 13
radio input "true"
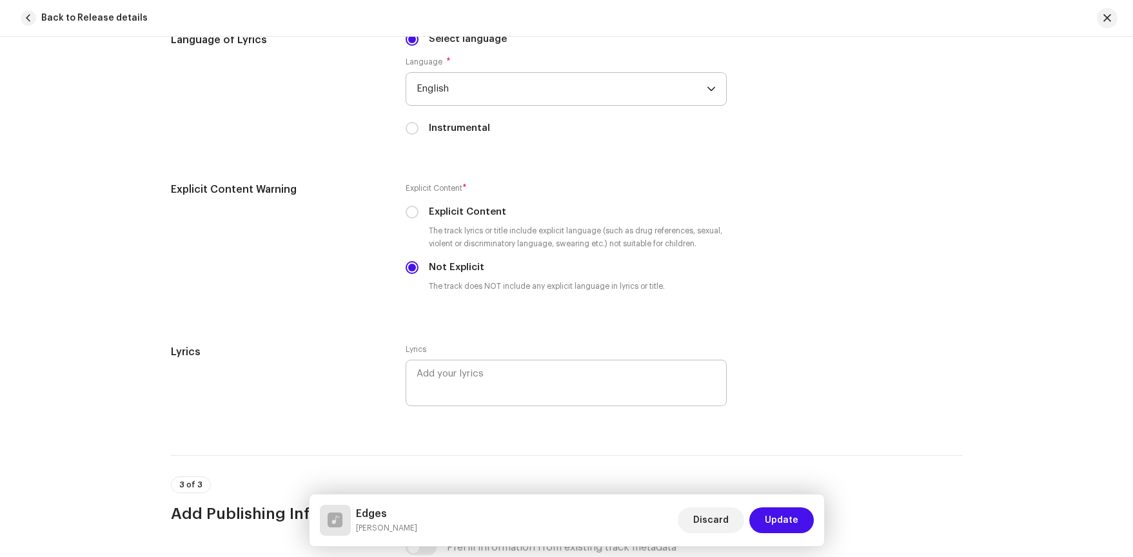
scroll to position [2163, 0]
click at [490, 371] on textarea at bounding box center [565, 381] width 321 height 46
click at [485, 371] on textarea at bounding box center [565, 381] width 321 height 46
click at [420, 367] on textarea at bounding box center [565, 381] width 321 height 46
click at [667, 385] on textarea "I know I'm not perfect Lord knows I've got cracks that go straight through me" at bounding box center [565, 381] width 321 height 46
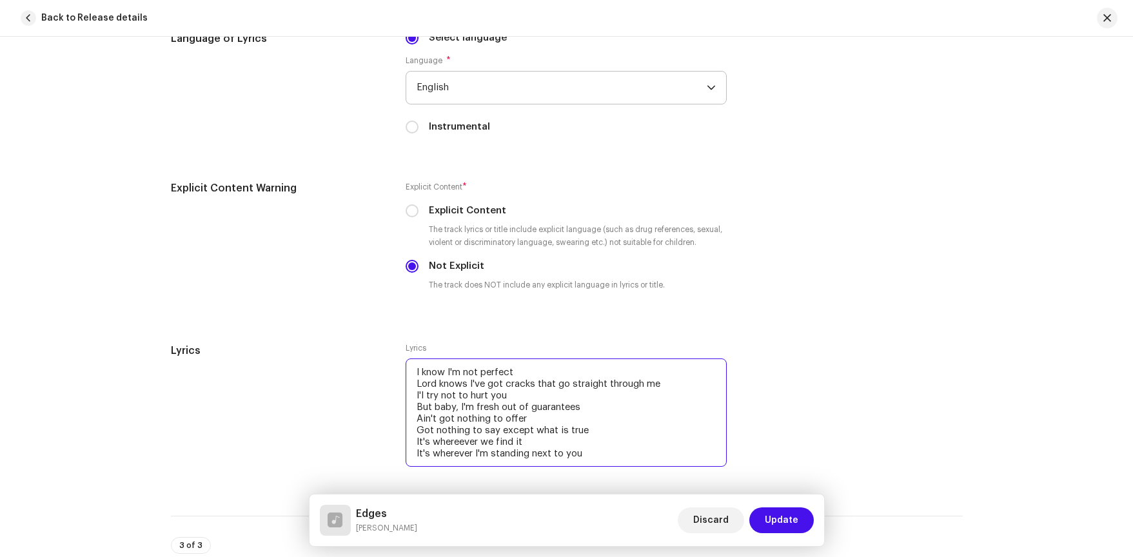
click at [590, 409] on textarea "I know I'm not perfect Lord knows I've got cracks that go straight through me I…" at bounding box center [565, 412] width 321 height 108
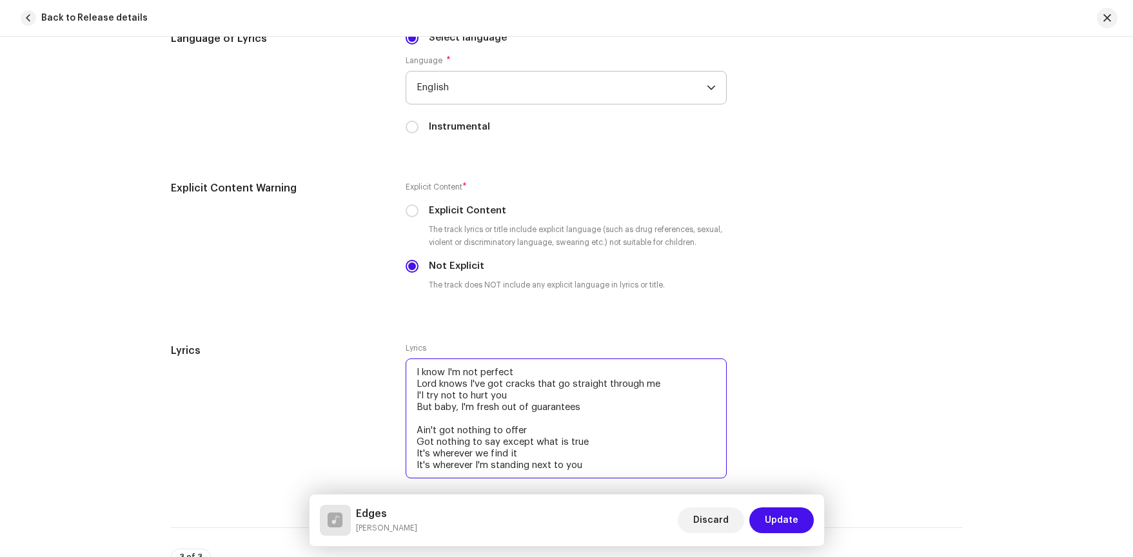
click at [589, 467] on textarea "I know I'm not perfect Lord knows I've got cracks that go straight through me I…" at bounding box center [565, 418] width 321 height 120
click at [575, 465] on textarea "I know I'm not perfect Lord knows I've got cracks that go straight through me I…" at bounding box center [565, 429] width 321 height 143
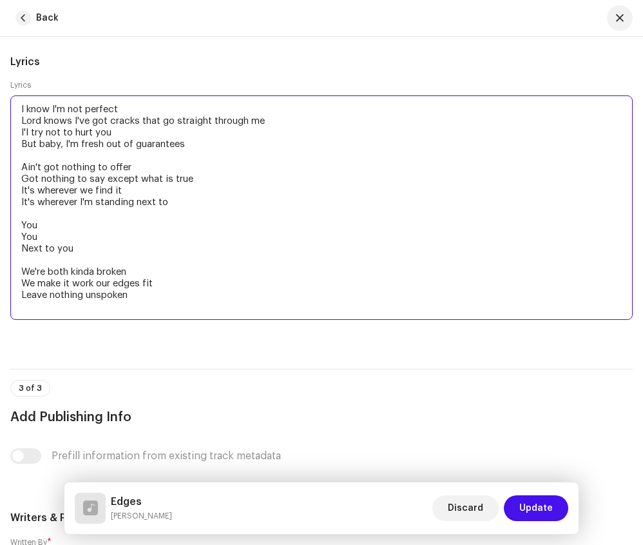
scroll to position [3134, 0]
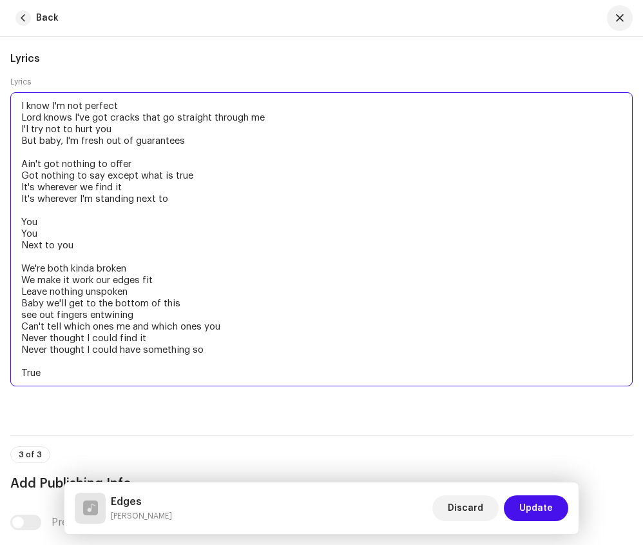
click at [188, 302] on textarea "I know I'm not perfect Lord knows I've got cracks that go straight through me I…" at bounding box center [321, 239] width 623 height 294
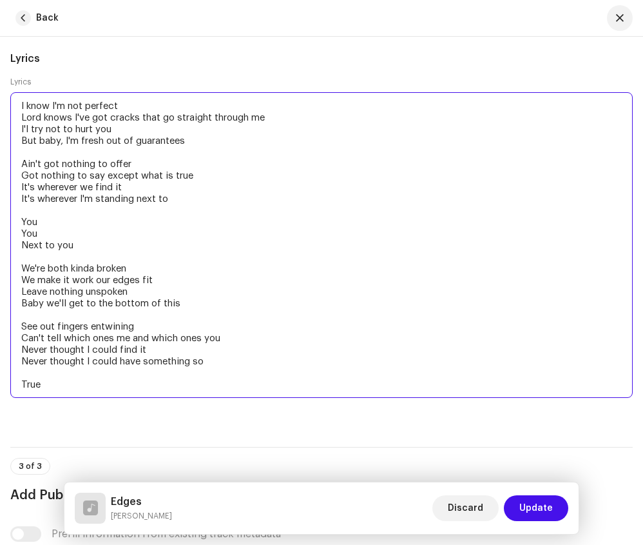
click at [200, 337] on textarea "I know I'm not perfect Lord knows I've got cracks that go straight through me I…" at bounding box center [321, 245] width 623 height 306
click at [114, 338] on textarea "I know I'm not perfect Lord knows I've got cracks that go straight through me I…" at bounding box center [321, 245] width 623 height 306
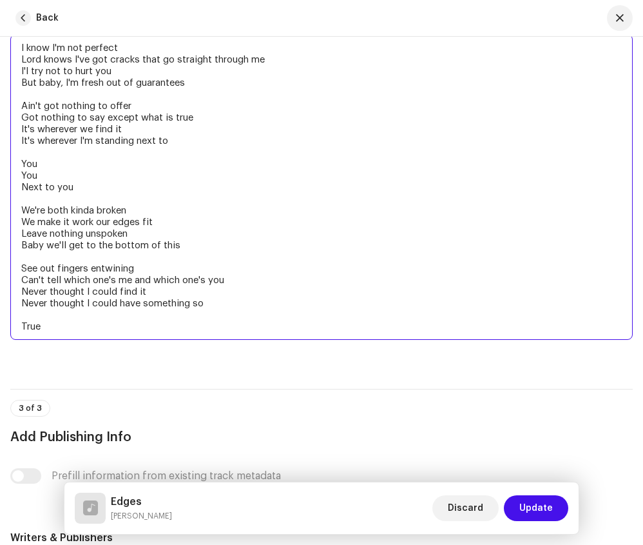
scroll to position [3197, 0]
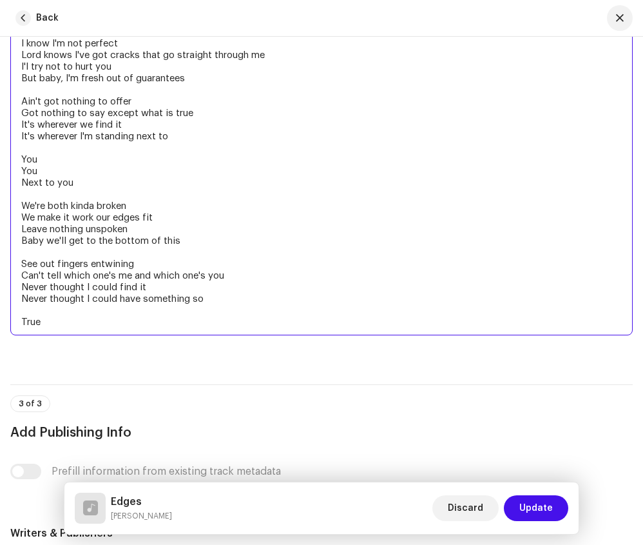
click at [68, 323] on textarea "I know I'm not perfect Lord knows I've got cracks that go straight through me I…" at bounding box center [321, 183] width 623 height 306
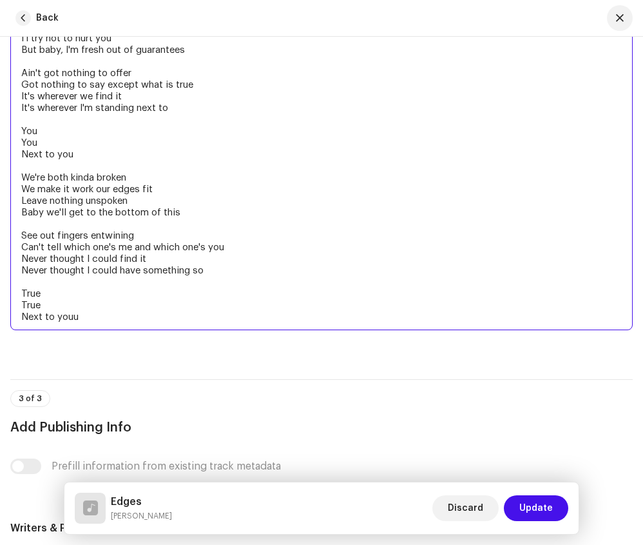
scroll to position [3226, 0]
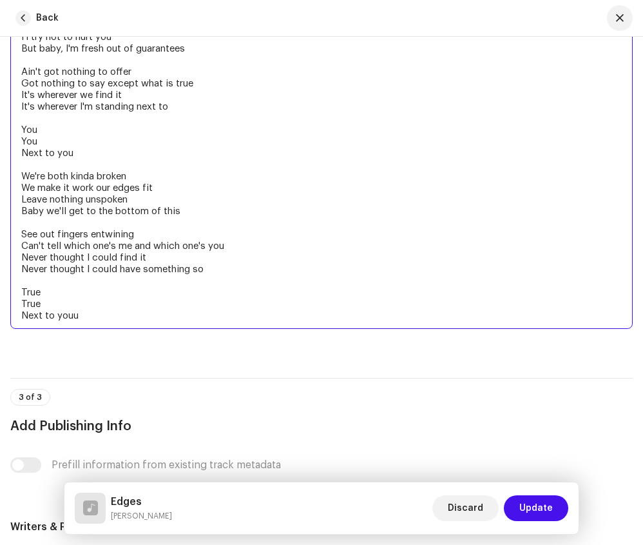
click at [52, 297] on textarea "I know I'm not perfect Lord knows I've got cracks that go straight through me I…" at bounding box center [321, 164] width 623 height 329
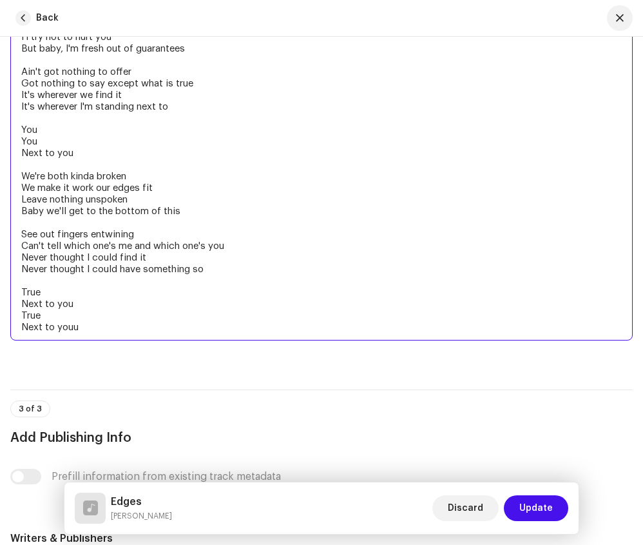
drag, startPoint x: 46, startPoint y: 315, endPoint x: 33, endPoint y: 315, distance: 12.9
click at [33, 315] on textarea "I know I'm not perfect Lord knows I've got cracks that go straight through me I…" at bounding box center [321, 170] width 623 height 340
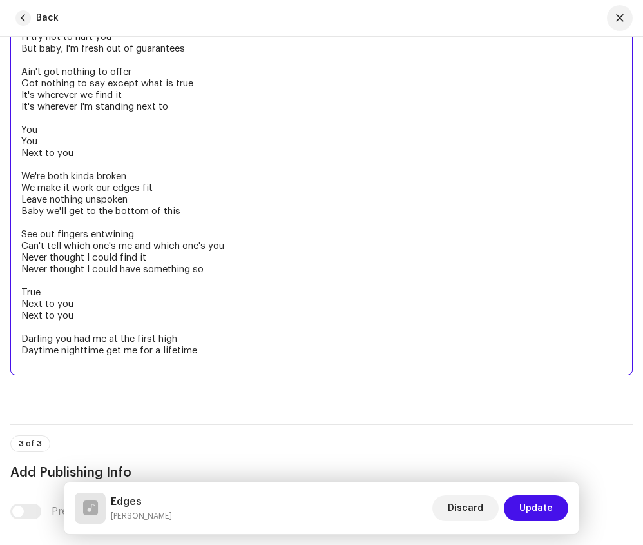
click at [55, 339] on textarea "I know I'm not perfect Lord knows I've got cracks that go straight through me I…" at bounding box center [321, 187] width 623 height 375
click at [215, 353] on textarea "I know I'm not perfect Lord knows I've got cracks that go straight through me I…" at bounding box center [321, 187] width 623 height 375
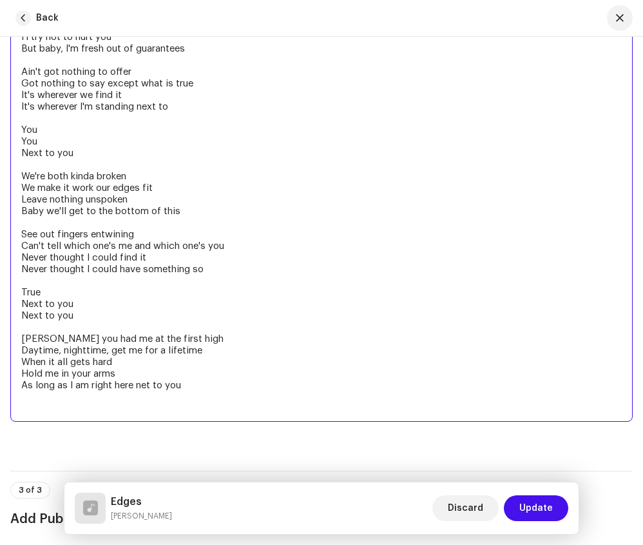
click at [207, 393] on textarea "I know I'm not perfect Lord knows I've got cracks that go straight through me I…" at bounding box center [321, 211] width 623 height 422
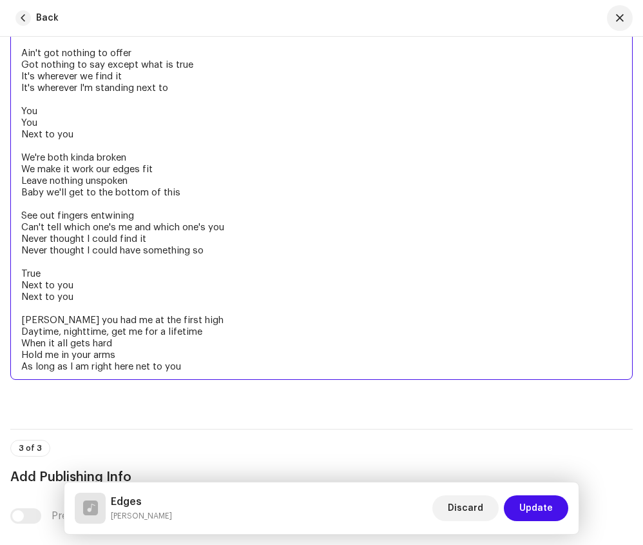
scroll to position [3246, 0]
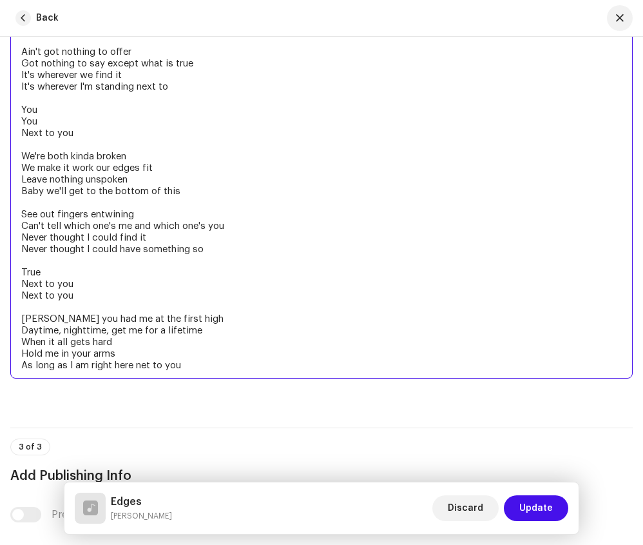
click at [142, 367] on textarea "I know I'm not perfect Lord knows I've got cracks that go straight through me I…" at bounding box center [321, 179] width 623 height 398
click at [180, 365] on textarea "I know I'm not perfect Lord knows I've got cracks that go straight through me I…" at bounding box center [321, 179] width 623 height 398
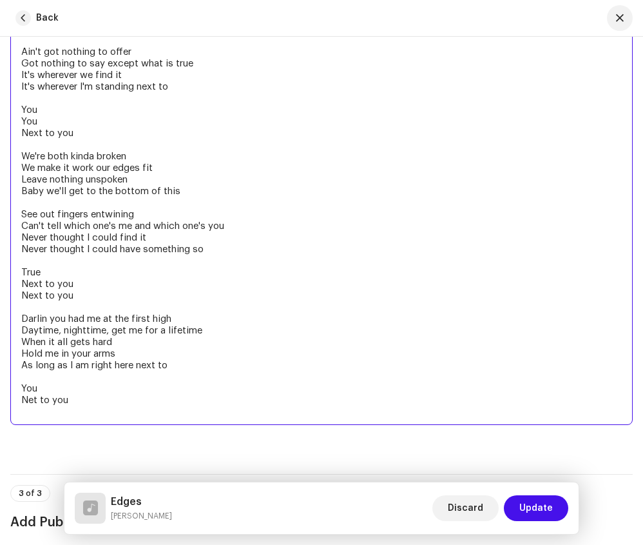
click at [34, 402] on textarea "I know I'm not perfect Lord knows I've got cracks that go straight through me I…" at bounding box center [321, 202] width 623 height 445
click at [98, 399] on textarea "I know I'm not perfect Lord knows I've got cracks that go straight through me I…" at bounding box center [321, 202] width 623 height 445
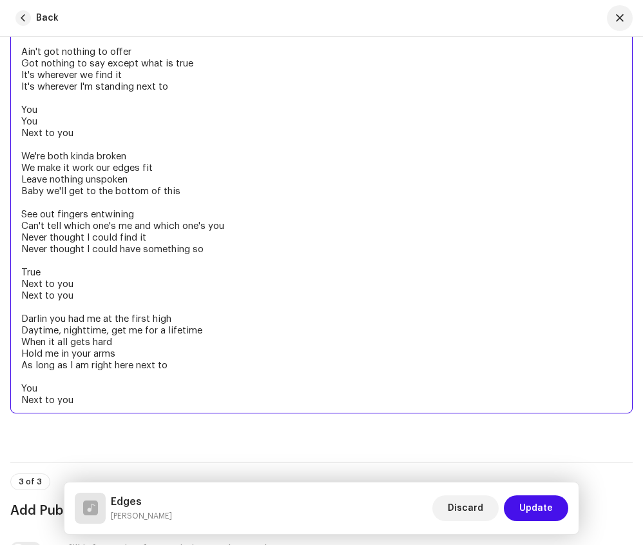
scroll to position [3258, 0]
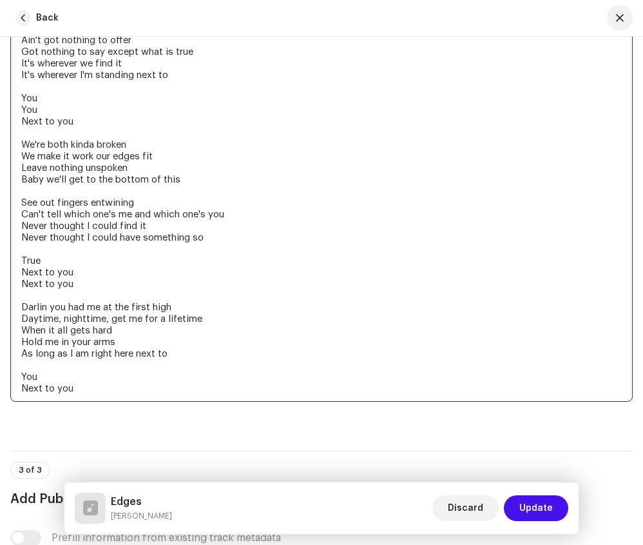
click at [38, 351] on textarea "I know I'm not perfect Lord knows I've got cracks that go straight through me I…" at bounding box center [321, 184] width 623 height 433
click at [77, 388] on textarea "I know I'm not perfect Lord knows I've got cracks that go straight through me I…" at bounding box center [321, 184] width 623 height 433
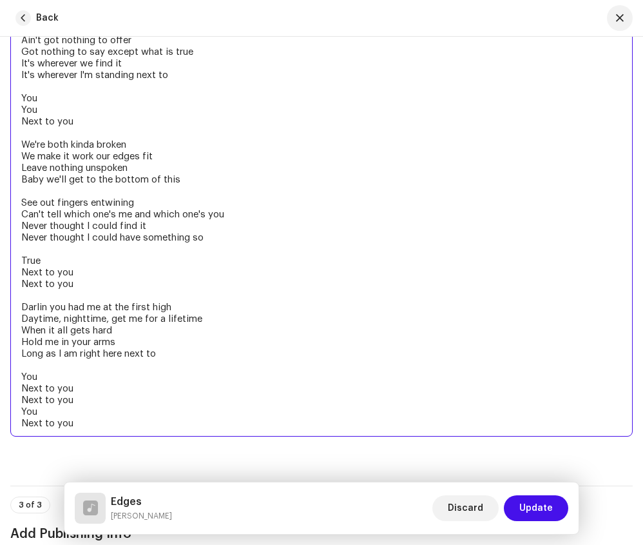
click at [47, 376] on textarea "I know I'm not perfect Lord knows I've got cracks that go straight through me I…" at bounding box center [321, 202] width 623 height 468
drag, startPoint x: 188, startPoint y: 372, endPoint x: 39, endPoint y: 375, distance: 149.6
click at [39, 375] on textarea "I know I'm not perfect Lord knows I've got cracks that go straight through me I…" at bounding box center [321, 202] width 623 height 468
click at [76, 391] on textarea "I know I'm not perfect Lord knows I've got cracks that go straight through me I…" at bounding box center [321, 202] width 623 height 468
paste textarea "(I am right here, I am right here)"
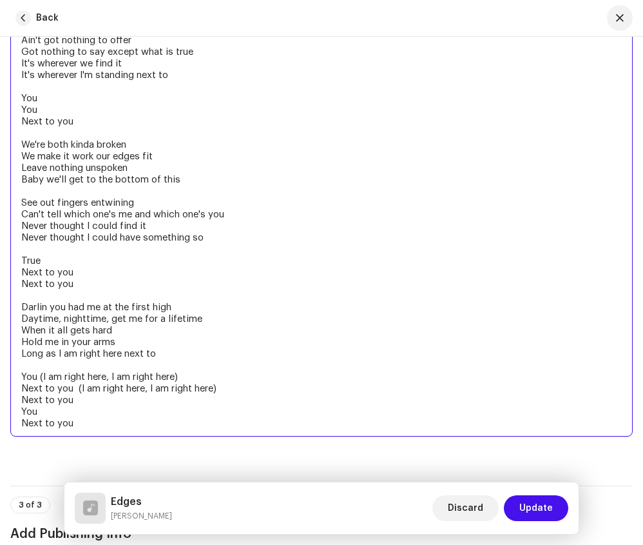
click at [87, 398] on textarea "I know I'm not perfect Lord knows I've got cracks that go straight through me I…" at bounding box center [321, 202] width 623 height 468
paste textarea "(I am right here, I am right here)"
drag, startPoint x: 61, startPoint y: 401, endPoint x: 5, endPoint y: 401, distance: 56.1
click at [23, 410] on textarea "I know I'm not perfect Lord knows I've got cracks that go straight through me I…" at bounding box center [321, 202] width 623 height 468
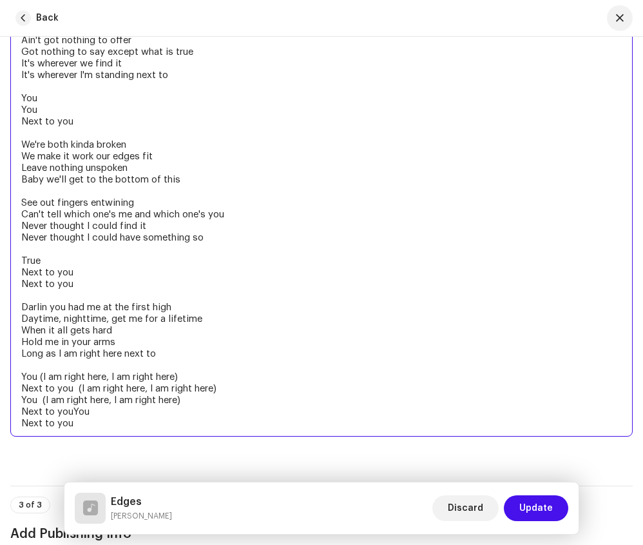
drag, startPoint x: 77, startPoint y: 425, endPoint x: 75, endPoint y: 409, distance: 16.3
click at [75, 409] on textarea "I know I'm not perfect Lord knows I've got cracks that go straight through me I…" at bounding box center [321, 202] width 623 height 468
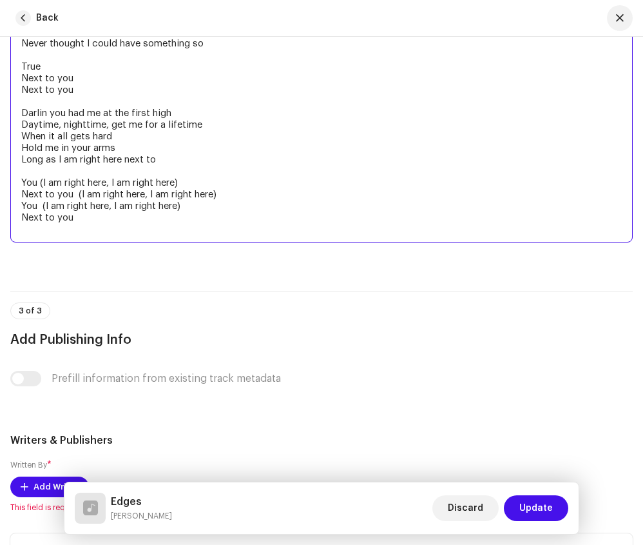
scroll to position [3465, 0]
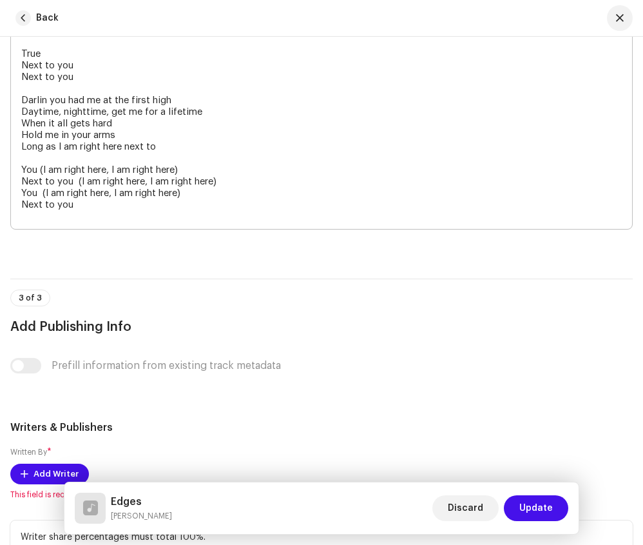
type textarea "I know I'm not perfect Lord knows I've got cracks that go straight through me I…"
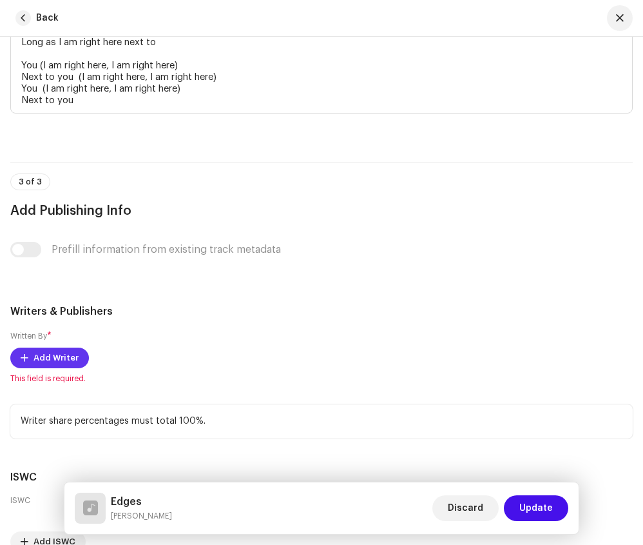
scroll to position [3359, 0]
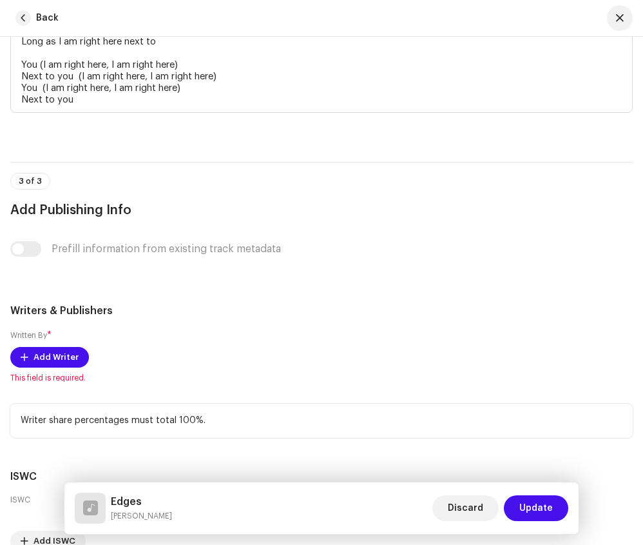
scroll to position [3571, 0]
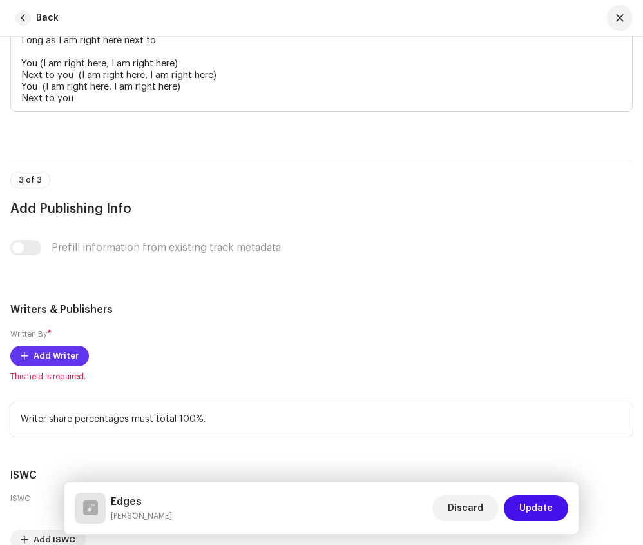
click at [80, 352] on button "Add Writer" at bounding box center [49, 356] width 79 height 21
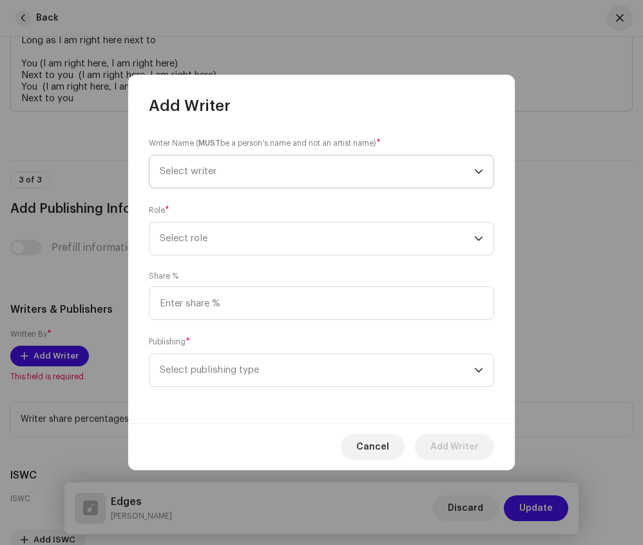
click at [279, 175] on span "Select writer" at bounding box center [317, 171] width 315 height 32
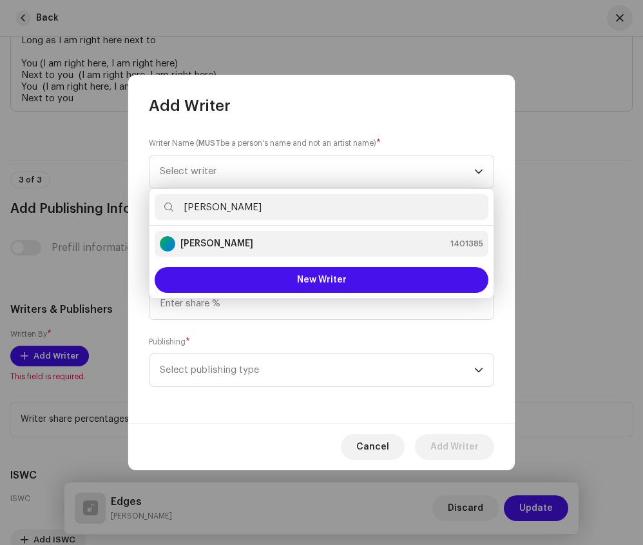
type input "[PERSON_NAME]"
click at [240, 243] on div "[PERSON_NAME] 1401385" at bounding box center [322, 243] width 324 height 15
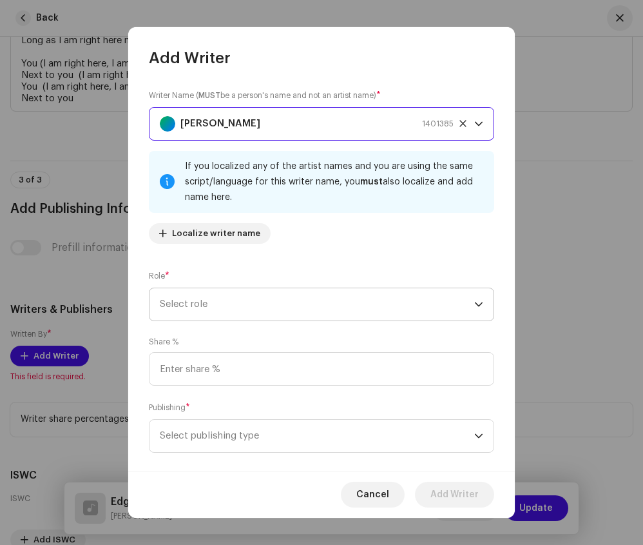
click at [256, 300] on span "Select role" at bounding box center [317, 304] width 315 height 32
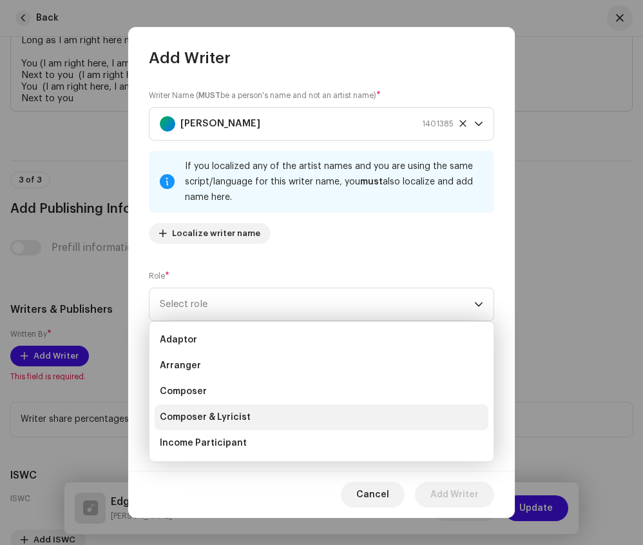
click at [224, 413] on span "Composer & Lyricist" at bounding box center [205, 417] width 91 height 13
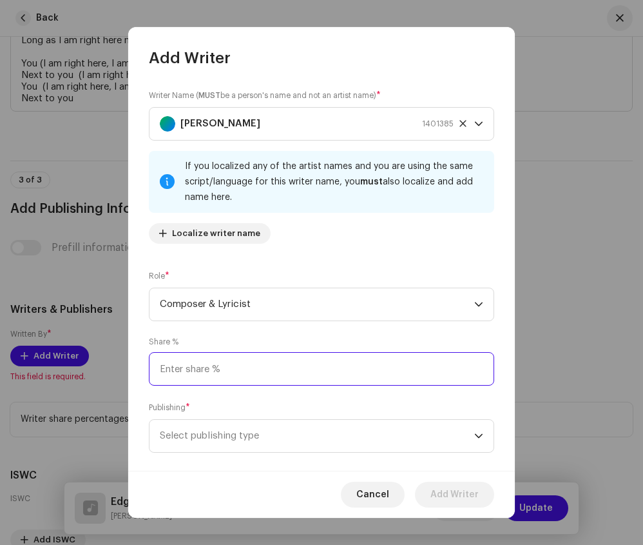
click at [240, 369] on input at bounding box center [322, 369] width 346 height 34
type input "33.33"
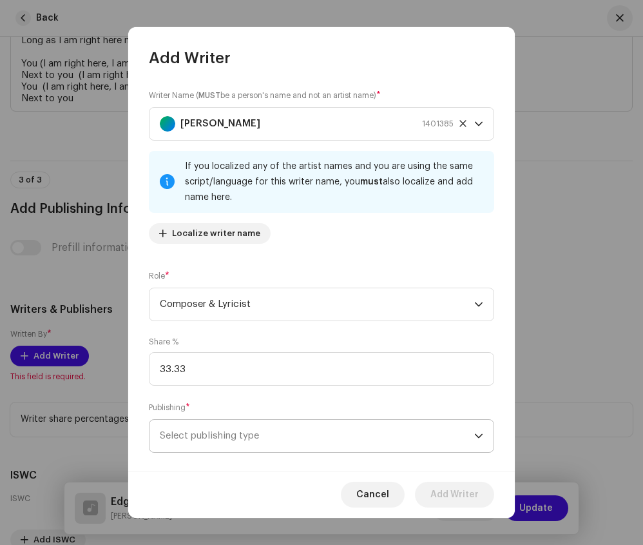
click at [224, 436] on span "Select publishing type" at bounding box center [317, 436] width 315 height 32
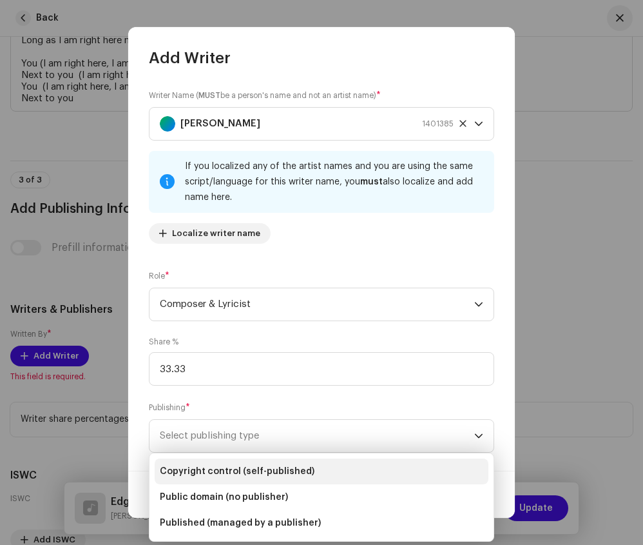
click at [226, 465] on li "Copyright control (self-published)" at bounding box center [322, 471] width 334 height 26
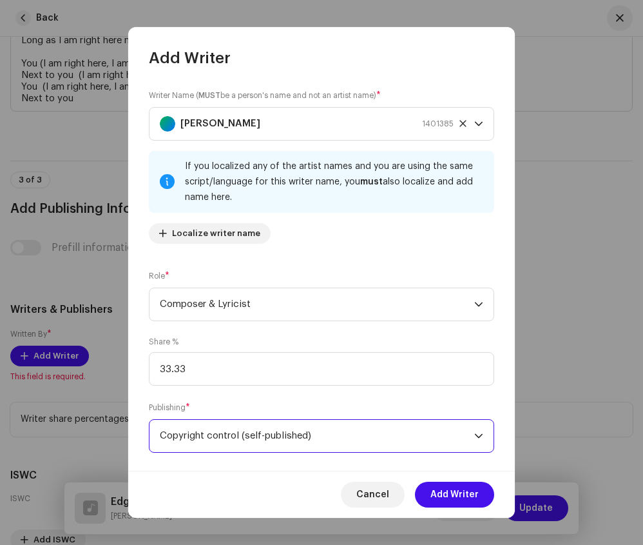
click at [240, 440] on span "Copyright control (self-published)" at bounding box center [317, 436] width 315 height 32
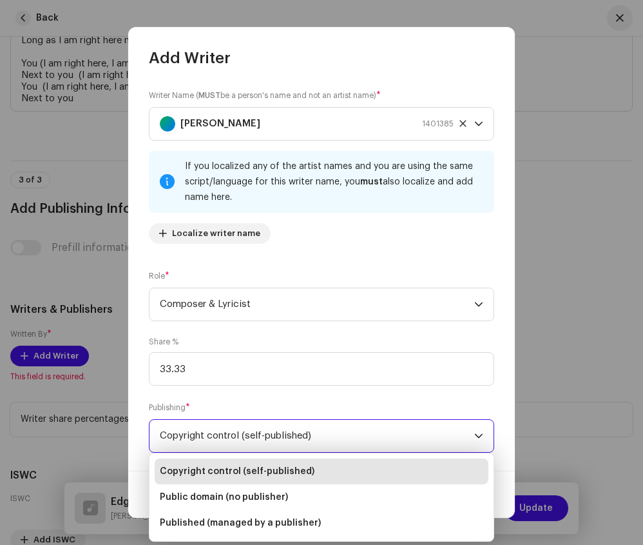
click at [238, 465] on li "Copyright control (self-published)" at bounding box center [322, 471] width 334 height 26
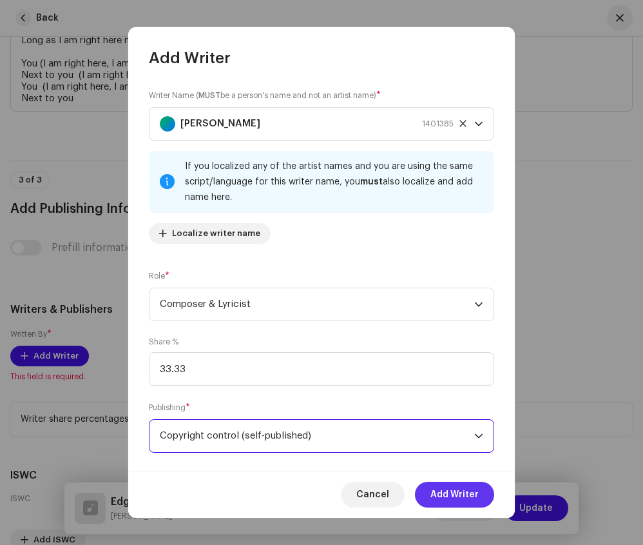
click at [429, 484] on button "Add Writer" at bounding box center [454, 495] width 79 height 26
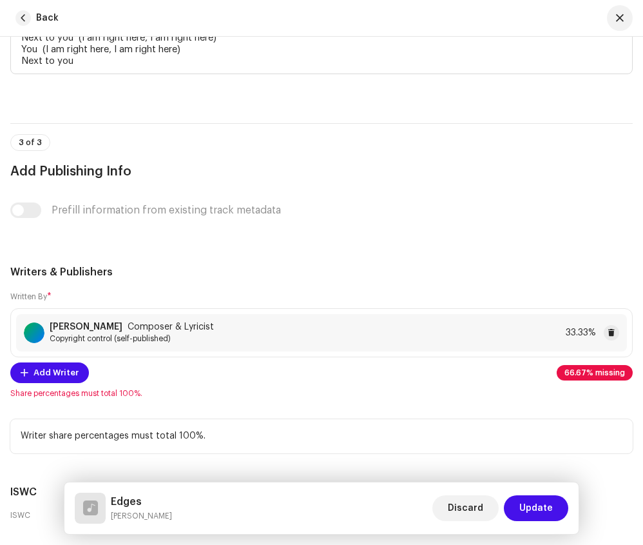
scroll to position [3618, 0]
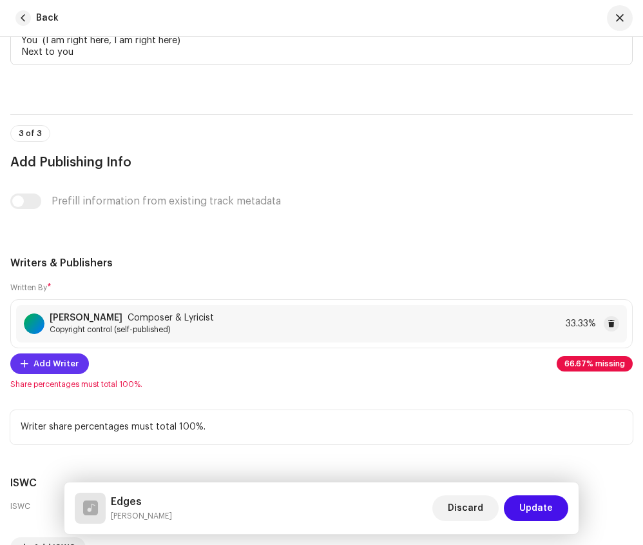
click at [77, 362] on button "Add Writer" at bounding box center [49, 363] width 79 height 21
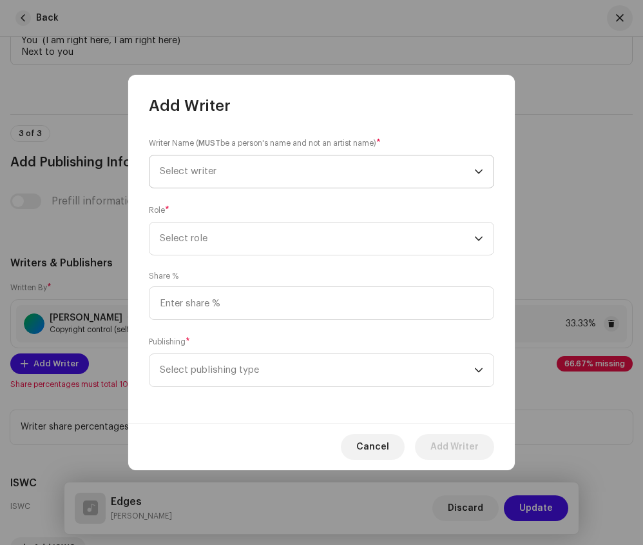
click at [195, 180] on span "Select writer" at bounding box center [317, 171] width 315 height 32
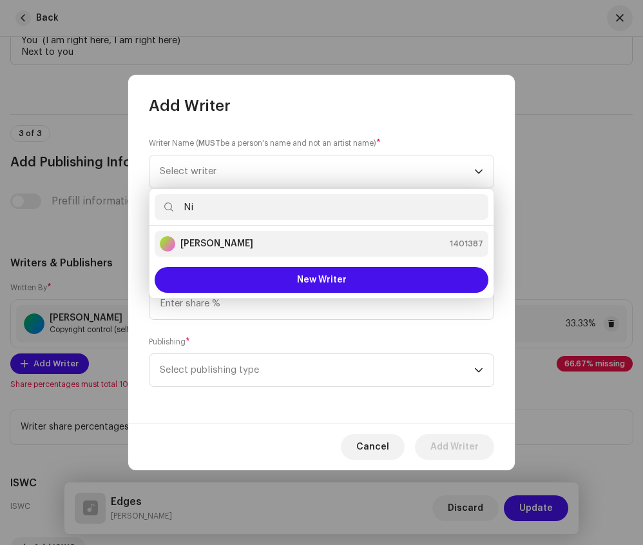
type input "Ni"
click at [209, 249] on strong "[PERSON_NAME]" at bounding box center [216, 243] width 73 height 13
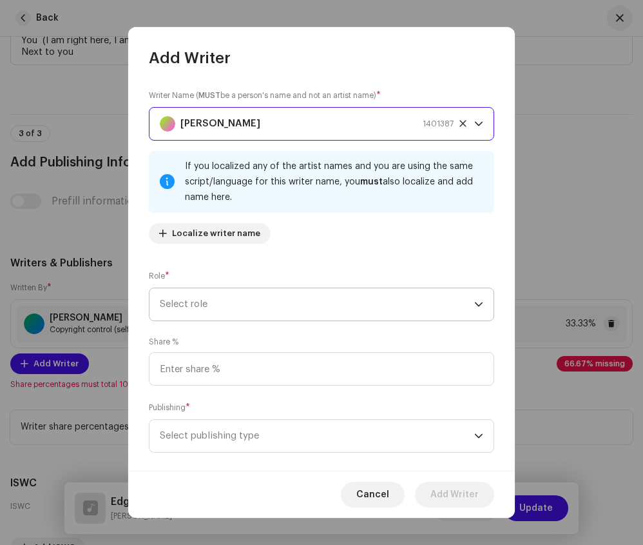
click at [252, 301] on span "Select role" at bounding box center [317, 304] width 315 height 32
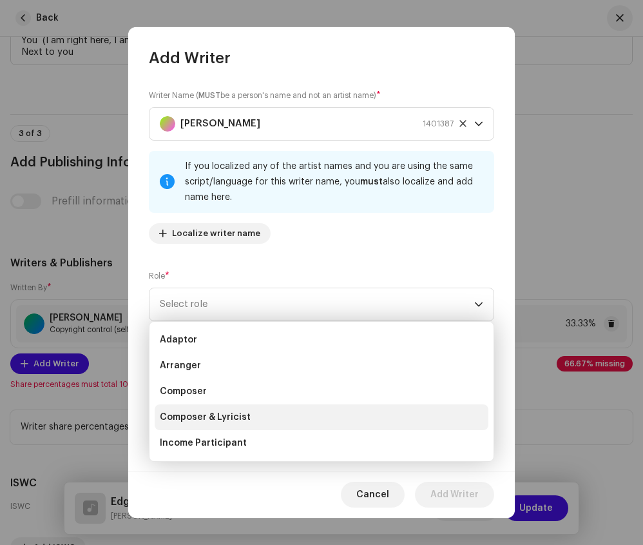
click at [220, 416] on span "Composer & Lyricist" at bounding box center [205, 417] width 91 height 13
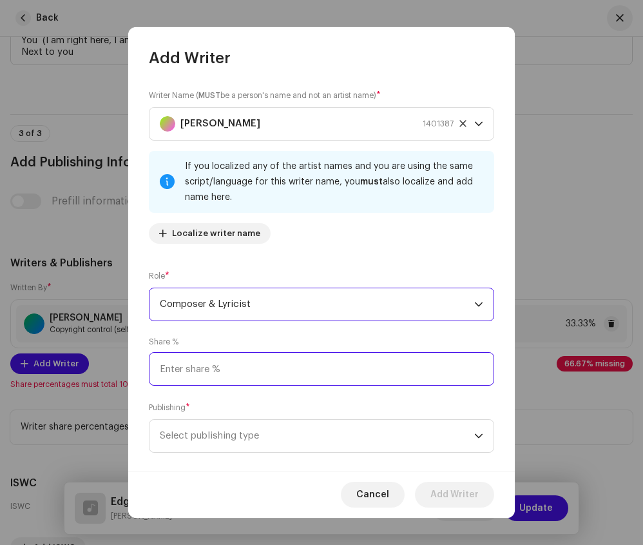
click at [237, 367] on input at bounding box center [322, 369] width 346 height 34
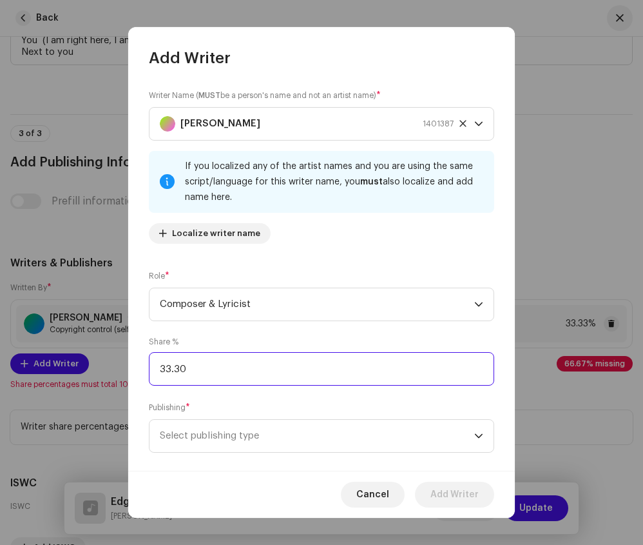
type input "33.33"
click at [255, 432] on span "Select publishing type" at bounding box center [317, 436] width 315 height 32
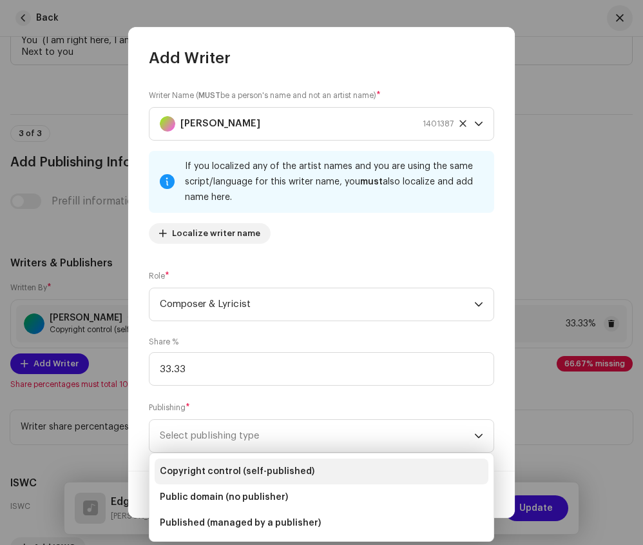
click at [244, 462] on li "Copyright control (self-published)" at bounding box center [322, 471] width 334 height 26
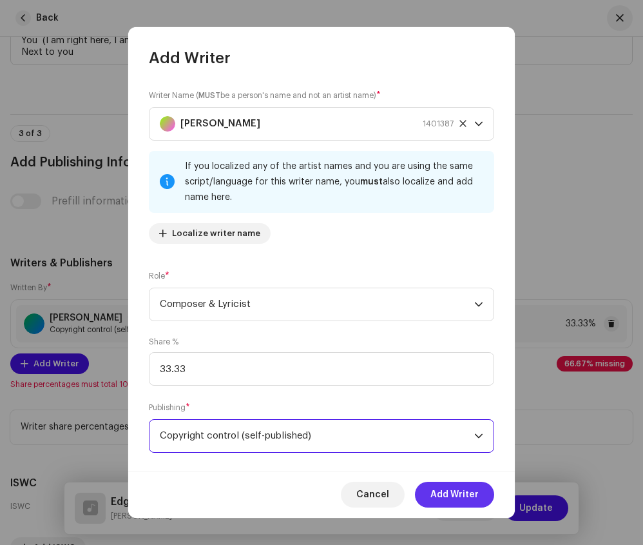
click at [448, 487] on span "Add Writer" at bounding box center [455, 495] width 48 height 26
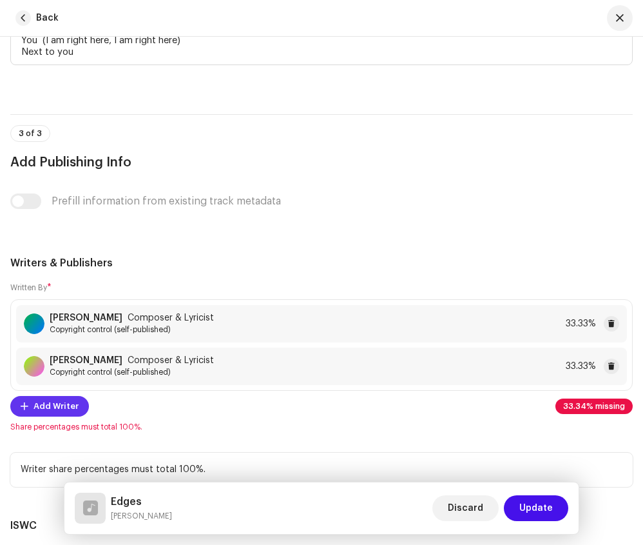
click at [72, 406] on span "Add Writer" at bounding box center [56, 406] width 45 height 26
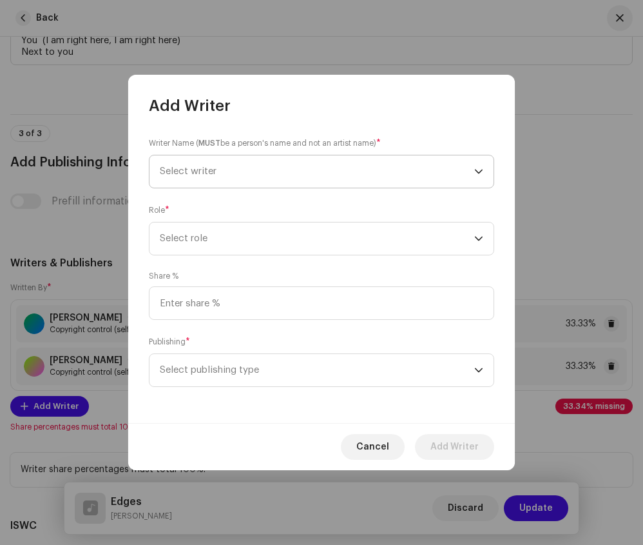
click at [202, 177] on span "Select writer" at bounding box center [317, 171] width 315 height 32
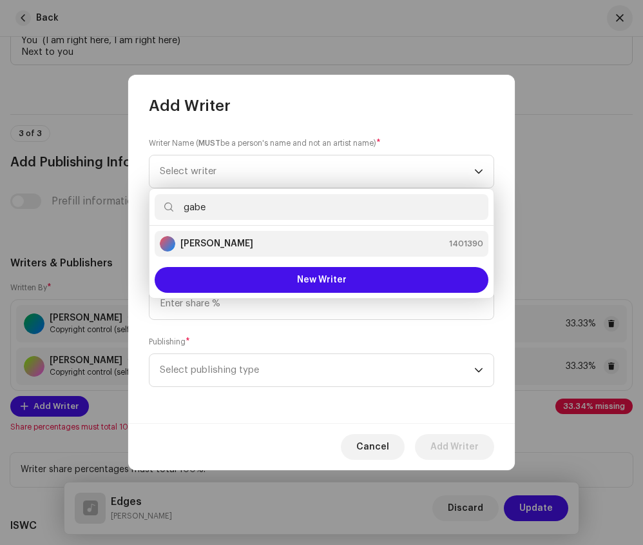
type input "gabe"
click at [237, 244] on div "[PERSON_NAME] 1401390" at bounding box center [322, 243] width 324 height 15
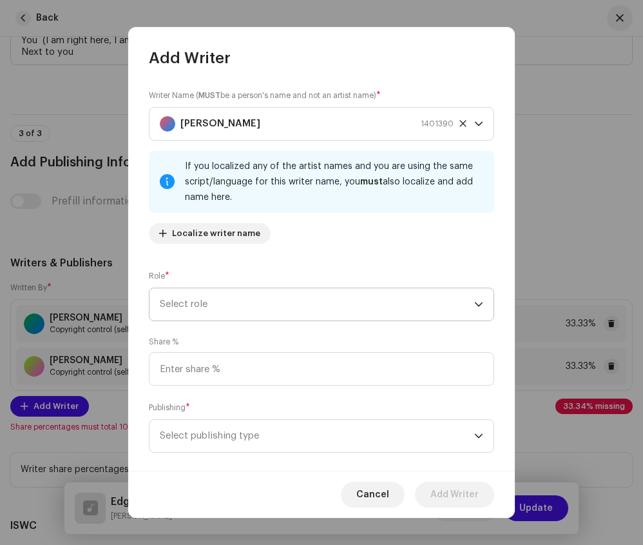
click at [260, 296] on span "Select role" at bounding box center [317, 304] width 315 height 32
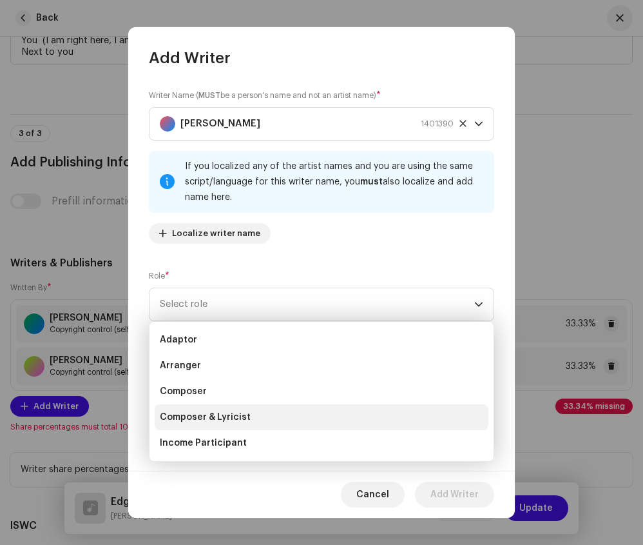
click at [220, 420] on span "Composer & Lyricist" at bounding box center [205, 417] width 91 height 13
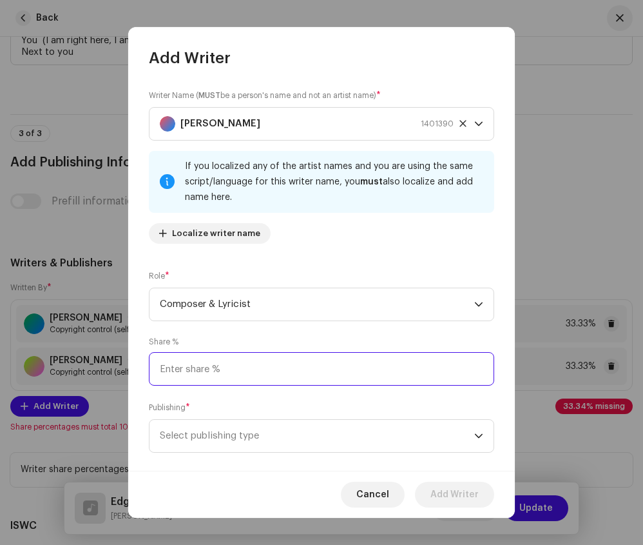
click at [255, 380] on input at bounding box center [322, 369] width 346 height 34
type input "33.33"
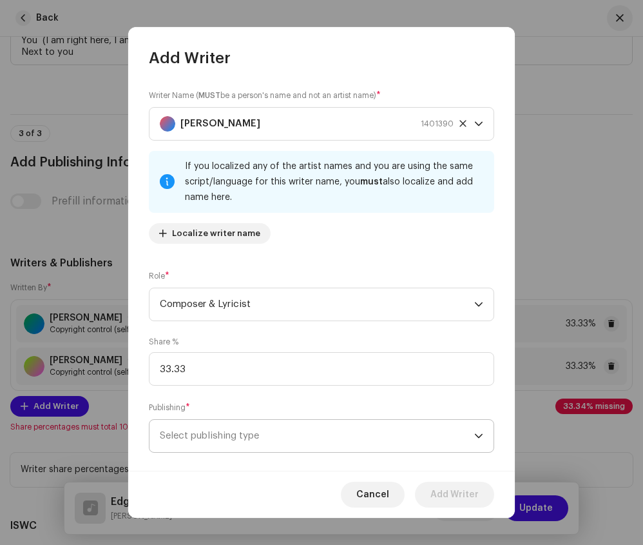
click at [278, 434] on span "Select publishing type" at bounding box center [317, 436] width 315 height 32
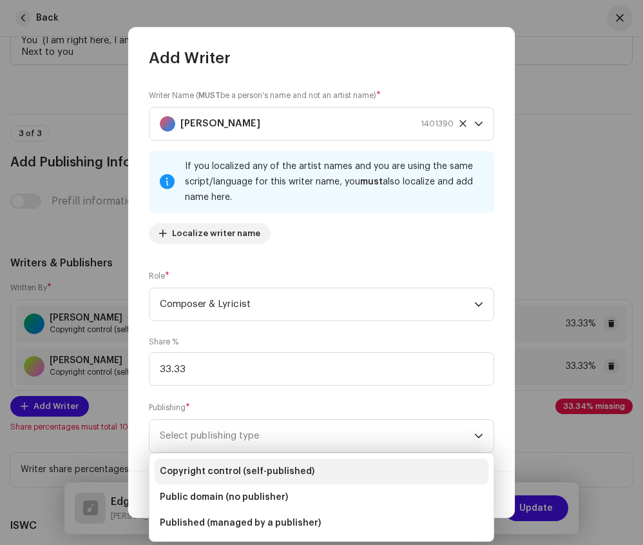
click at [272, 468] on span "Copyright control (self-published)" at bounding box center [237, 471] width 155 height 13
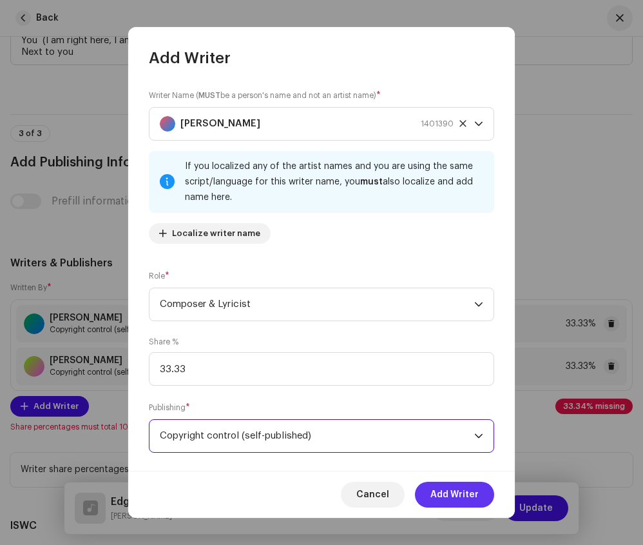
click at [474, 491] on span "Add Writer" at bounding box center [455, 495] width 48 height 26
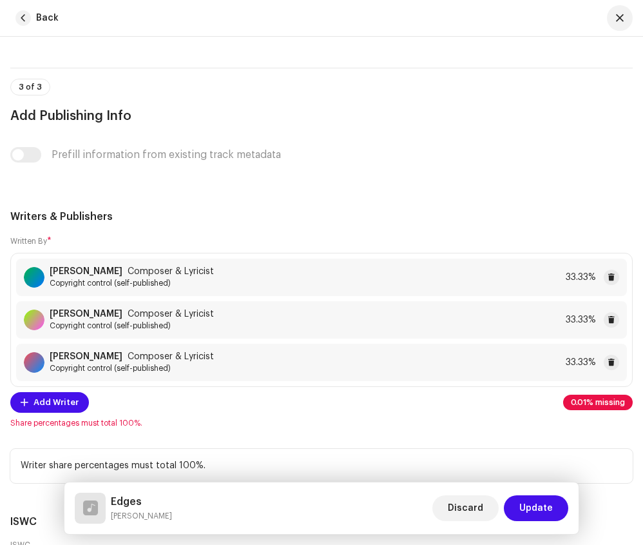
scroll to position [3663, 0]
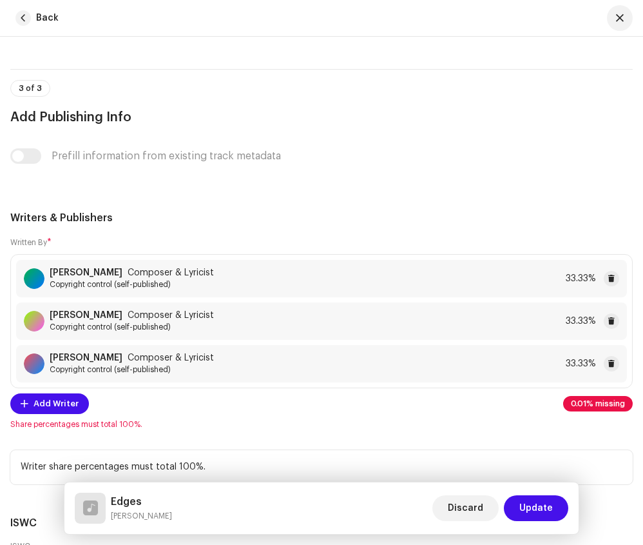
click at [175, 320] on span "Composer & Lyricist" at bounding box center [171, 315] width 86 height 10
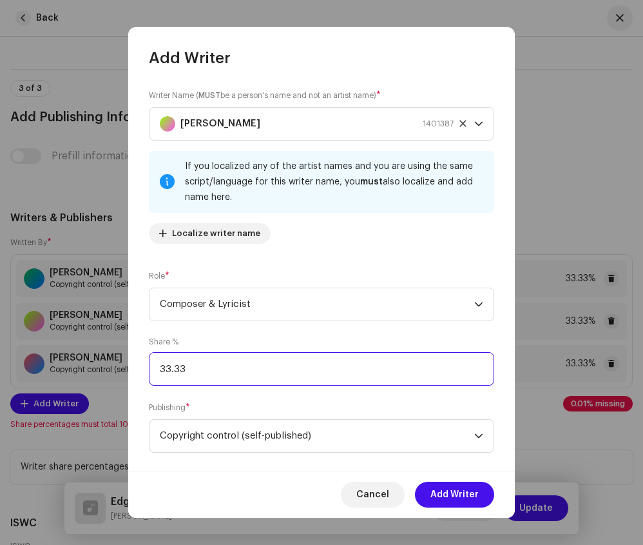
click at [223, 361] on input "33.33" at bounding box center [322, 369] width 346 height 34
type input "33.34"
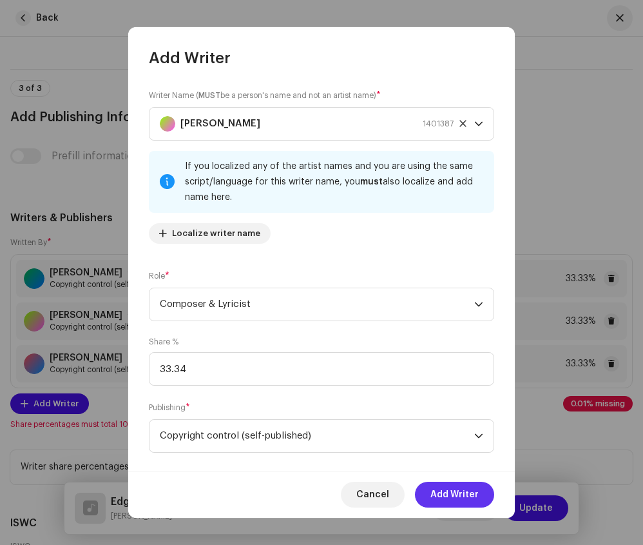
click at [440, 488] on span "Add Writer" at bounding box center [455, 495] width 48 height 26
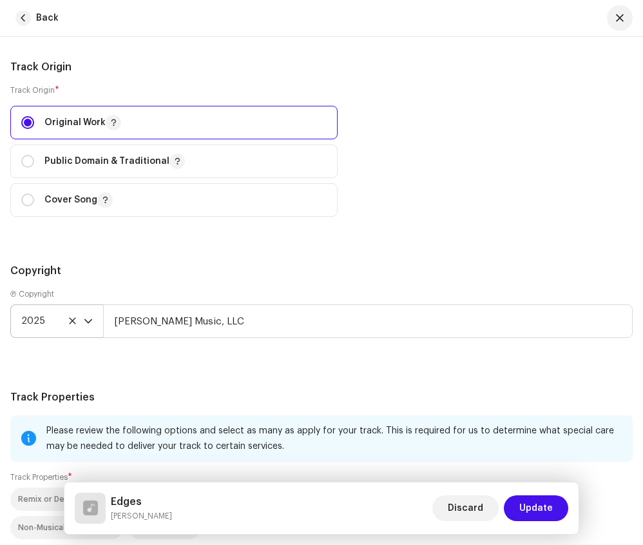
scroll to position [2151, 0]
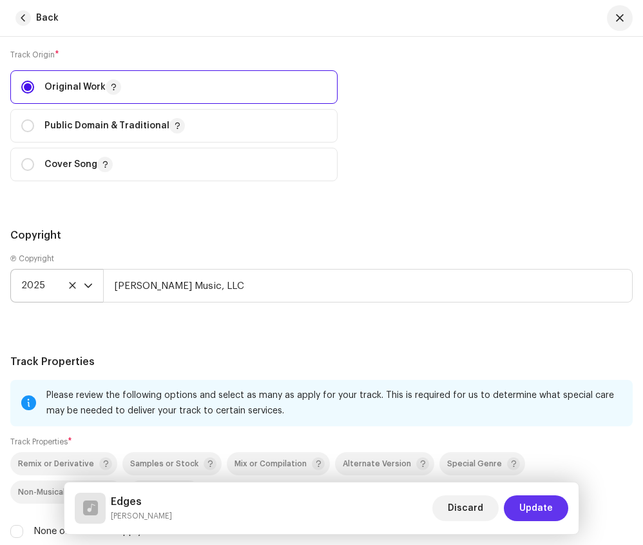
click at [539, 502] on span "Update" at bounding box center [537, 508] width 34 height 26
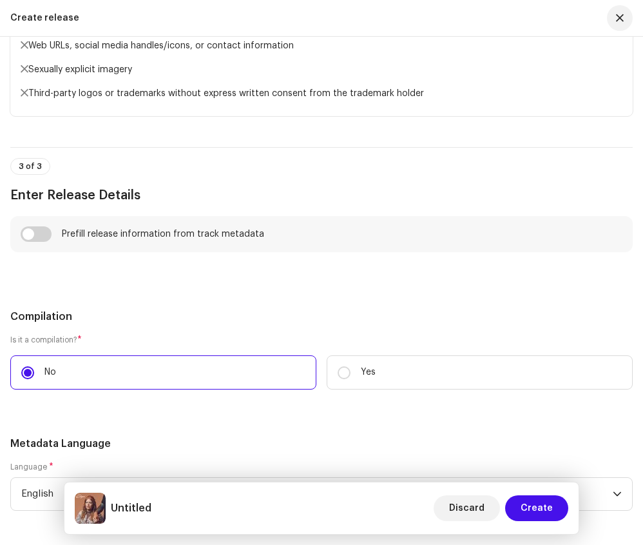
scroll to position [1271, 0]
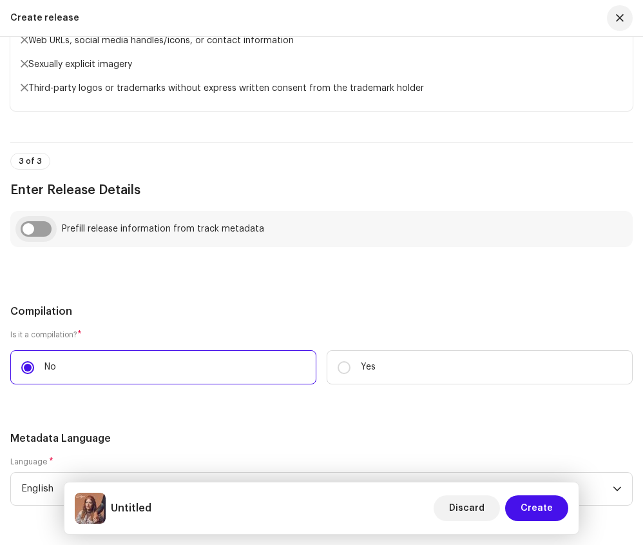
click at [35, 221] on input "checkbox" at bounding box center [36, 228] width 31 height 15
checkbox input "true"
type input "Edges"
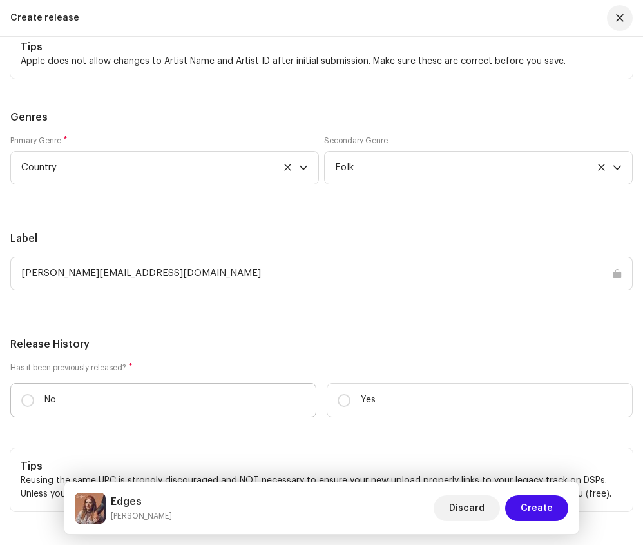
scroll to position [2603, 0]
click at [172, 382] on label "No" at bounding box center [163, 399] width 306 height 34
click at [34, 393] on input "No" at bounding box center [27, 399] width 13 height 13
radio input "true"
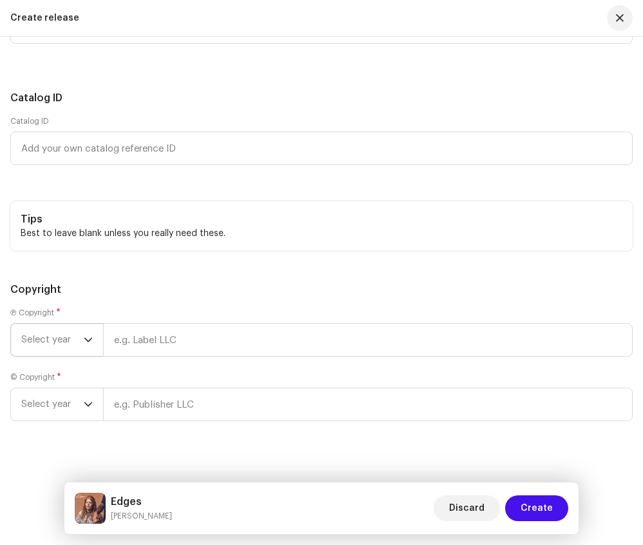
scroll to position [3175, 0]
click at [79, 327] on span "Select year" at bounding box center [52, 340] width 63 height 32
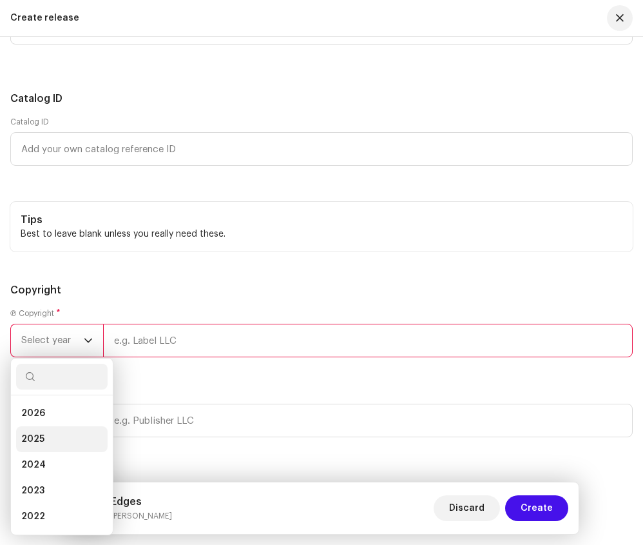
click at [50, 426] on li "2025" at bounding box center [62, 439] width 92 height 26
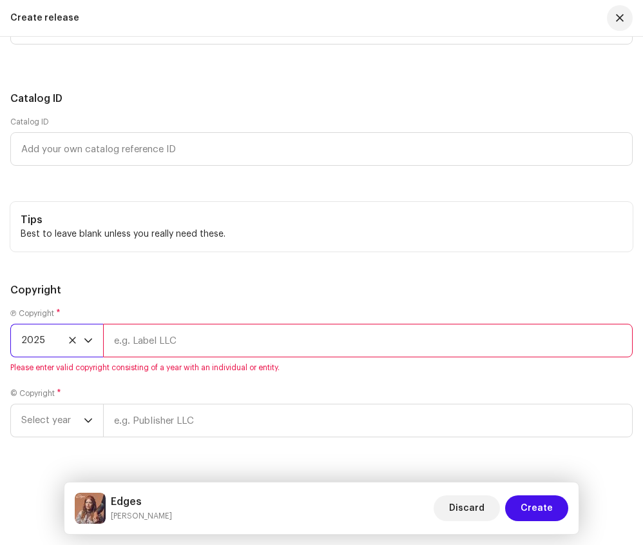
click at [175, 324] on input "text" at bounding box center [368, 341] width 530 height 34
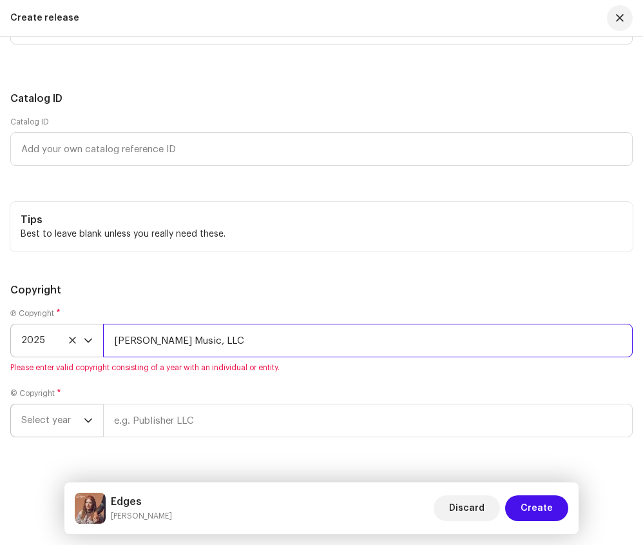
type input "[PERSON_NAME] Music, LLC"
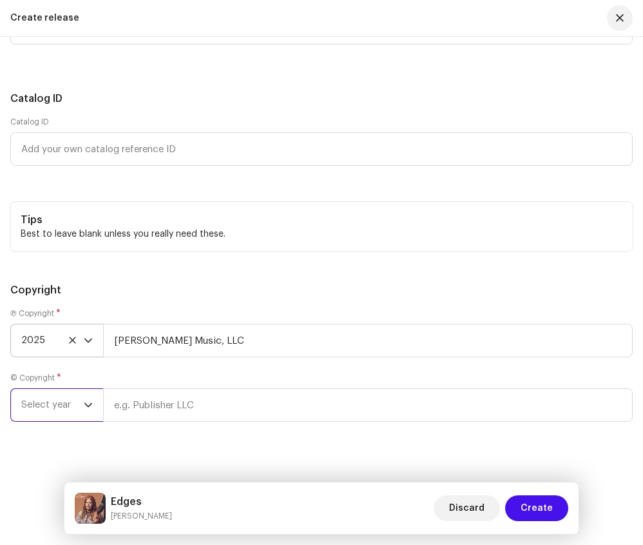
click at [81, 403] on span "Select year" at bounding box center [52, 405] width 63 height 32
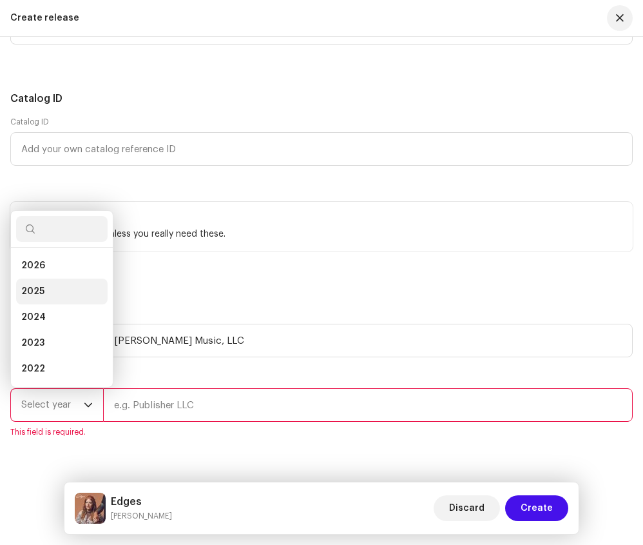
click at [48, 278] on li "2025" at bounding box center [62, 291] width 92 height 26
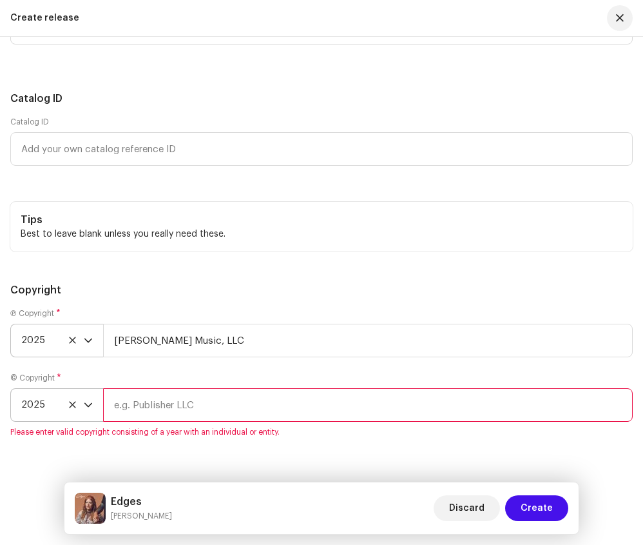
click at [127, 388] on input "text" at bounding box center [368, 405] width 530 height 34
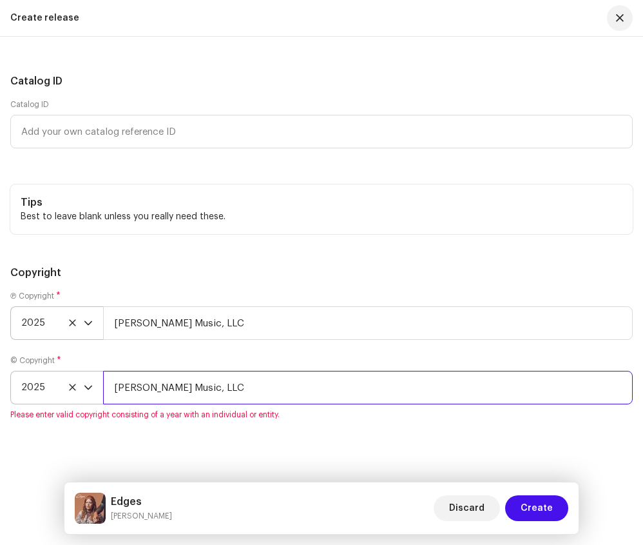
scroll to position [3190, 0]
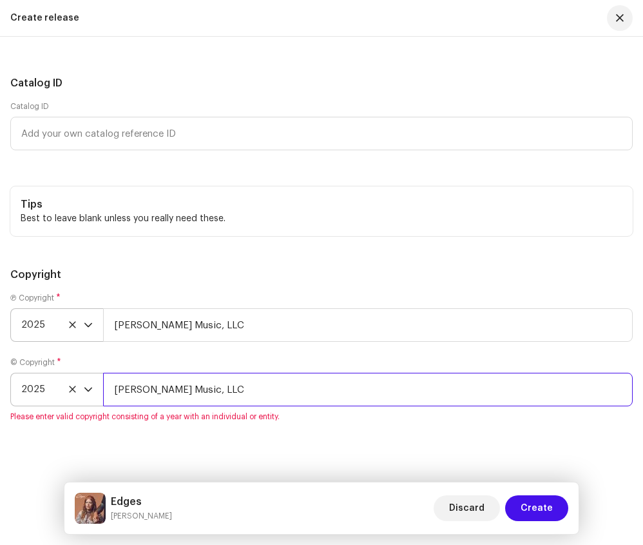
click at [260, 373] on input "[PERSON_NAME] Music, LLC" at bounding box center [368, 390] width 530 height 34
type input "[PERSON_NAME] Music, LLC"
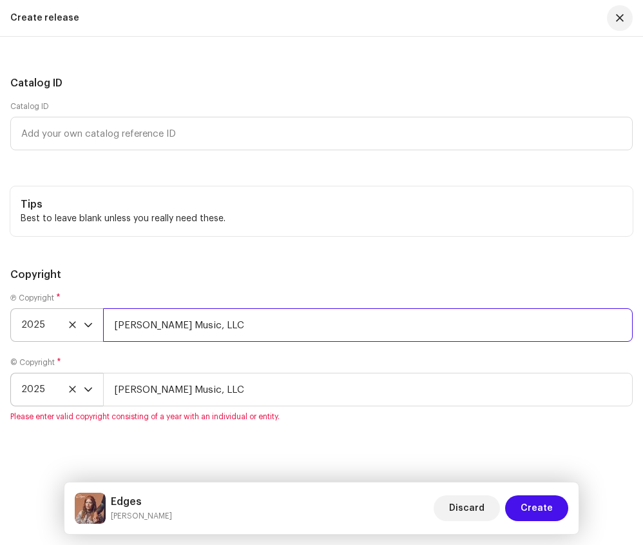
click at [272, 312] on input "[PERSON_NAME] Music, LLC" at bounding box center [368, 325] width 530 height 34
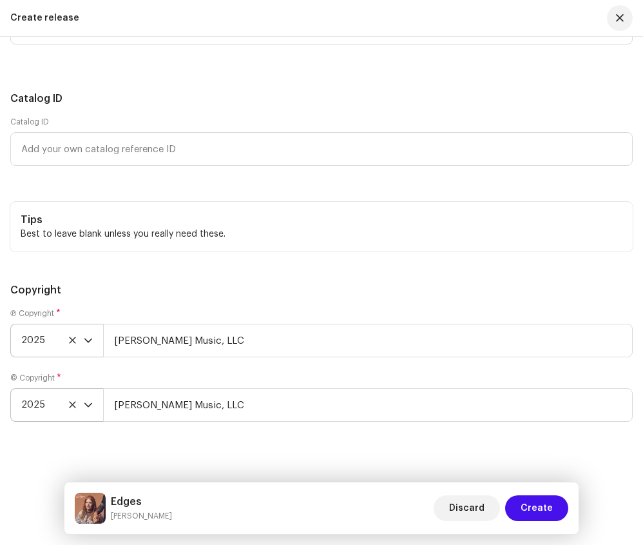
click at [497, 449] on div "Create a new release We’ll guide you through everything — from track selection …" at bounding box center [321, 291] width 643 height 508
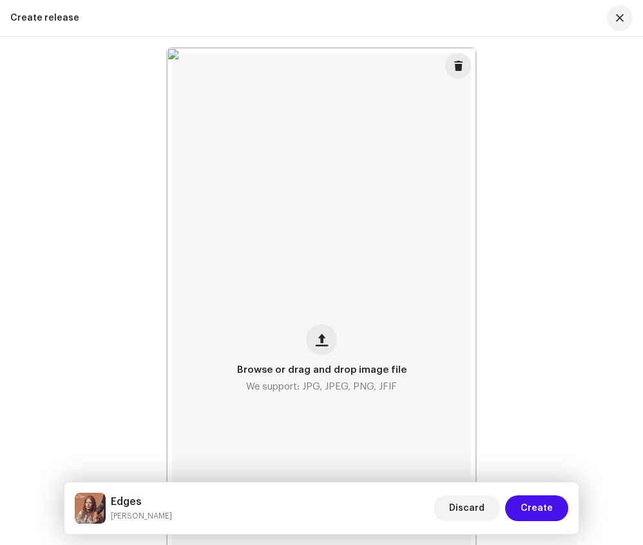
scroll to position [482, 0]
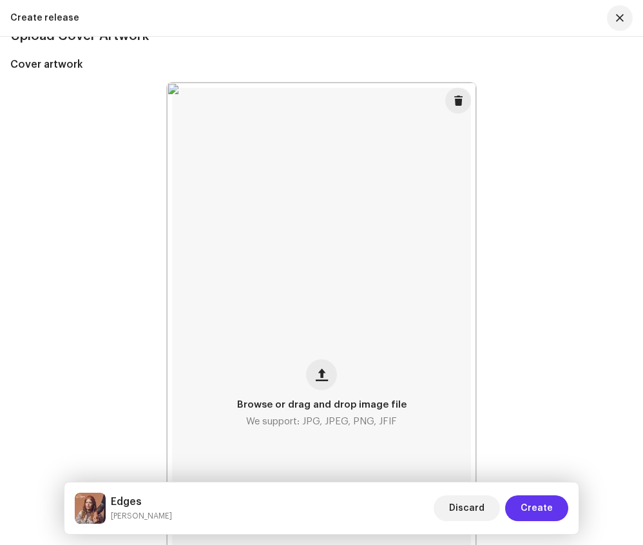
click at [548, 505] on span "Create" at bounding box center [537, 508] width 32 height 26
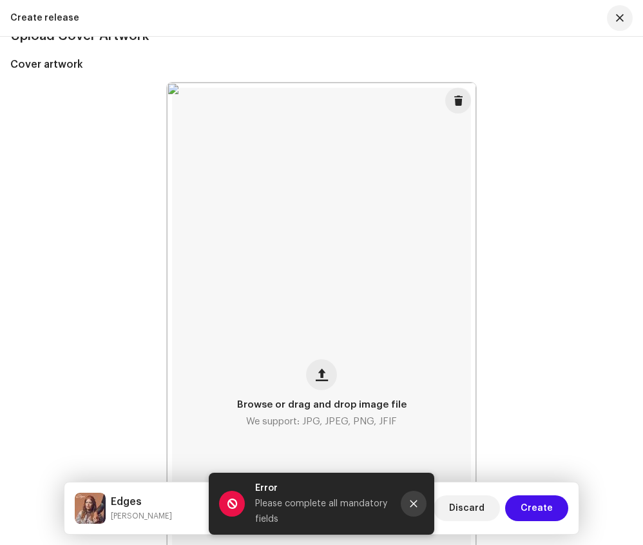
click at [418, 505] on icon "Close" at bounding box center [413, 503] width 9 height 9
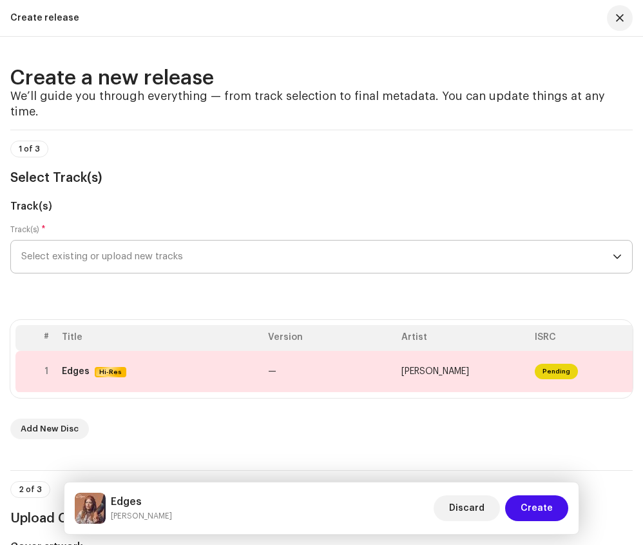
scroll to position [0, 0]
click at [491, 361] on td "[PERSON_NAME]" at bounding box center [462, 372] width 133 height 42
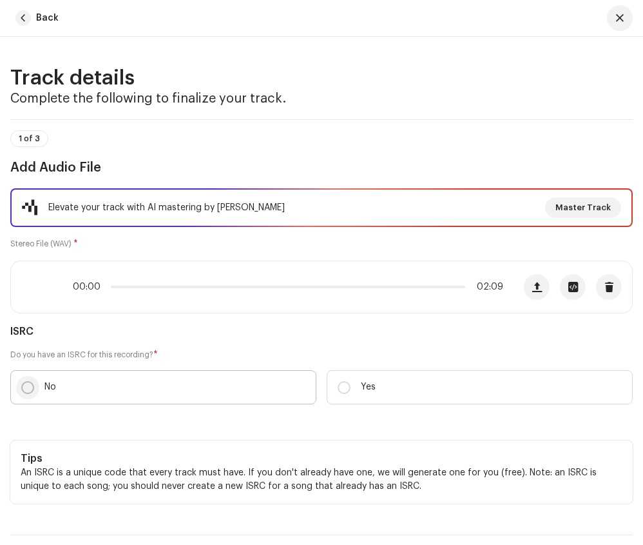
click at [28, 389] on input "No" at bounding box center [27, 387] width 13 height 13
radio input "true"
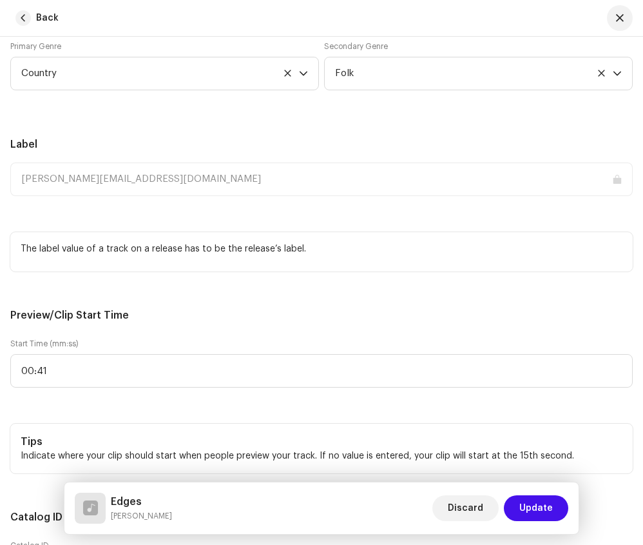
scroll to position [1687, 0]
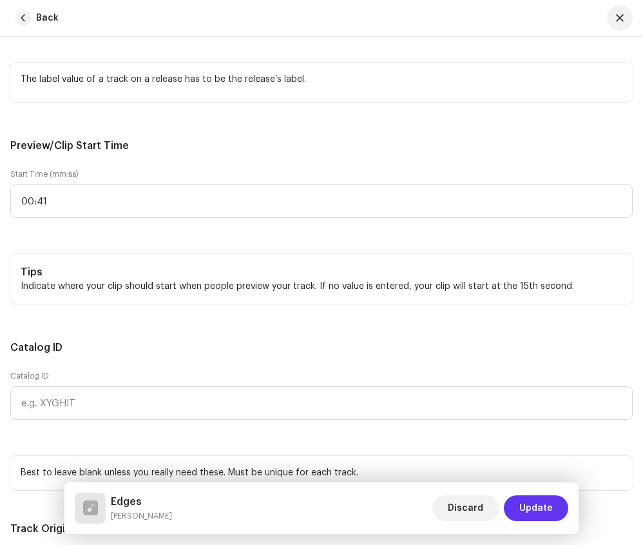
click at [522, 507] on span "Update" at bounding box center [537, 508] width 34 height 26
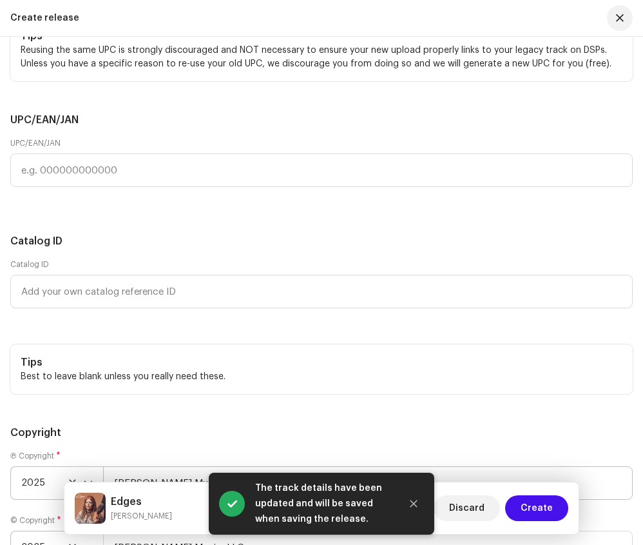
scroll to position [3038, 0]
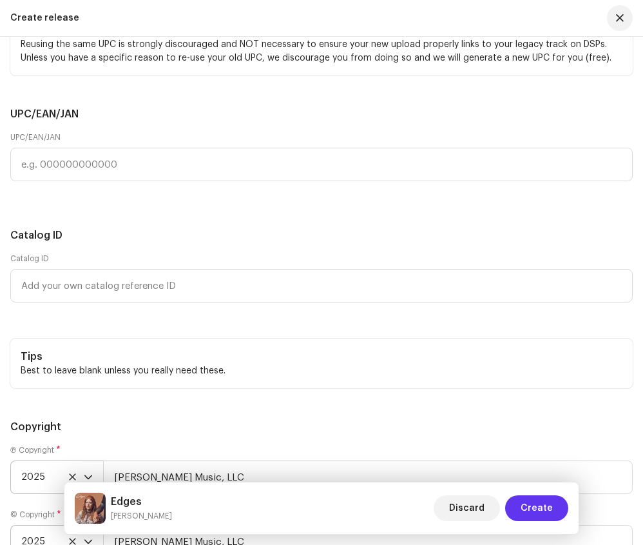
click at [534, 509] on span "Create" at bounding box center [537, 508] width 32 height 26
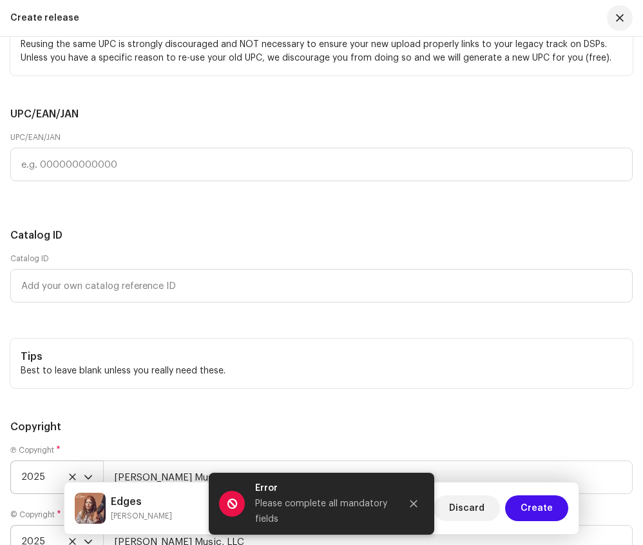
click at [364, 500] on div "Please complete all mandatory fields" at bounding box center [322, 511] width 135 height 31
click at [414, 504] on icon "Close" at bounding box center [414, 503] width 7 height 7
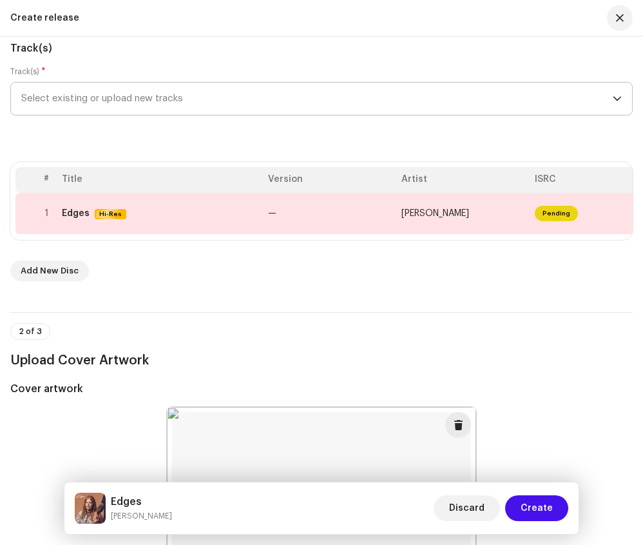
scroll to position [124, 0]
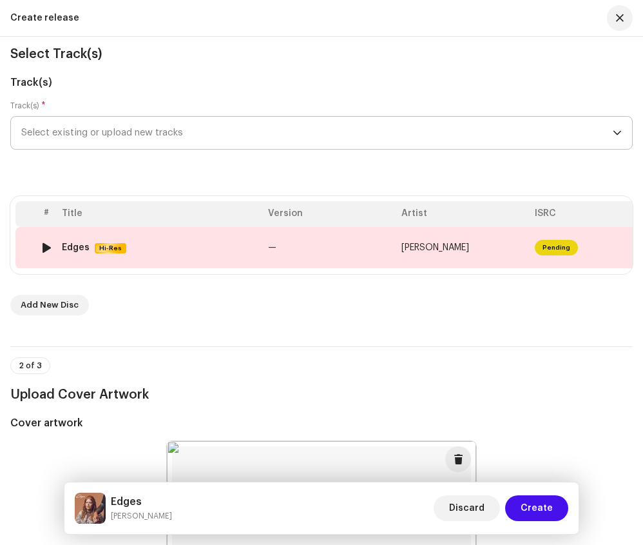
click at [477, 229] on td "[PERSON_NAME]" at bounding box center [462, 248] width 133 height 42
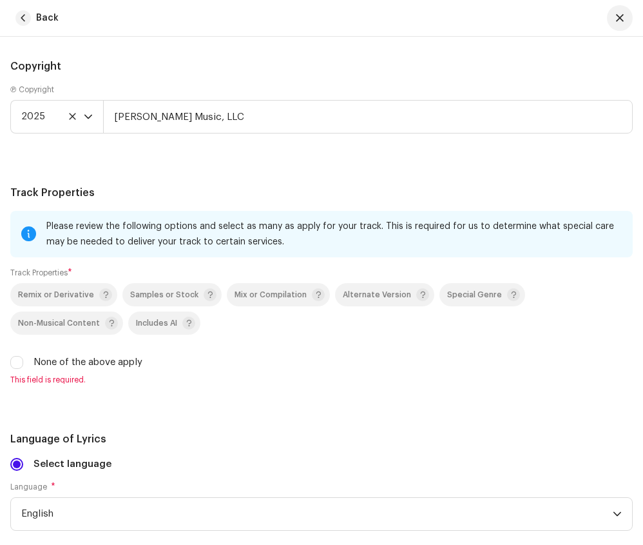
scroll to position [2371, 0]
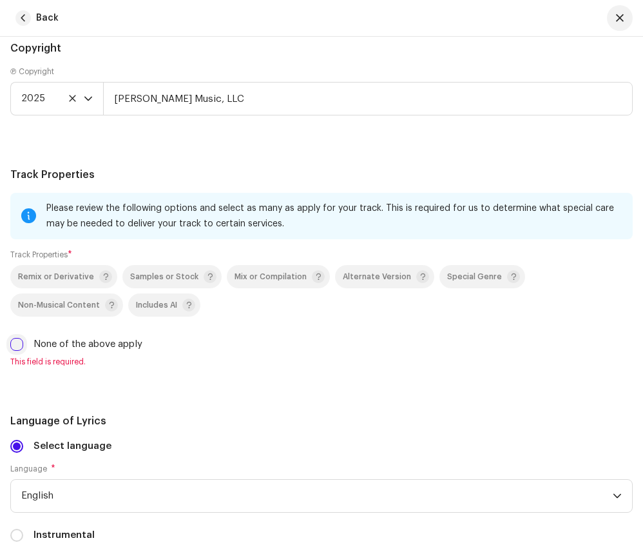
click at [15, 344] on input "None of the above apply" at bounding box center [16, 344] width 13 height 13
checkbox input "true"
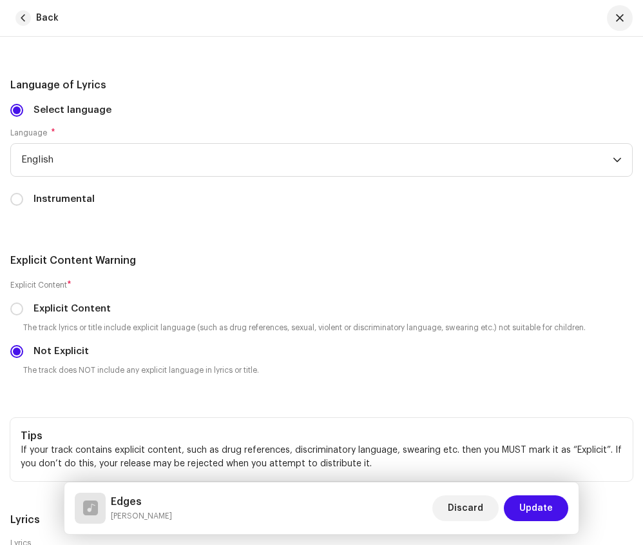
scroll to position [2716, 0]
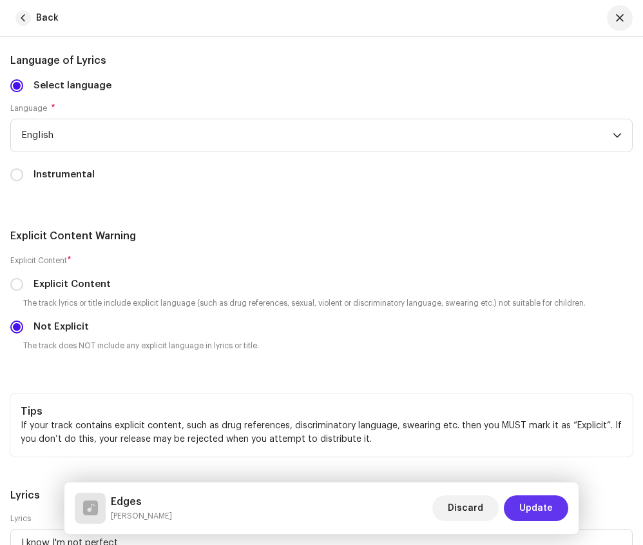
click at [527, 505] on span "Update" at bounding box center [537, 508] width 34 height 26
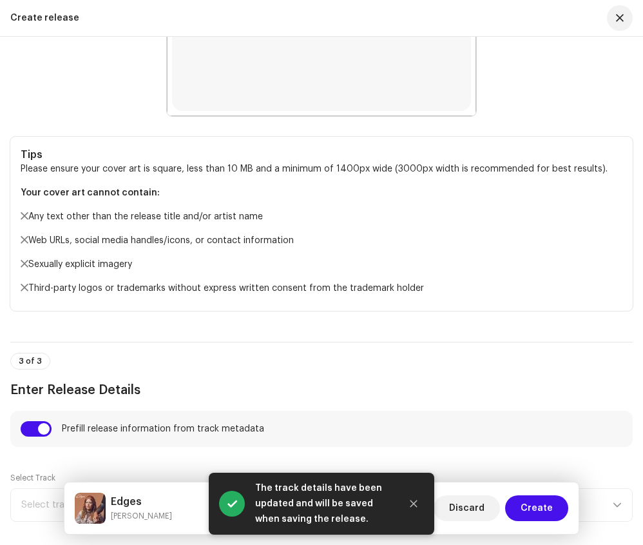
scroll to position [1074, 0]
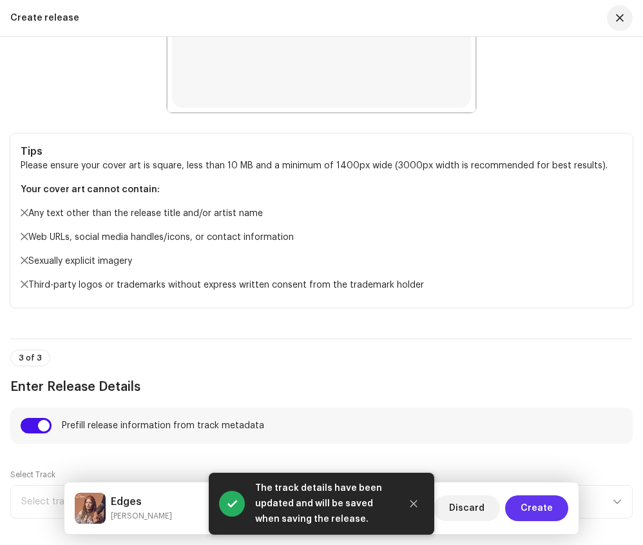
click at [538, 508] on span "Create" at bounding box center [537, 508] width 32 height 26
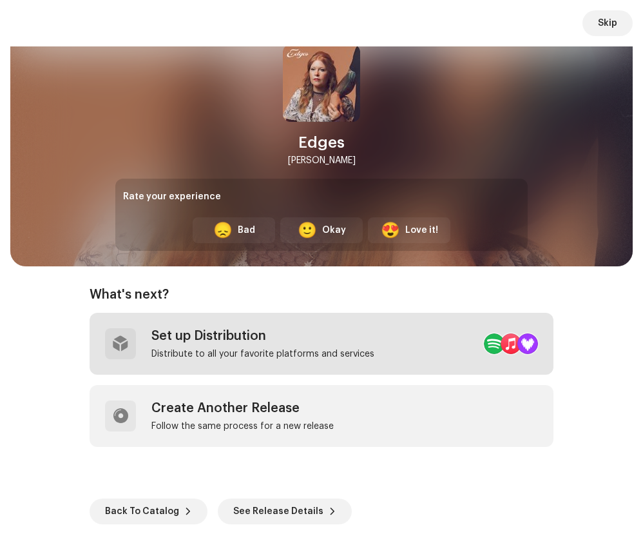
scroll to position [59, 0]
click at [233, 335] on div "Set up Distribution" at bounding box center [262, 335] width 223 height 15
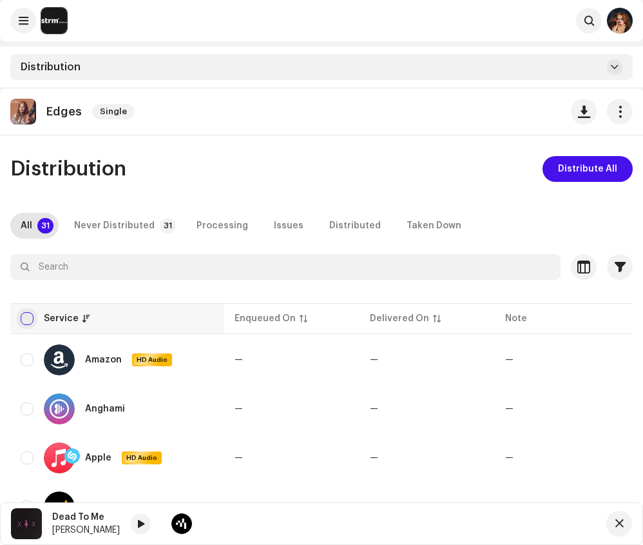
click at [27, 319] on input "checkbox" at bounding box center [27, 318] width 13 height 13
checkbox input "true"
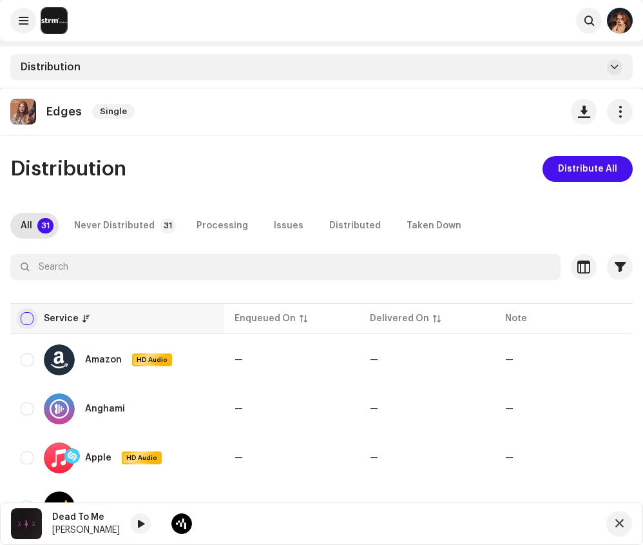
checkbox input "true"
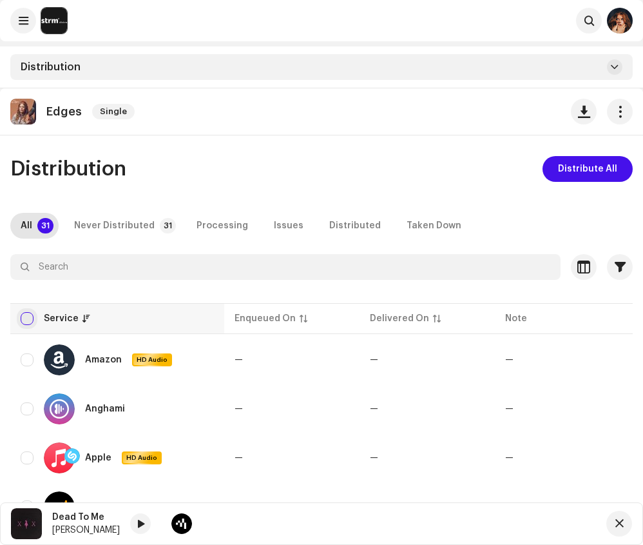
checkbox input "true"
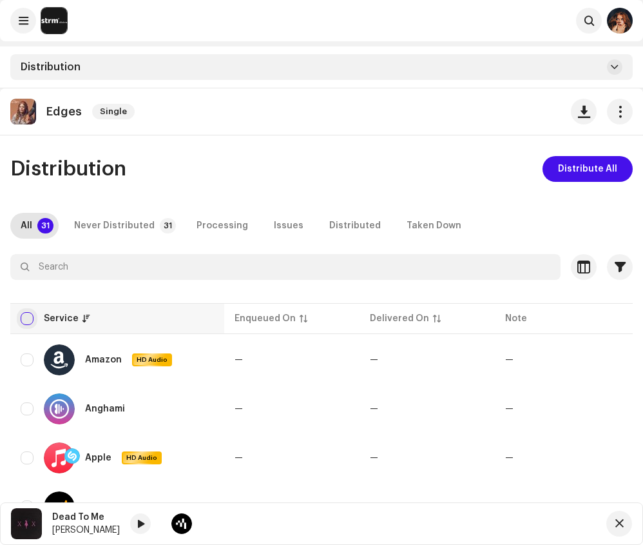
checkbox input "true"
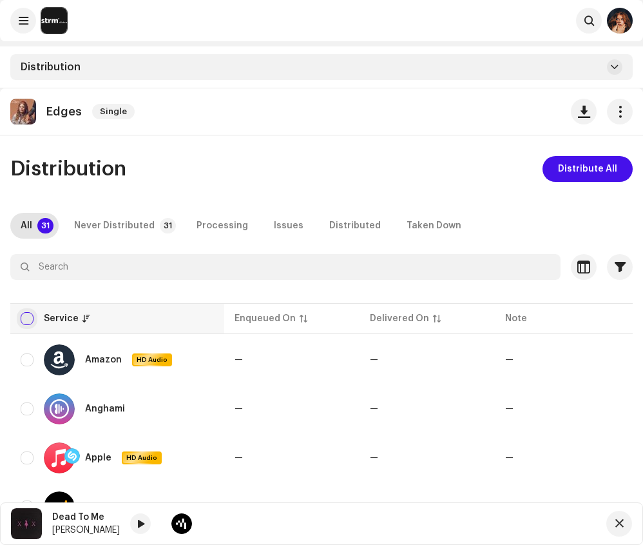
checkbox input "true"
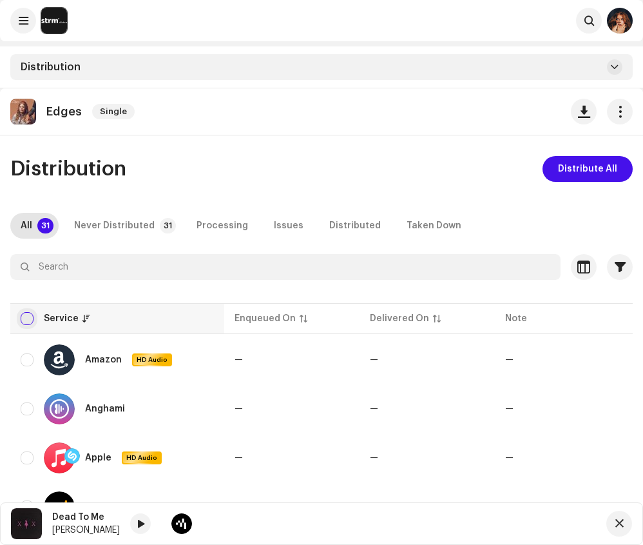
checkbox input "true"
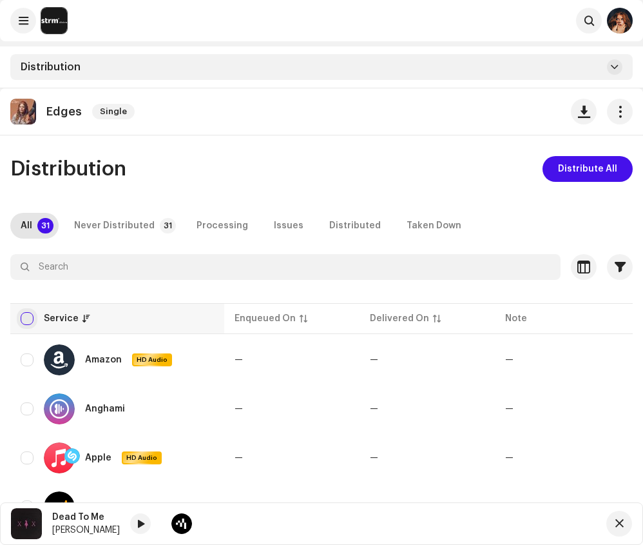
checkbox input "true"
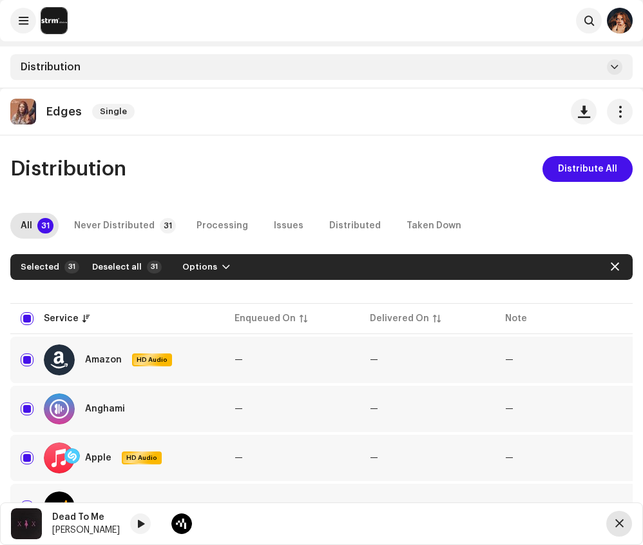
click at [621, 522] on span "button" at bounding box center [620, 523] width 8 height 10
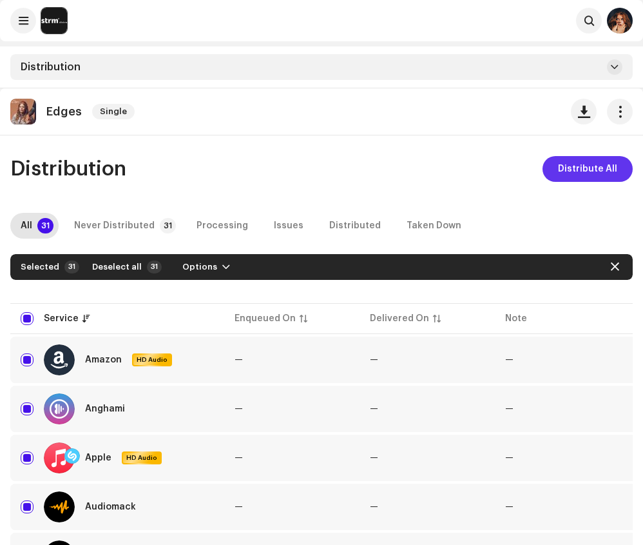
click at [622, 164] on button "Distribute All" at bounding box center [588, 169] width 90 height 26
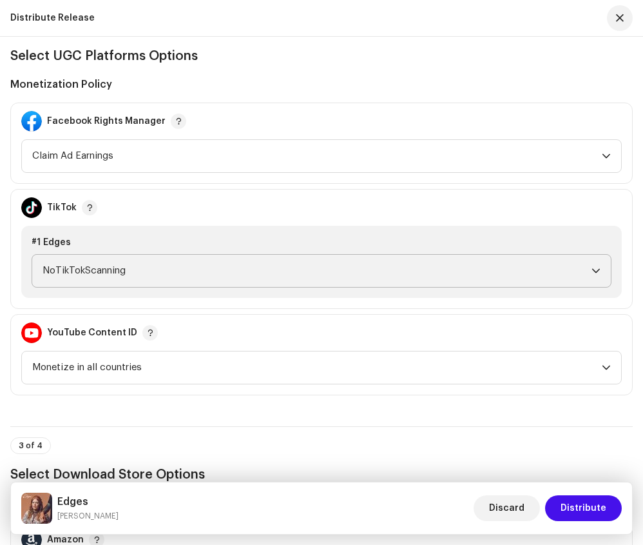
scroll to position [1449, 0]
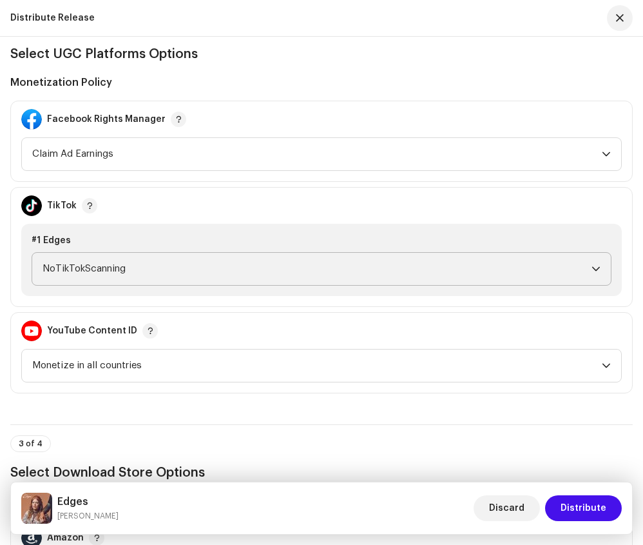
click at [419, 285] on p-select "NoTikTokScanning" at bounding box center [322, 269] width 580 height 34
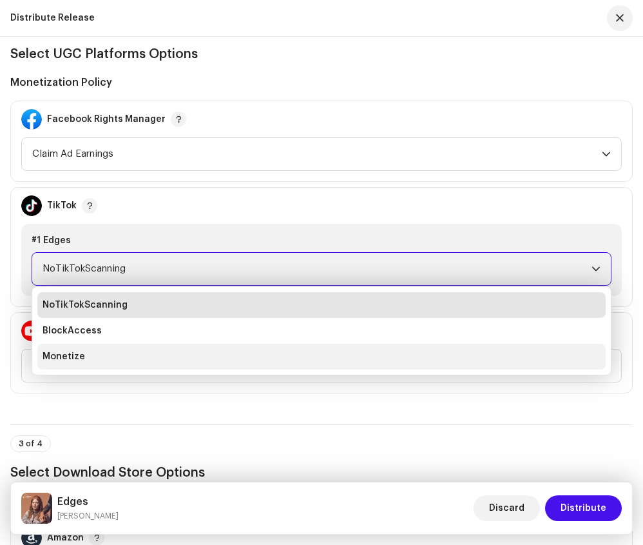
click at [250, 360] on li "Monetize" at bounding box center [321, 357] width 569 height 26
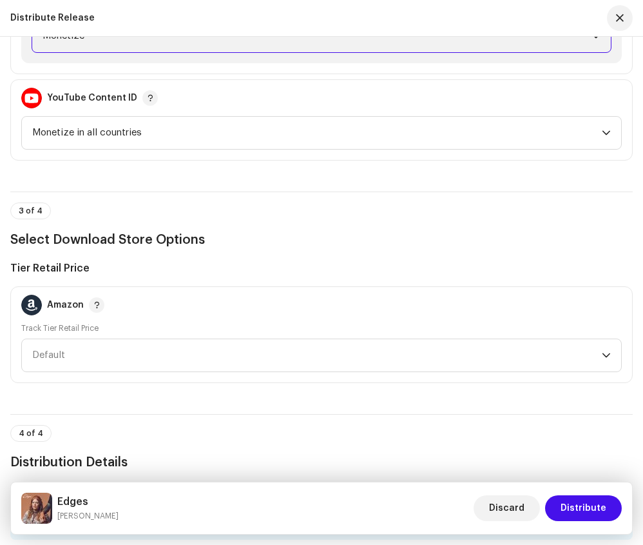
scroll to position [1683, 0]
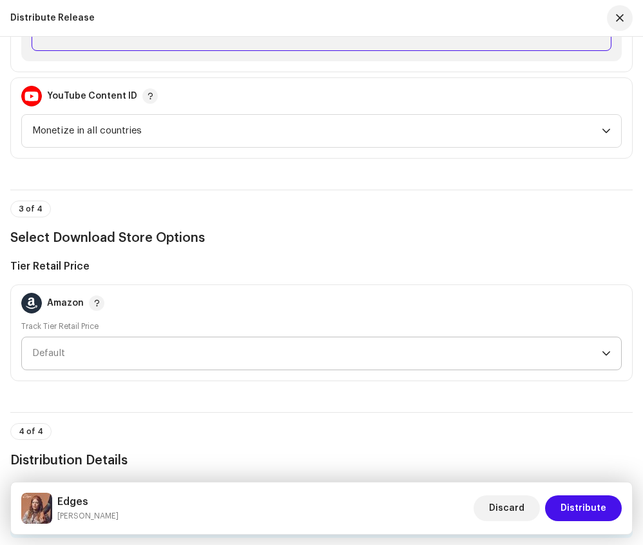
click at [514, 349] on span "Default" at bounding box center [317, 353] width 570 height 32
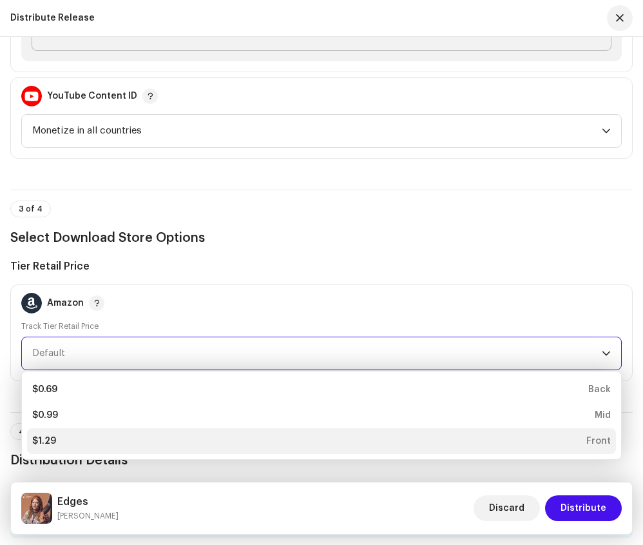
click at [551, 438] on div "$1.29 Front" at bounding box center [321, 440] width 579 height 13
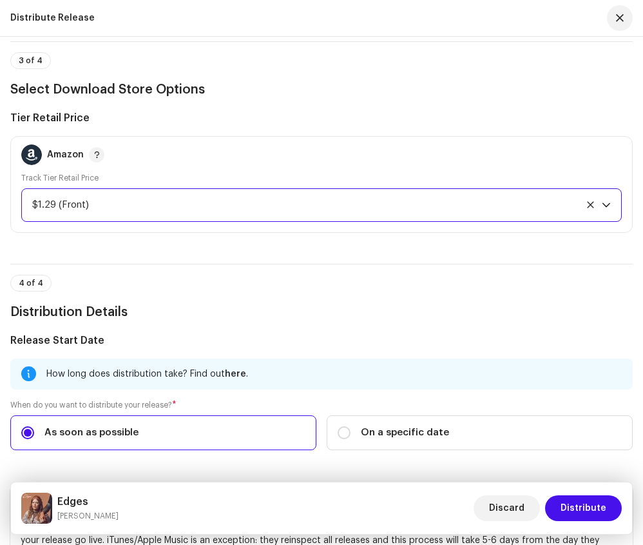
scroll to position [1835, 0]
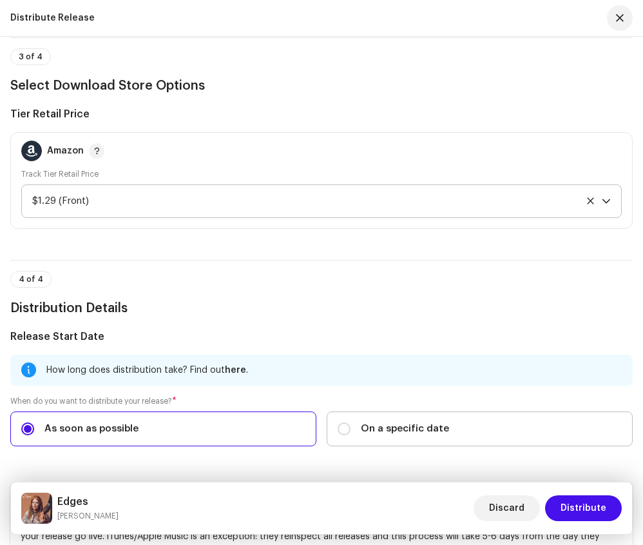
click at [353, 429] on div "On a specific date" at bounding box center [394, 429] width 112 height 14
click at [351, 429] on input "On a specific date" at bounding box center [344, 428] width 13 height 13
radio input "true"
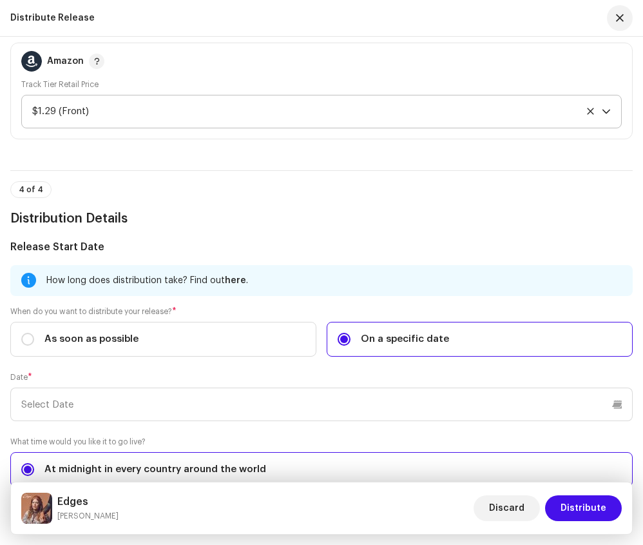
scroll to position [1935, 0]
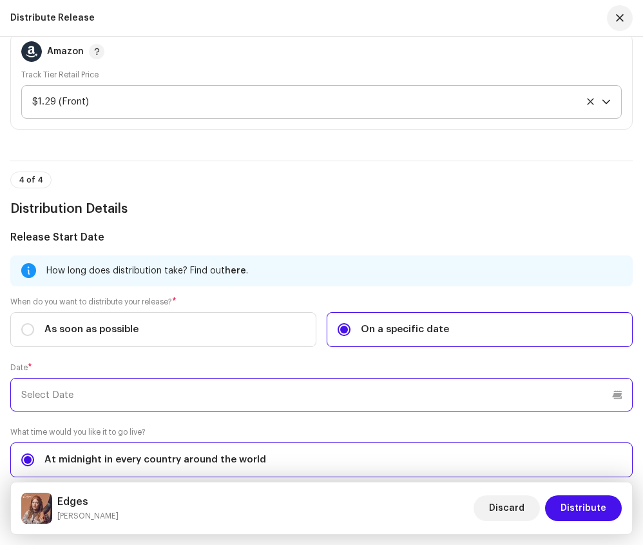
click at [256, 401] on input "text" at bounding box center [321, 395] width 623 height 34
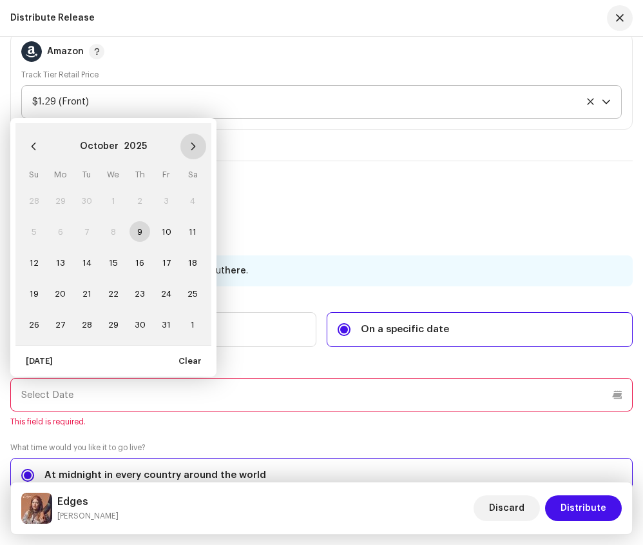
click at [192, 150] on icon "Next Month" at bounding box center [193, 146] width 9 height 9
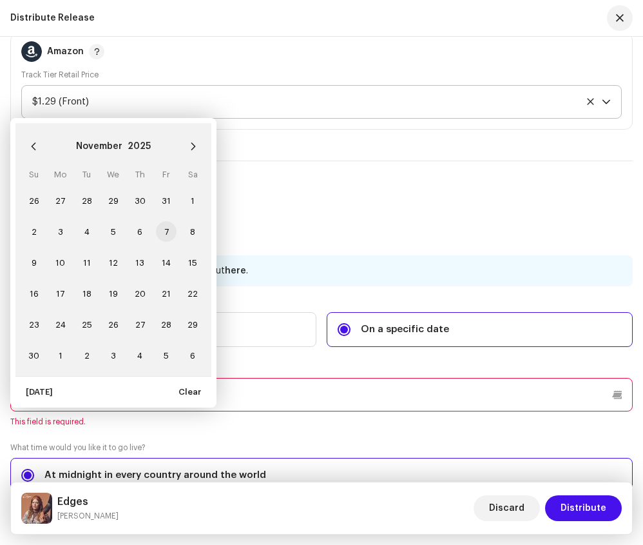
click at [166, 233] on span "7" at bounding box center [166, 231] width 21 height 21
type input "[DATE]"
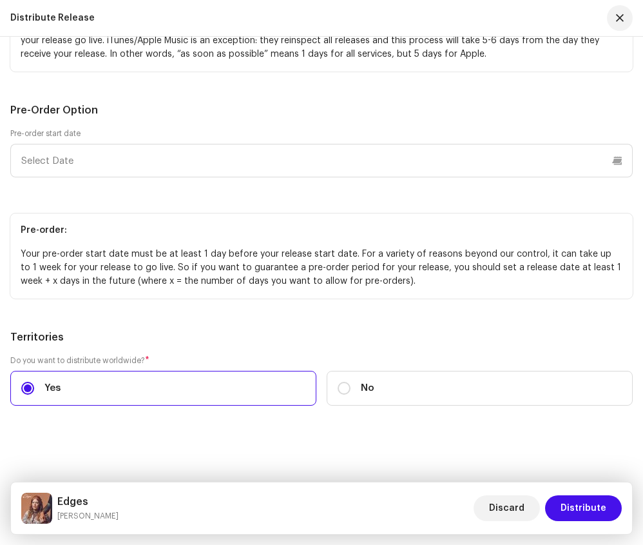
scroll to position [2501, 0]
click at [575, 503] on span "Distribute" at bounding box center [584, 508] width 46 height 26
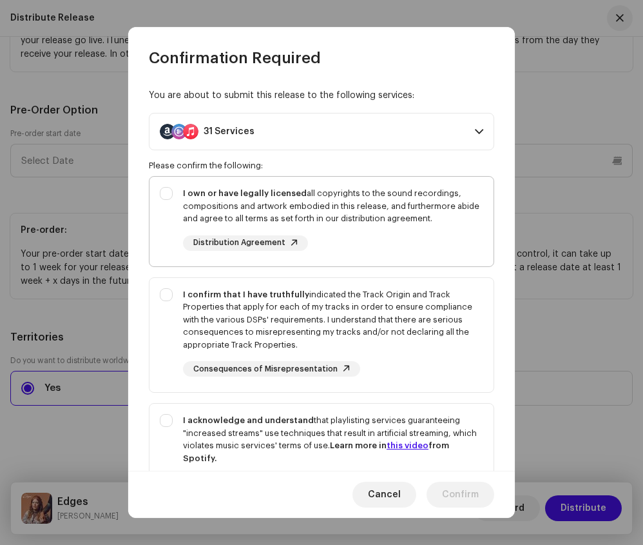
click at [170, 193] on div "I own or have legally licensed all copyrights to the sound recordings, composit…" at bounding box center [322, 219] width 344 height 84
checkbox input "true"
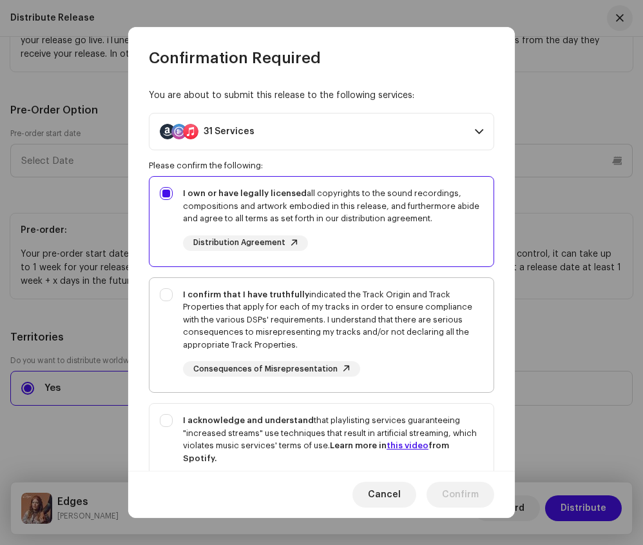
click at [168, 293] on div "I confirm that I have truthfully indicated the Track Origin and Track Propertie…" at bounding box center [322, 333] width 344 height 110
checkbox input "true"
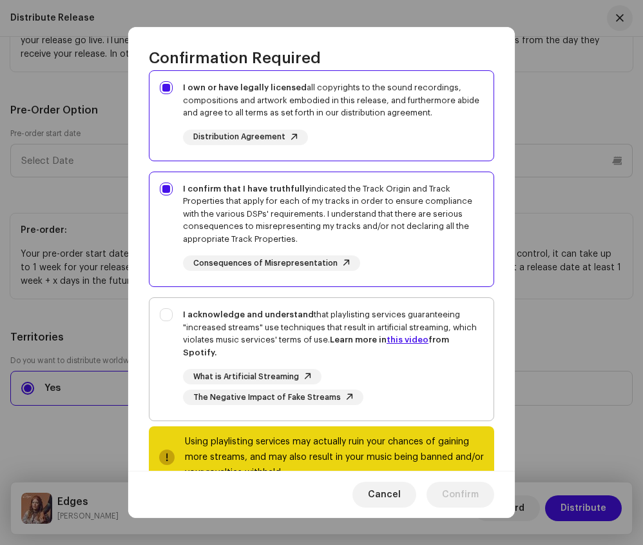
scroll to position [108, 0]
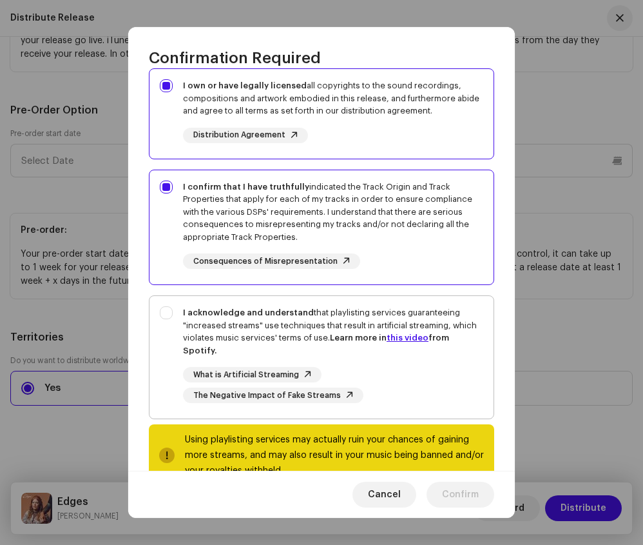
click at [166, 312] on div "I acknowledge and understand that playlisting services guaranteeing "increased …" at bounding box center [322, 354] width 344 height 117
checkbox input "true"
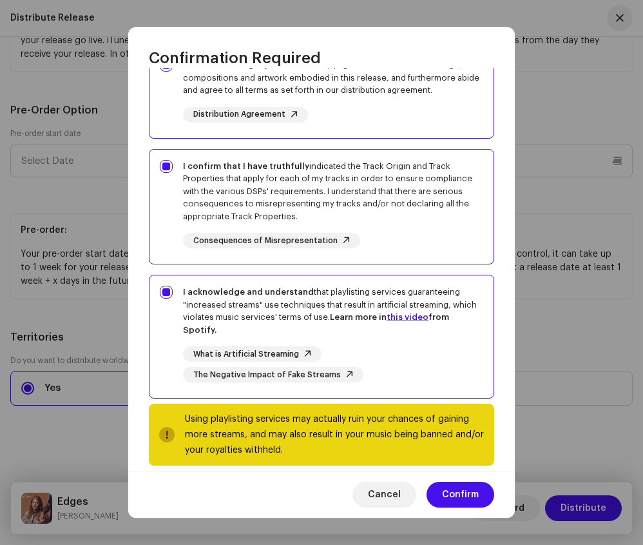
scroll to position [128, 0]
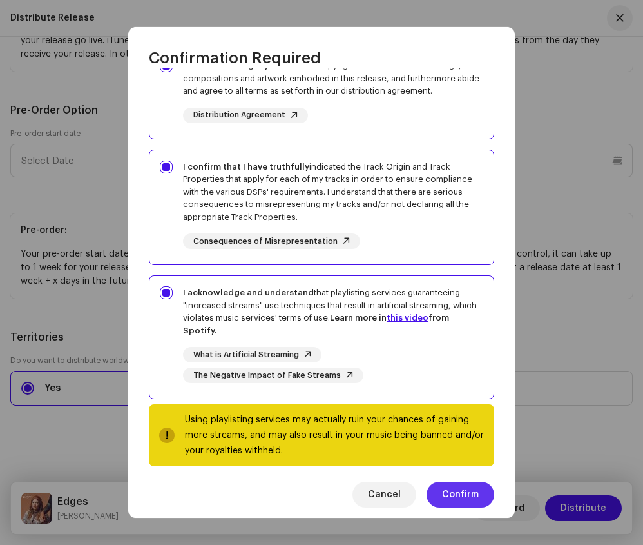
click at [446, 490] on span "Confirm" at bounding box center [460, 495] width 37 height 26
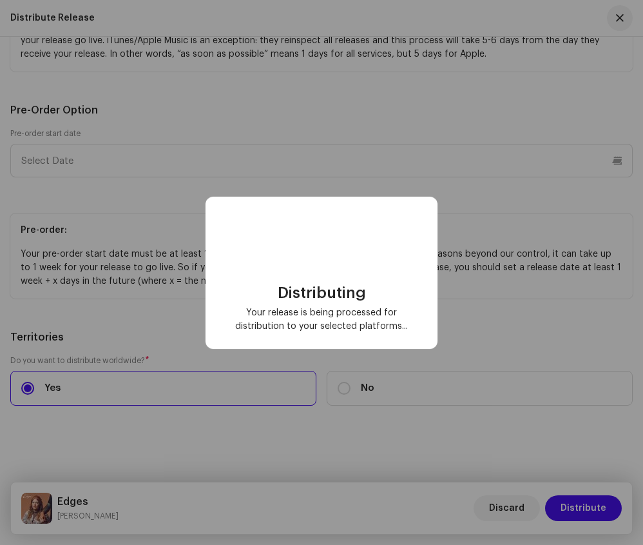
checkbox input "false"
